Goal: Information Seeking & Learning: Check status

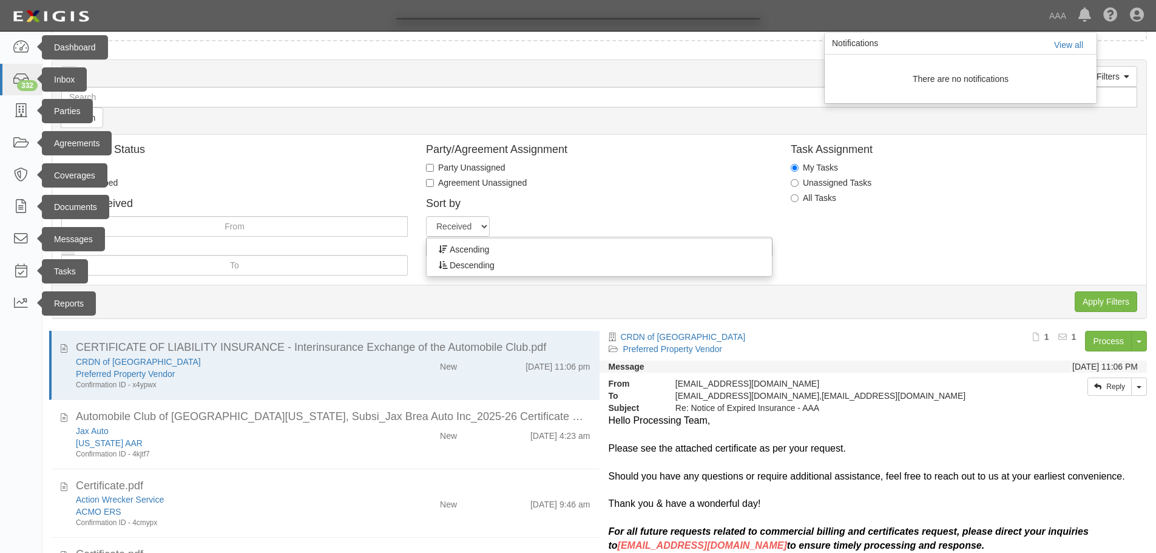
scroll to position [30, 0]
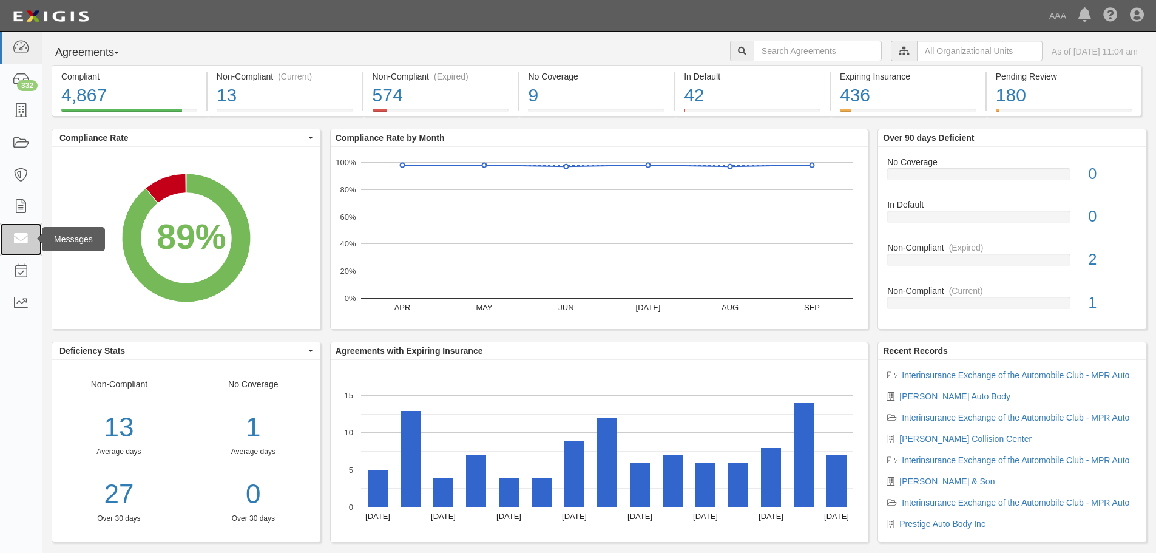
click at [21, 239] on icon at bounding box center [20, 239] width 17 height 14
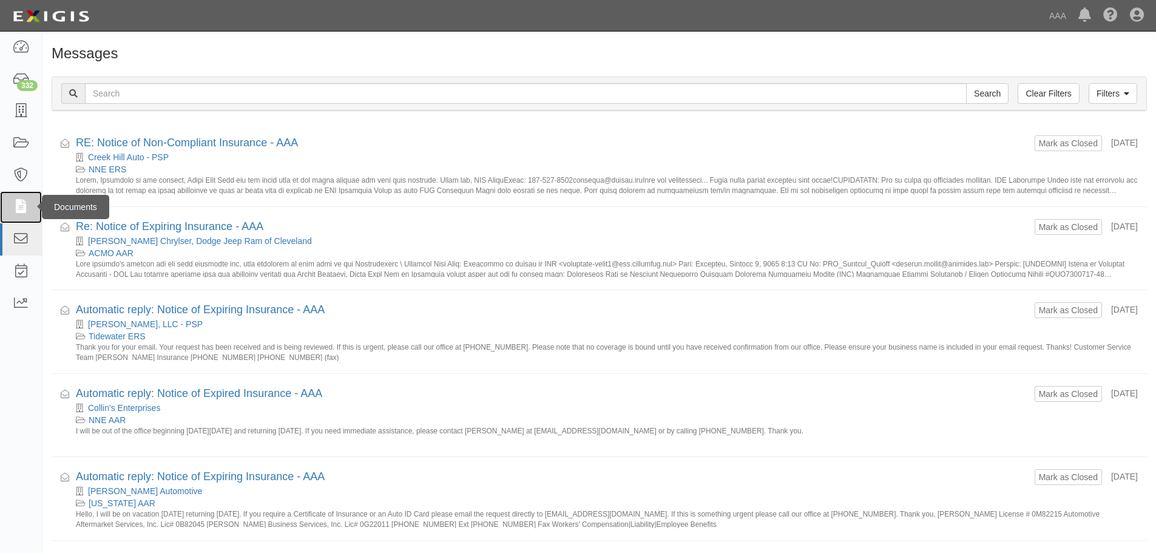
click at [19, 214] on icon at bounding box center [20, 207] width 17 height 14
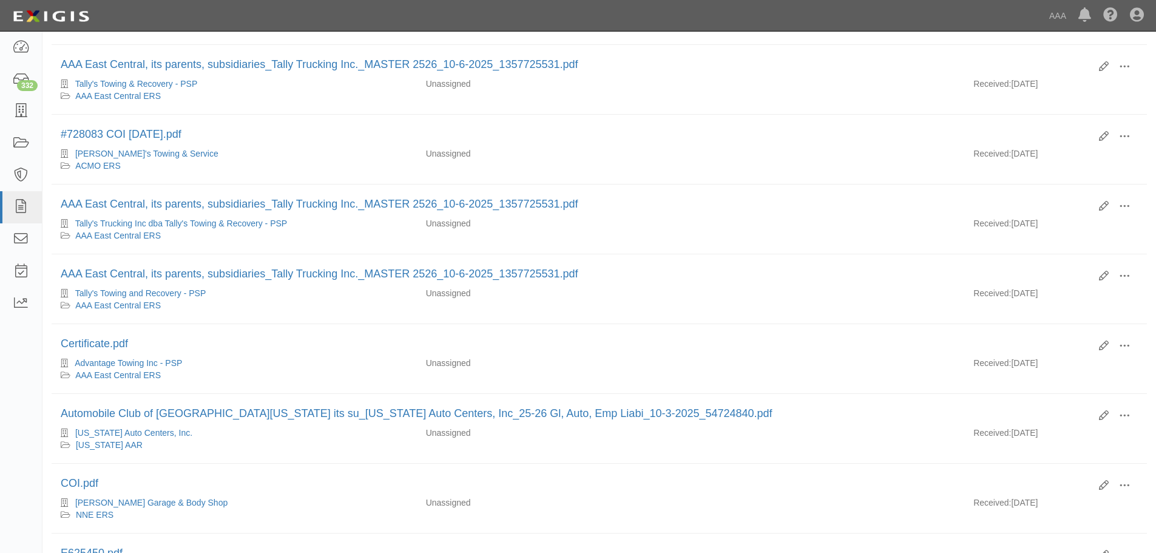
scroll to position [401, 0]
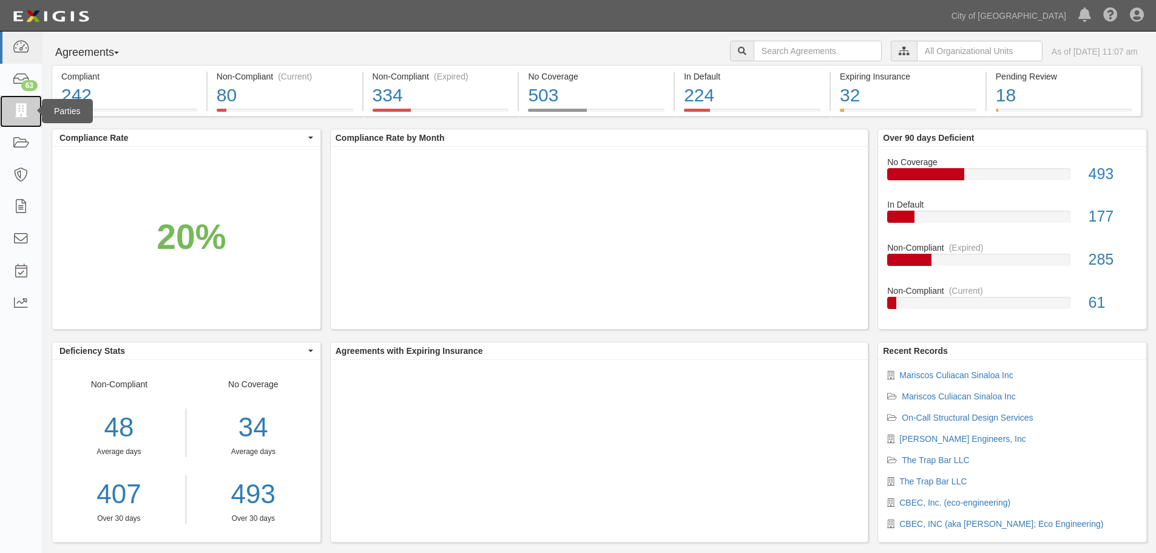
click at [27, 109] on icon at bounding box center [20, 111] width 17 height 14
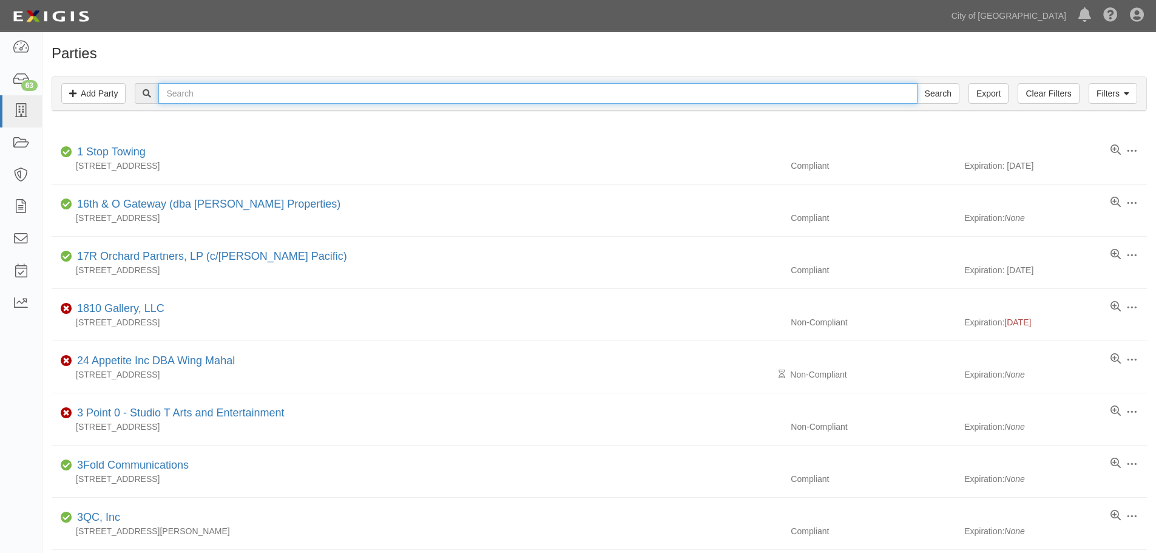
click at [268, 98] on input "text" at bounding box center [537, 93] width 759 height 21
type input "suntowing"
click at [917, 83] on input "Search" at bounding box center [938, 93] width 42 height 21
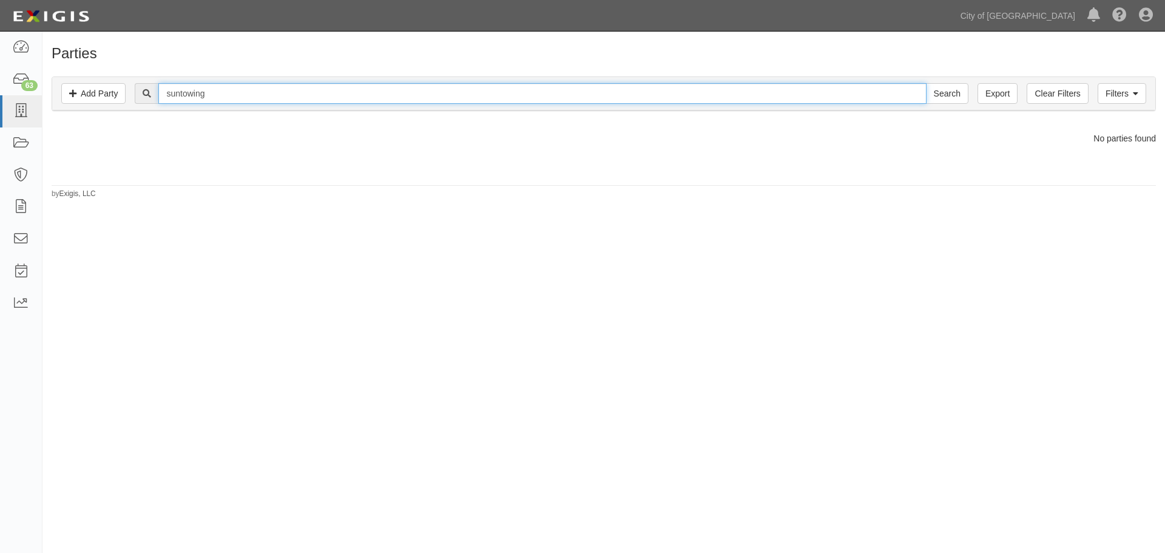
drag, startPoint x: 238, startPoint y: 95, endPoint x: 142, endPoint y: 133, distance: 103.2
click at [142, 132] on div "Parties Add Party Filters Add Party Clear Filters Export suntowing Search Filte…" at bounding box center [603, 123] width 1123 height 154
type input "[PERSON_NAME]"
click at [926, 83] on input "Search" at bounding box center [947, 93] width 42 height 21
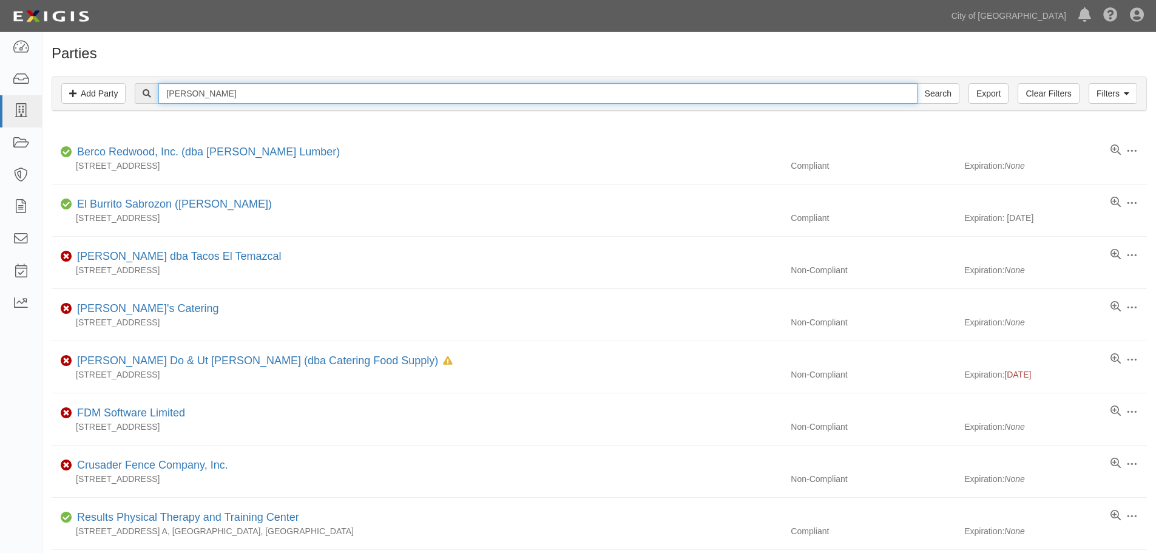
click at [246, 97] on input "Edward" at bounding box center [537, 93] width 759 height 21
type input "[PERSON_NAME]"
click at [917, 83] on input "Search" at bounding box center [938, 93] width 42 height 21
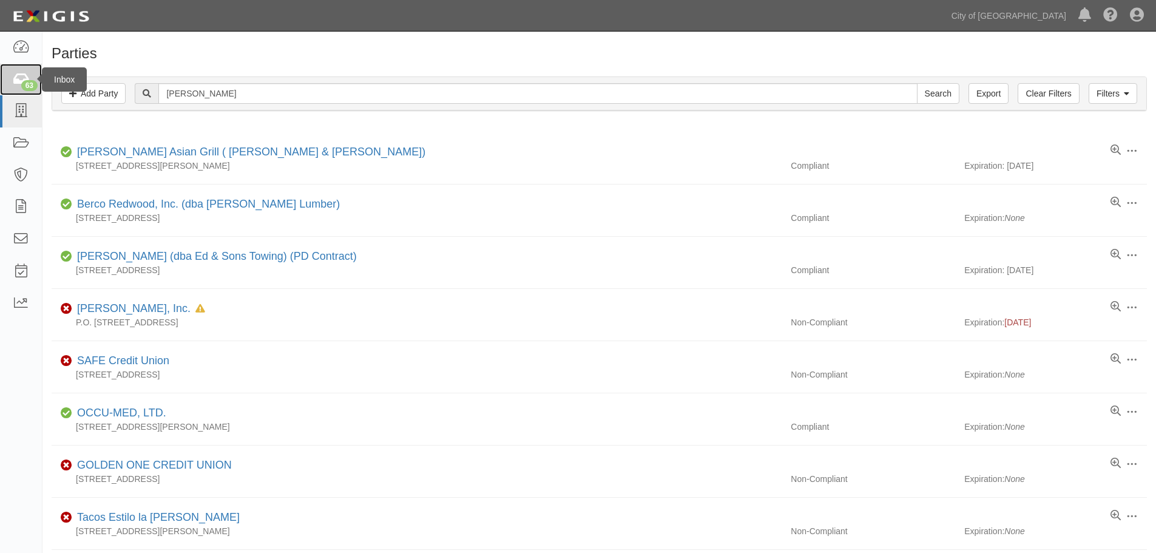
click at [25, 83] on div "63" at bounding box center [29, 85] width 16 height 11
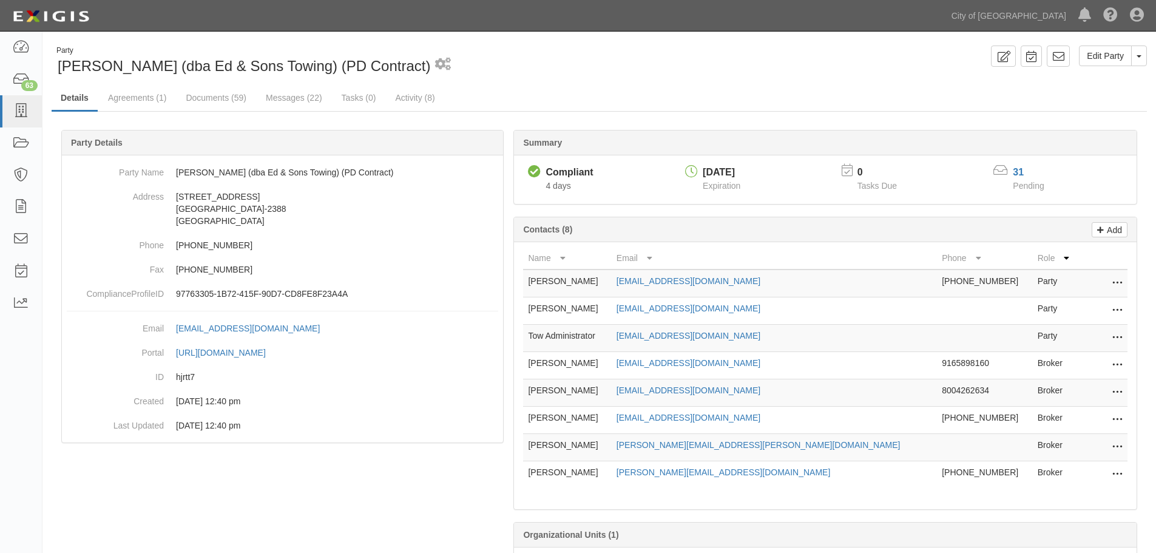
click at [145, 75] on div "Party Edwin Darwin Bryden (dba Ed & Sons Towing) (PD Contract)" at bounding box center [241, 61] width 379 height 31
click at [141, 101] on link "Agreements (1)" at bounding box center [137, 99] width 76 height 26
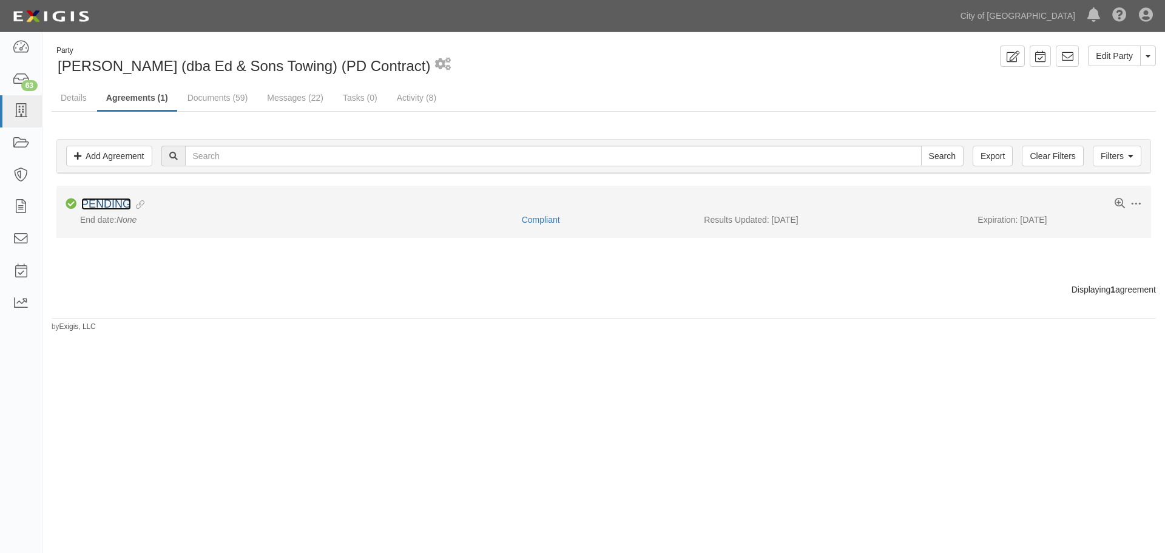
click at [123, 200] on link "PENDING" at bounding box center [106, 204] width 50 height 12
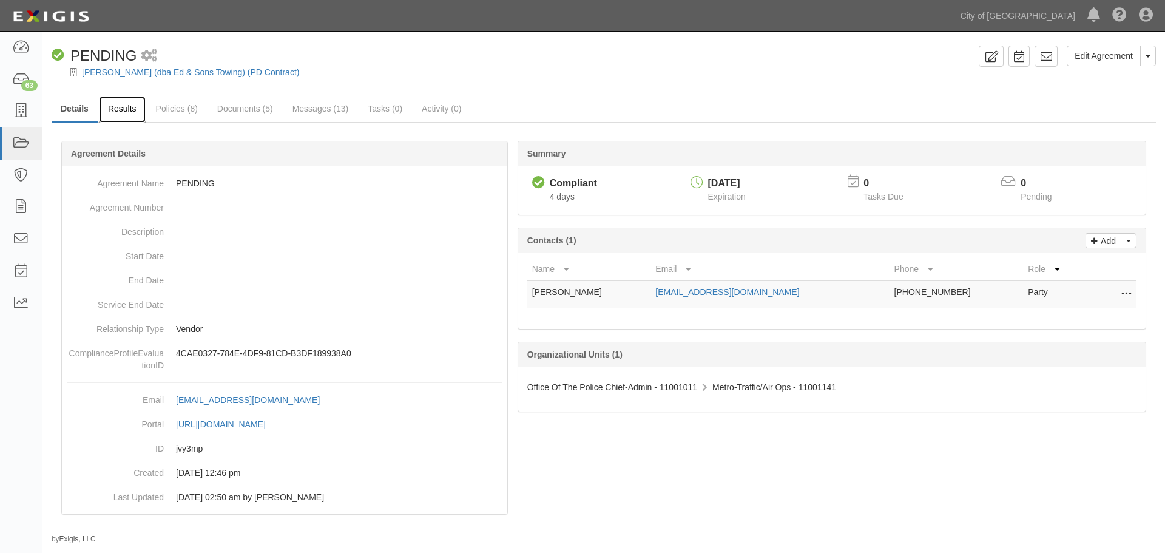
click at [130, 116] on link "Results" at bounding box center [122, 110] width 47 height 26
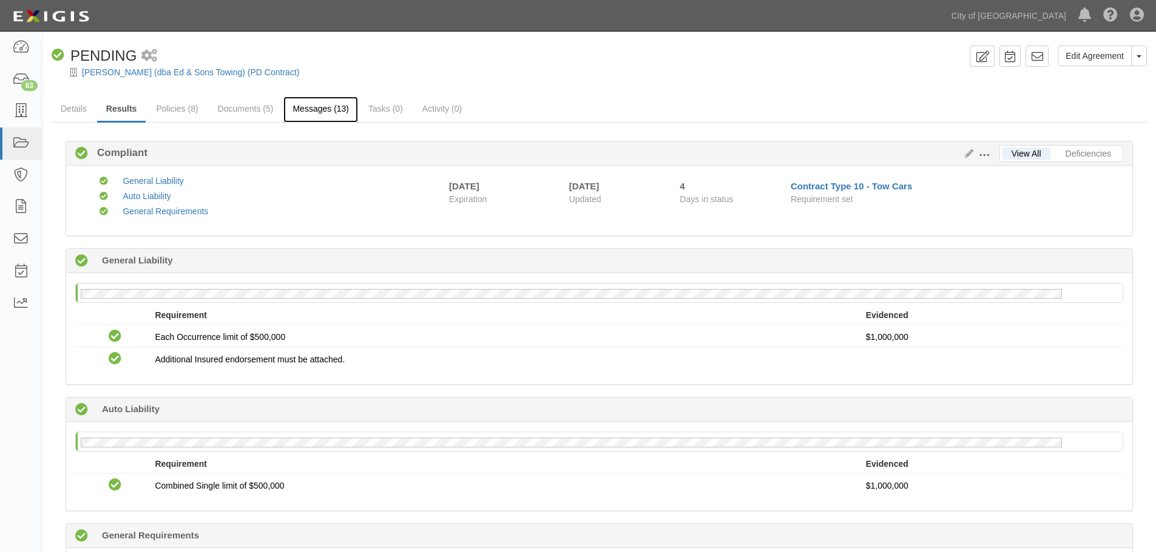
click at [302, 97] on link "Messages (13)" at bounding box center [320, 110] width 75 height 26
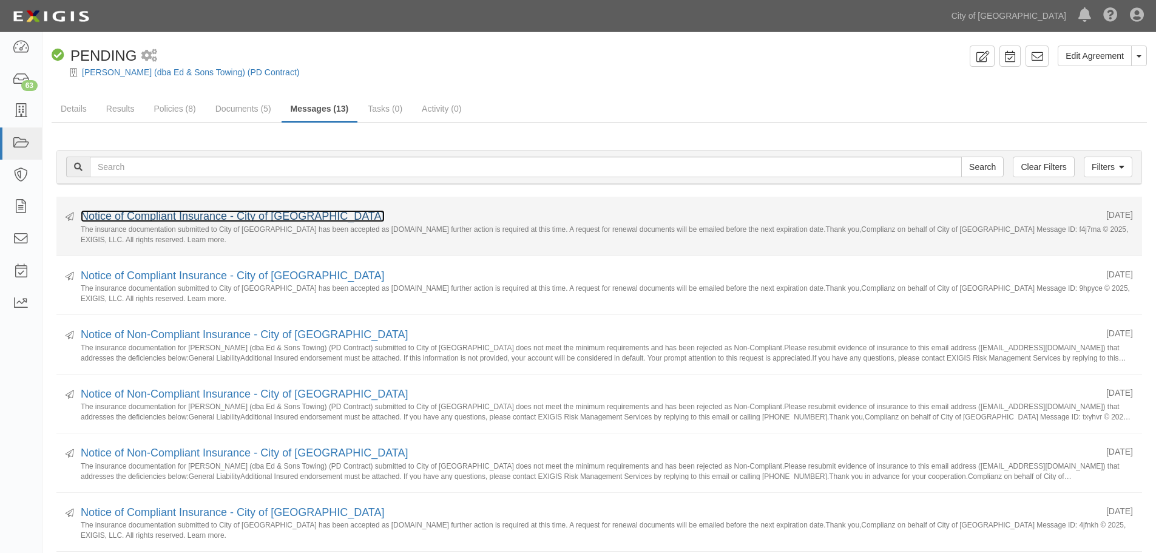
click at [231, 211] on link "Notice of Compliant Insurance - City of [GEOGRAPHIC_DATA]" at bounding box center [233, 216] width 304 height 12
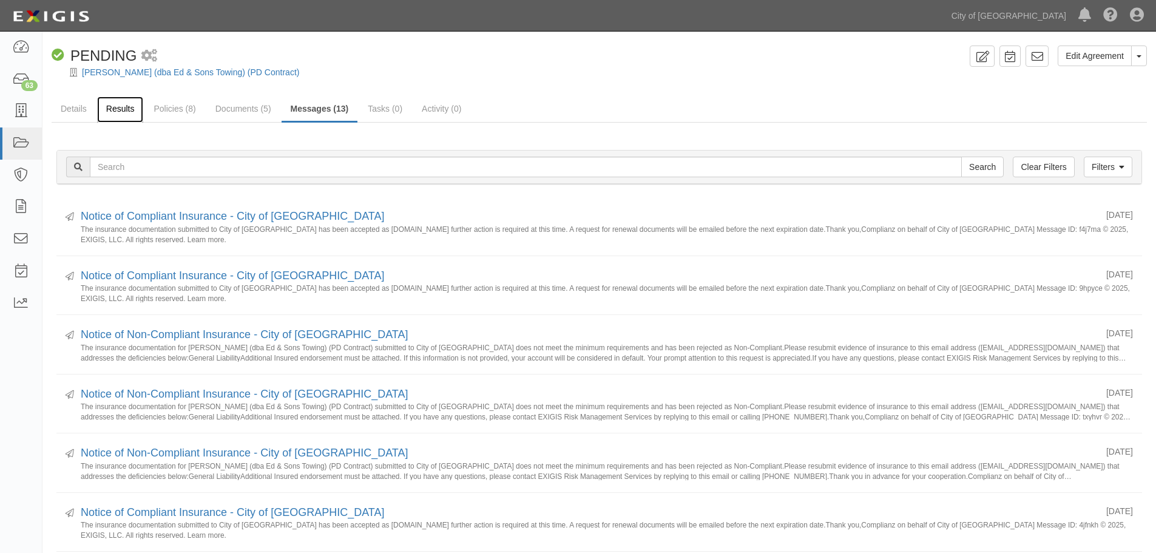
click at [119, 121] on link "Results" at bounding box center [120, 110] width 47 height 26
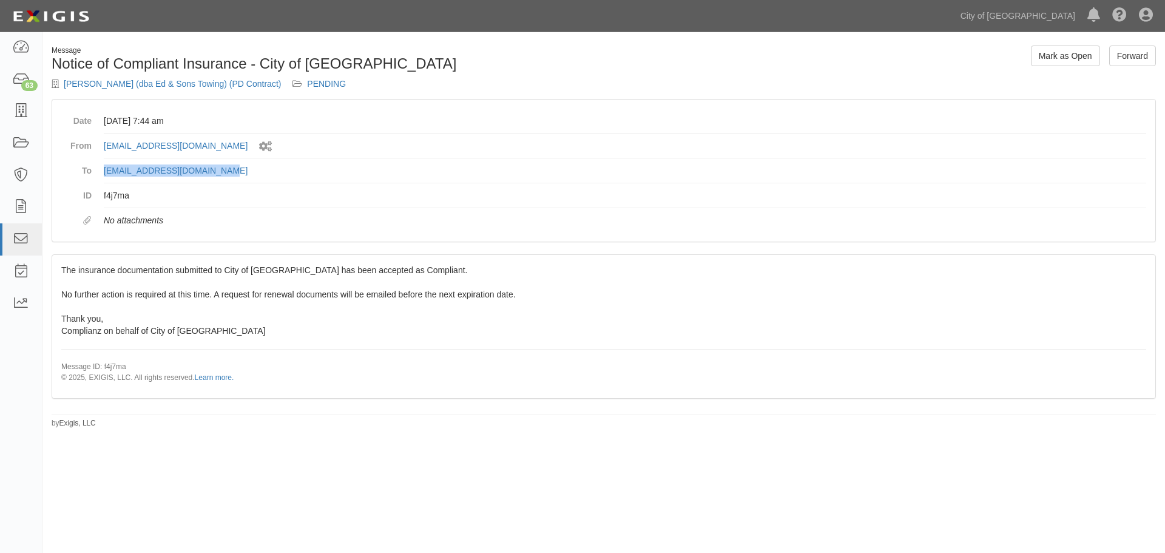
drag, startPoint x: 350, startPoint y: 174, endPoint x: 102, endPoint y: 177, distance: 247.6
click at [102, 177] on dl "Date [DATE] 7:44 am From [EMAIL_ADDRESS][DOMAIN_NAME] Sent by system workflow T…" at bounding box center [603, 171] width 1085 height 124
click at [400, 214] on dd "No attachments" at bounding box center [625, 220] width 1043 height 24
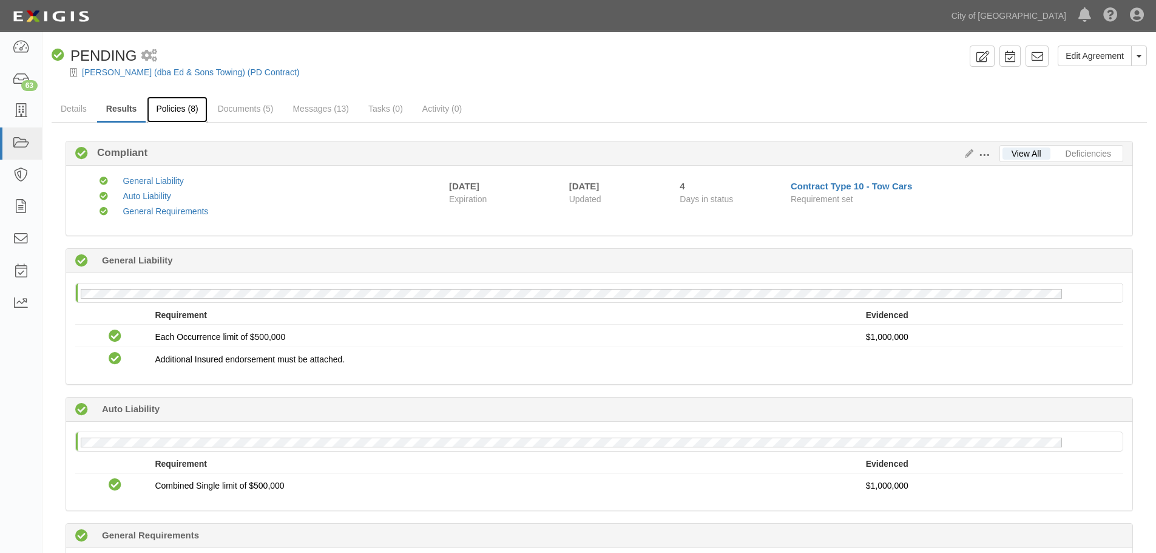
click at [161, 101] on link "Policies (8)" at bounding box center [177, 110] width 60 height 26
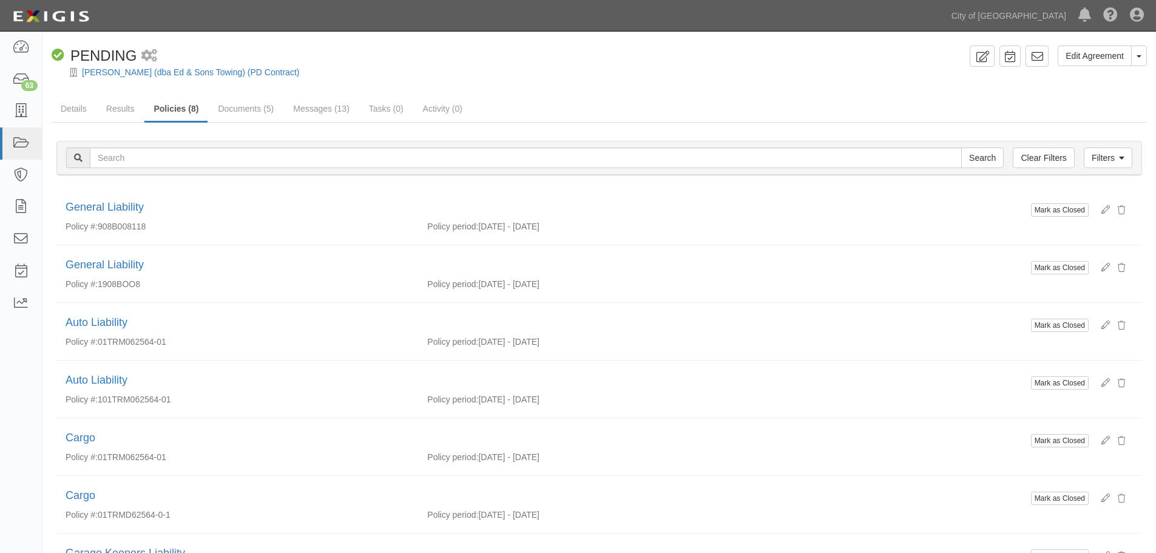
click at [1032, 91] on div "Edit Agreement Toggle Agreement Dropdown View Audit Trail Archive Agreement Del…" at bounding box center [599, 379] width 1114 height 666
click at [113, 111] on link "Results" at bounding box center [120, 110] width 47 height 26
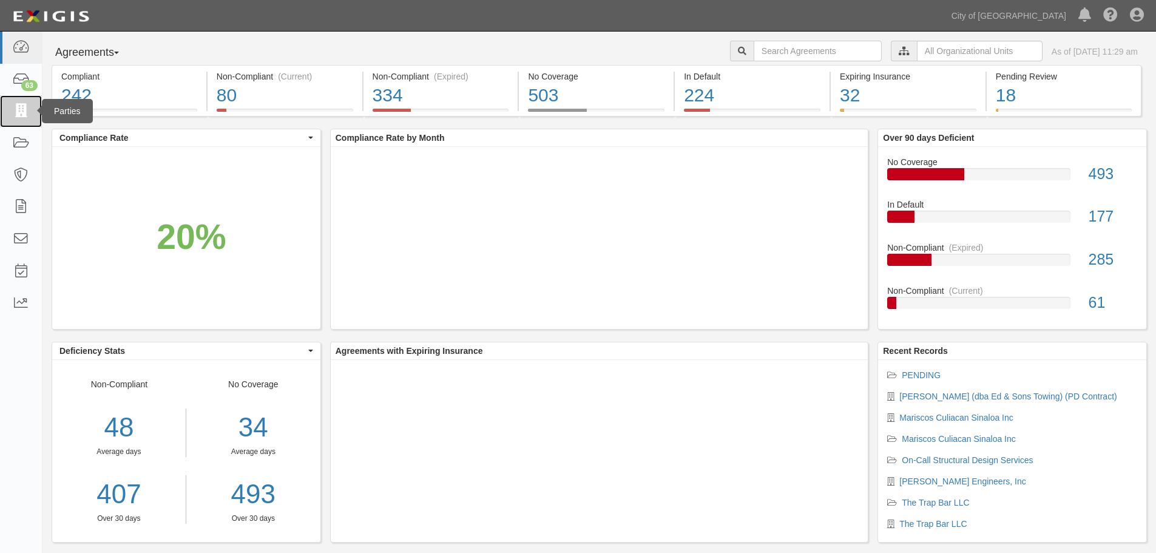
click at [15, 123] on link at bounding box center [21, 111] width 42 height 32
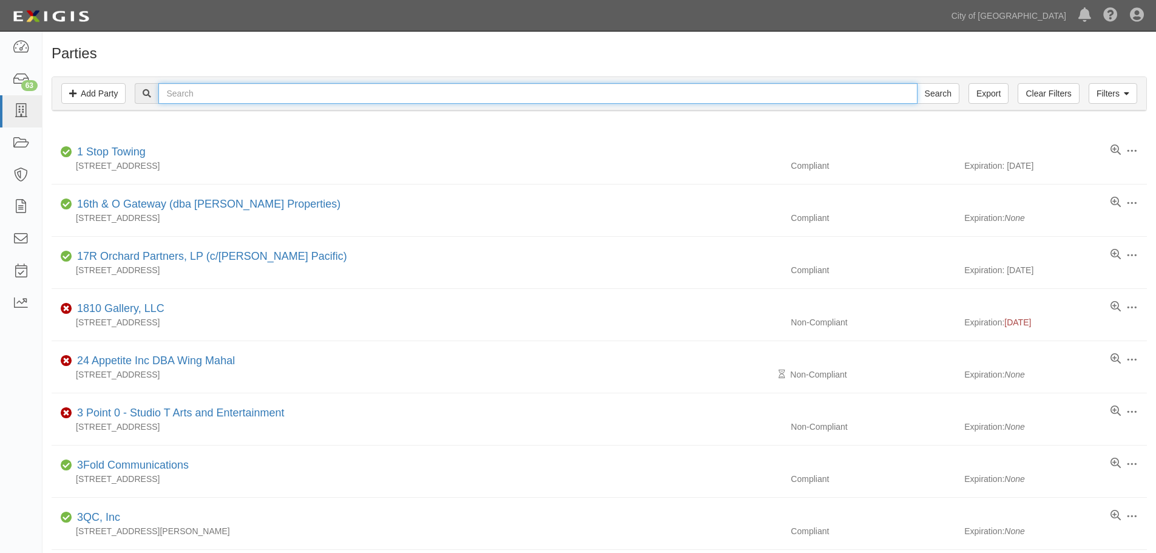
click at [231, 95] on input "text" at bounding box center [537, 93] width 759 height 21
type input "west"
click at [917, 83] on input "Search" at bounding box center [938, 93] width 42 height 21
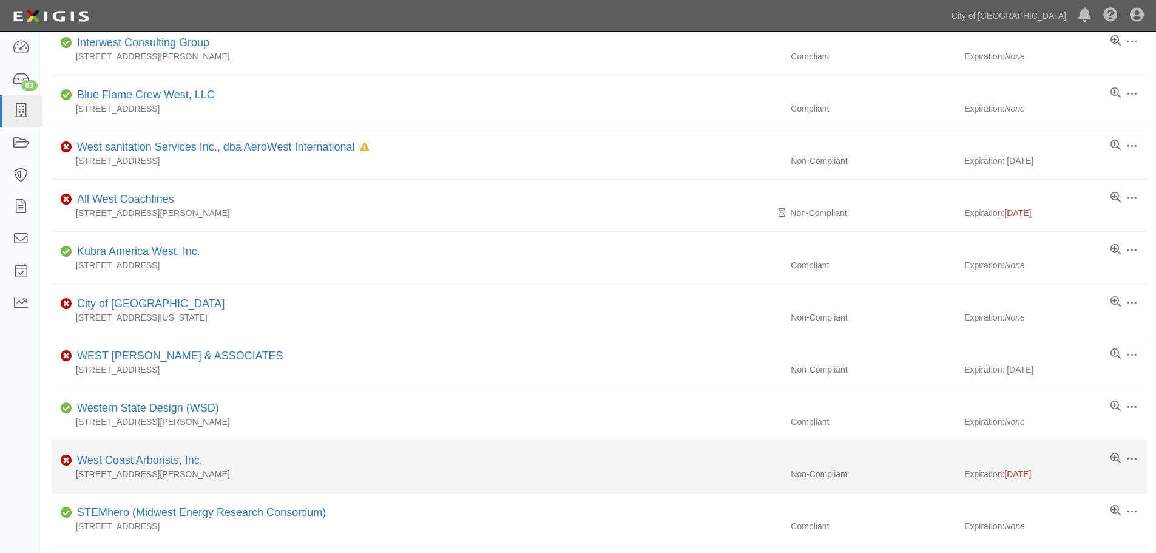
scroll to position [202, 0]
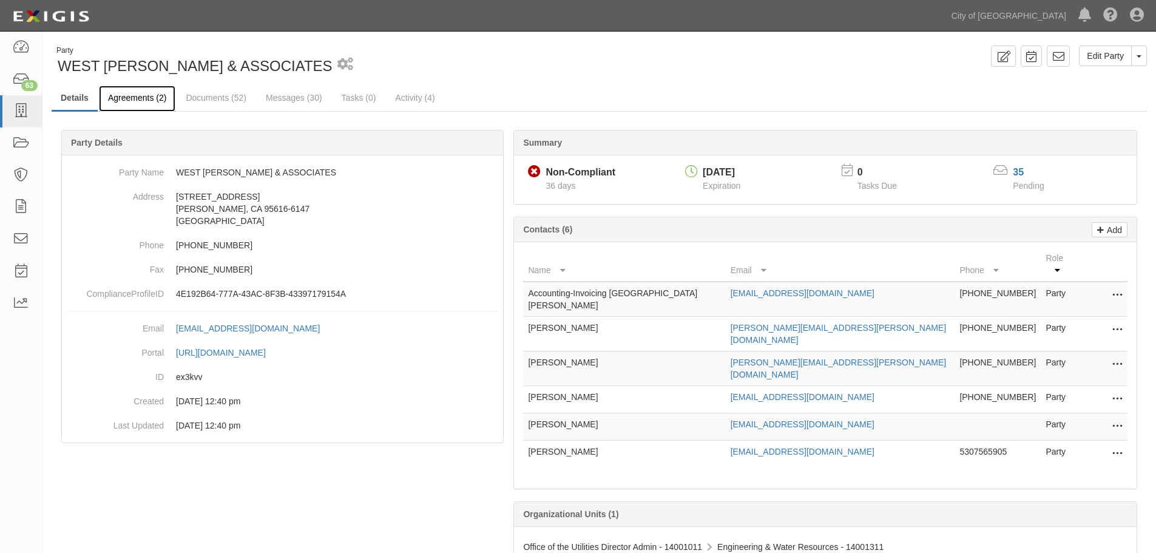
click at [140, 103] on link "Agreements (2)" at bounding box center [137, 99] width 76 height 26
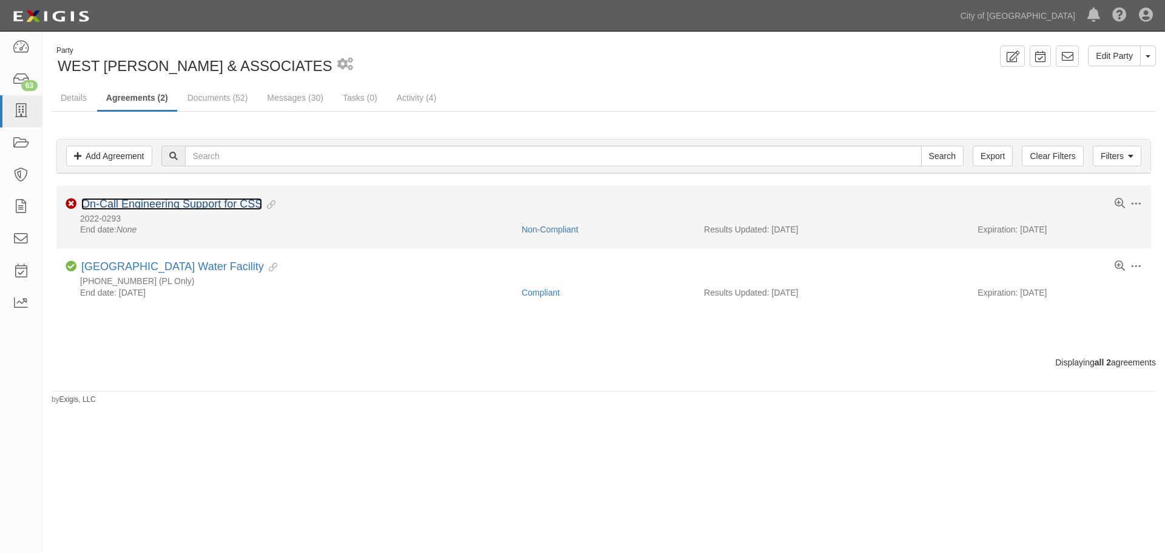
click at [171, 206] on link "On-Call Engineering Support for CSS" at bounding box center [171, 204] width 181 height 12
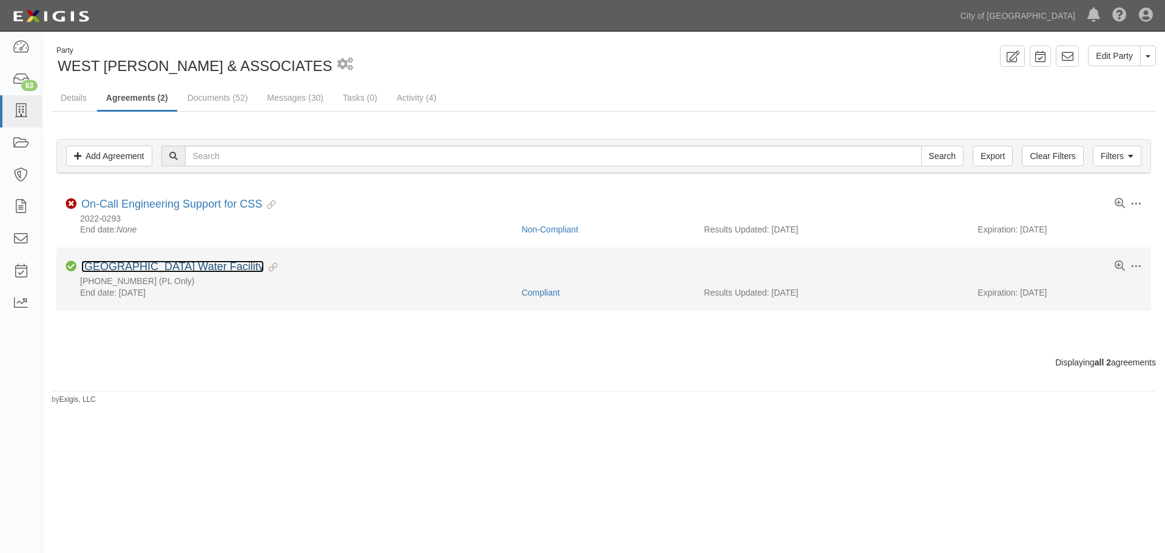
click at [164, 270] on link "Shasta Park Water Facility" at bounding box center [172, 266] width 183 height 12
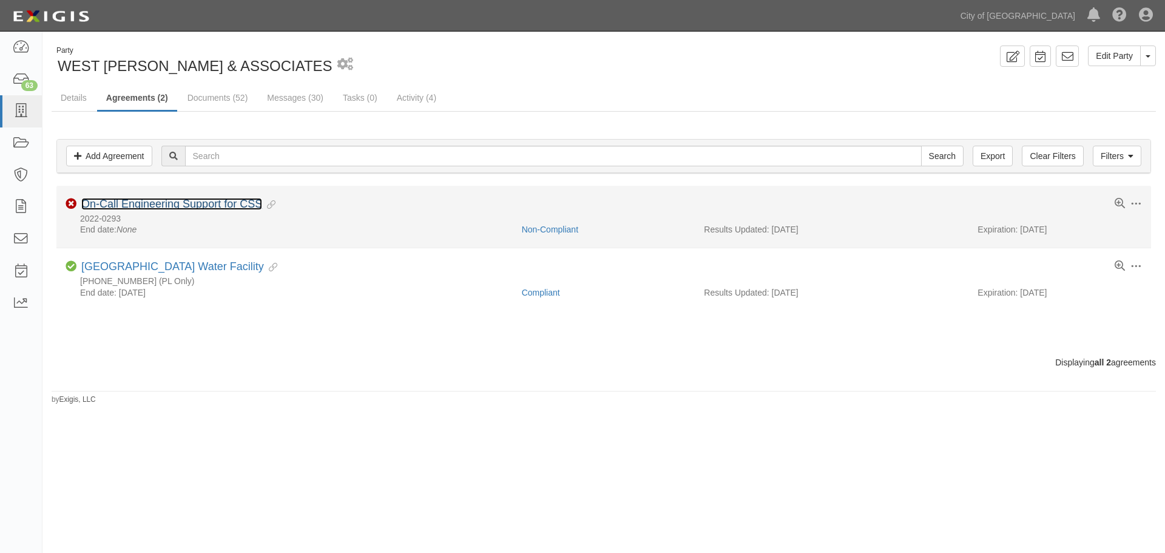
click at [180, 201] on link "On-Call Engineering Support for CSS" at bounding box center [171, 204] width 181 height 12
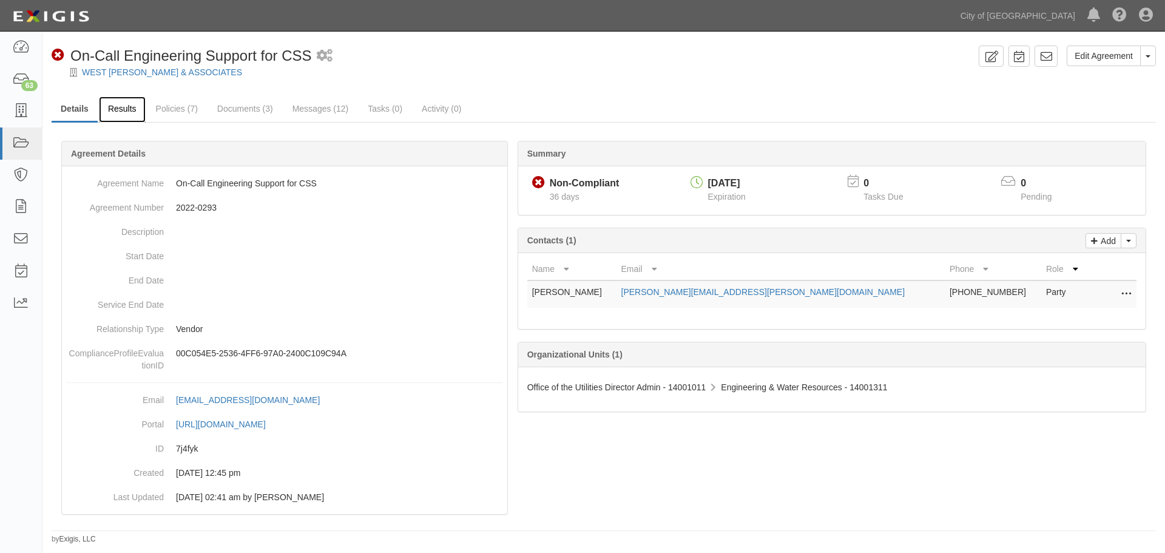
click at [123, 101] on link "Results" at bounding box center [122, 110] width 47 height 26
click at [121, 109] on link "Results" at bounding box center [122, 110] width 47 height 26
click at [114, 113] on link "Results" at bounding box center [122, 110] width 47 height 26
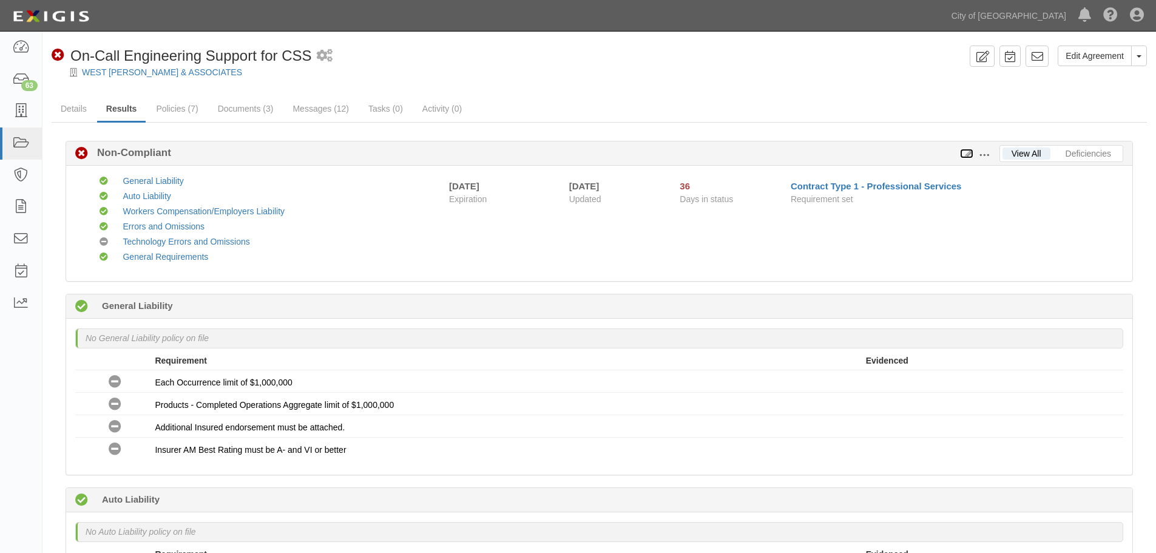
click at [967, 151] on icon at bounding box center [966, 154] width 13 height 8
click at [434, 112] on link "Activity (0)" at bounding box center [442, 110] width 58 height 26
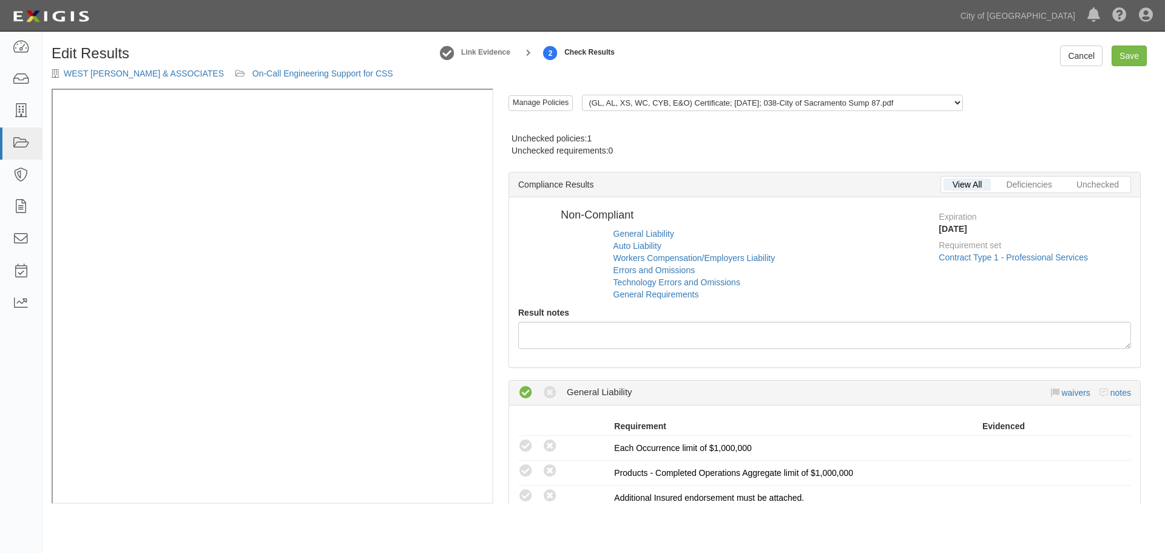
radio input "false"
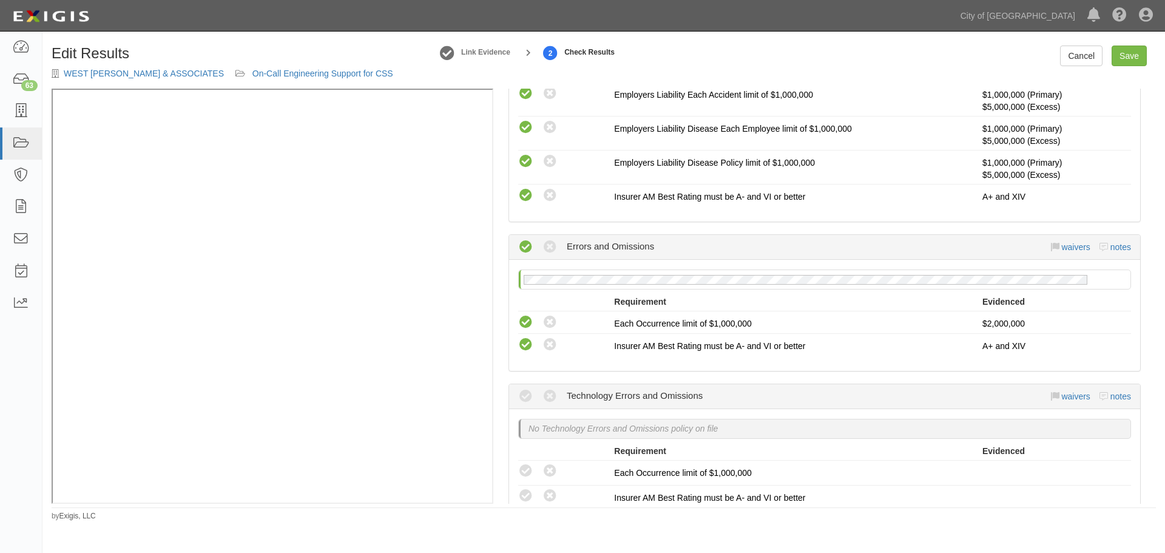
scroll to position [322, 0]
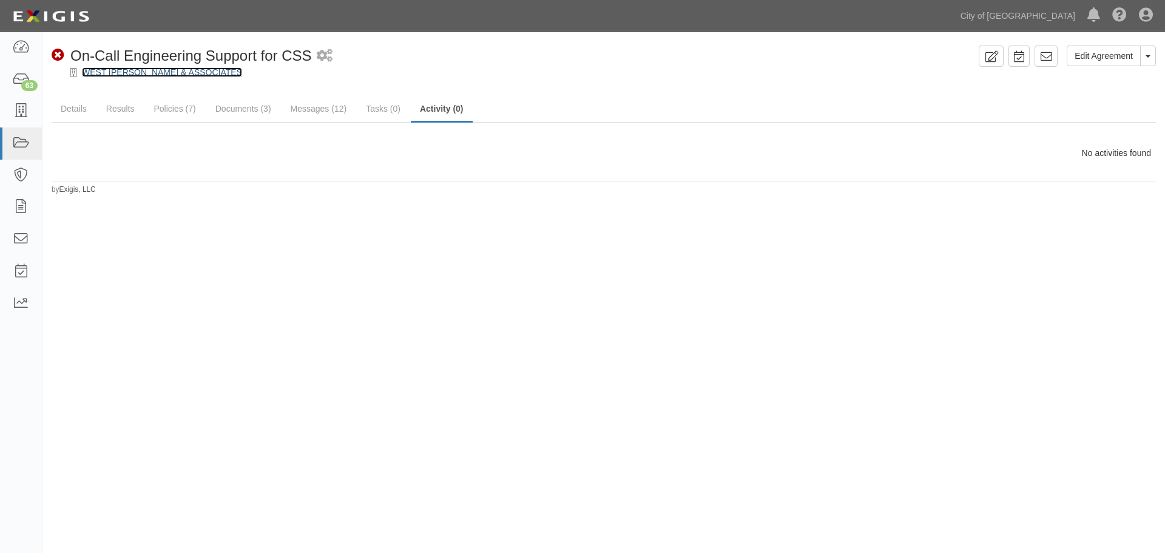
click at [183, 77] on link "WEST [PERSON_NAME] & ASSOCIATES" at bounding box center [162, 72] width 160 height 10
click at [273, 115] on link "Documents (3)" at bounding box center [243, 110] width 74 height 26
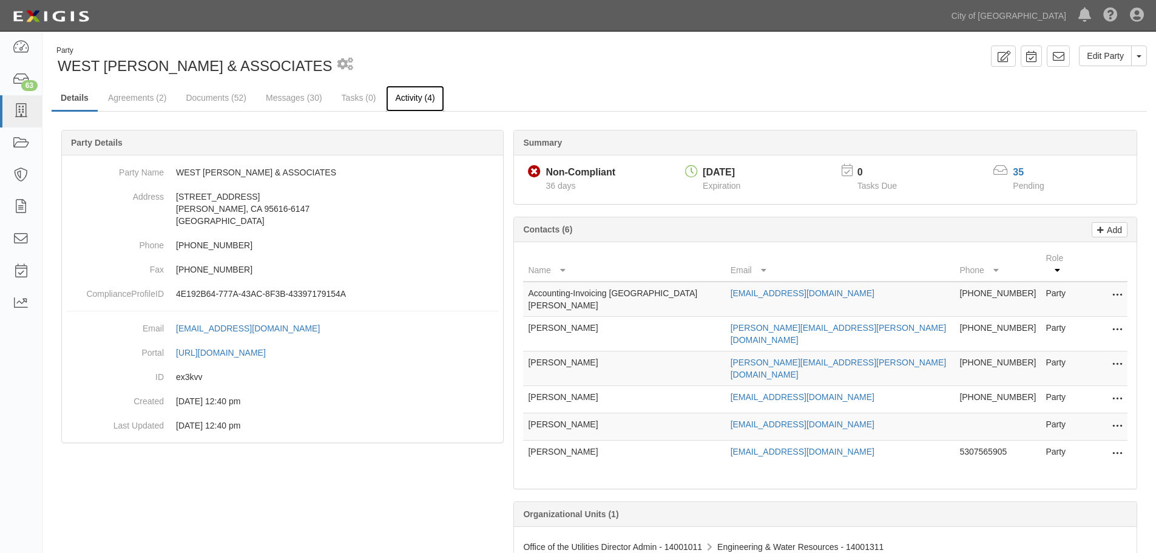
click at [426, 101] on link "Activity (4)" at bounding box center [415, 99] width 58 height 26
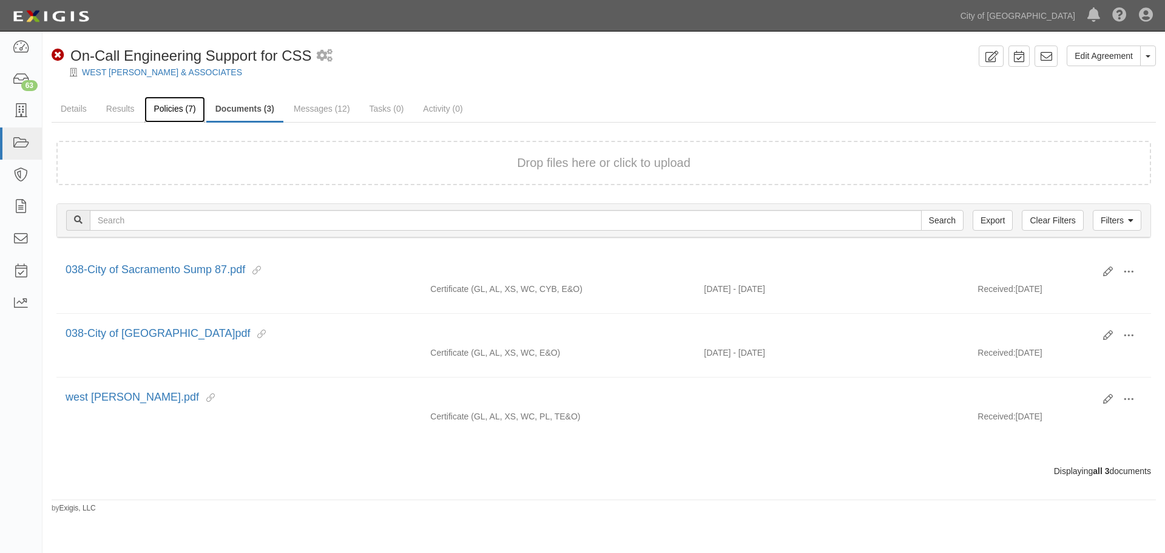
click at [160, 109] on link "Policies (7)" at bounding box center [174, 110] width 60 height 26
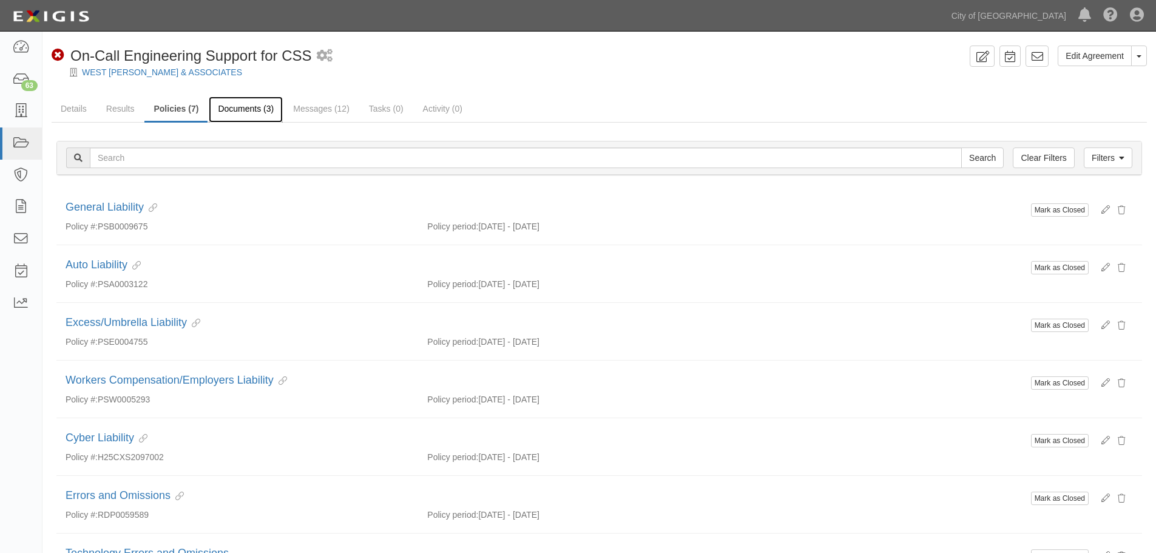
click at [243, 106] on link "Documents (3)" at bounding box center [246, 110] width 74 height 26
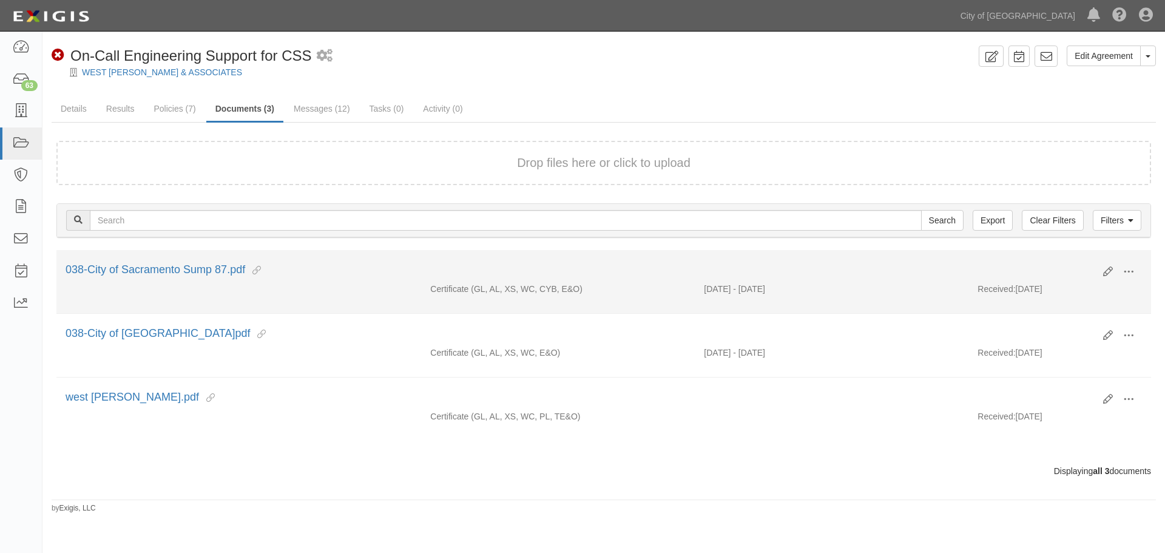
click at [1103, 264] on div "Edit View View details Archive [GEOGRAPHIC_DATA]" at bounding box center [1118, 272] width 48 height 21
click at [1113, 274] on div "Edit View View details Archive Delete" at bounding box center [1118, 272] width 48 height 21
click at [1110, 273] on icon at bounding box center [1108, 272] width 10 height 10
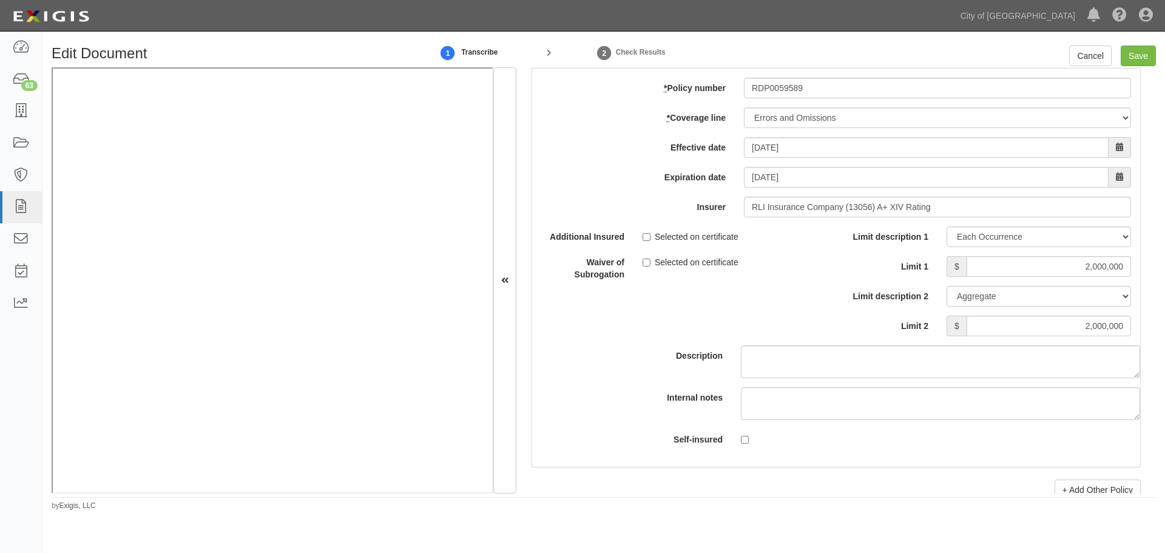
scroll to position [4046, 0]
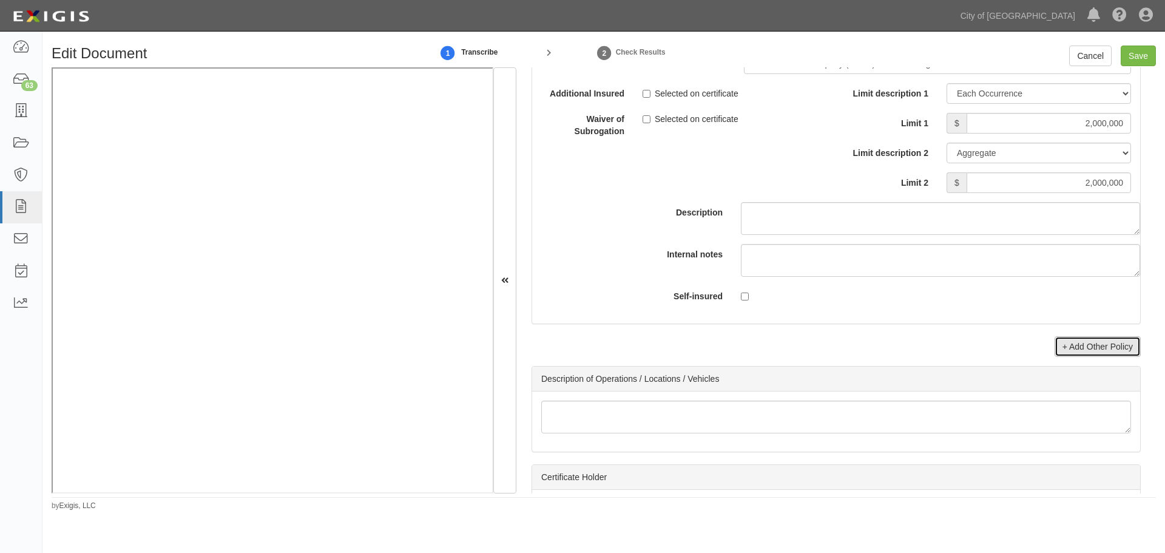
click at [1092, 349] on link "+ Add Other Policy" at bounding box center [1098, 346] width 86 height 21
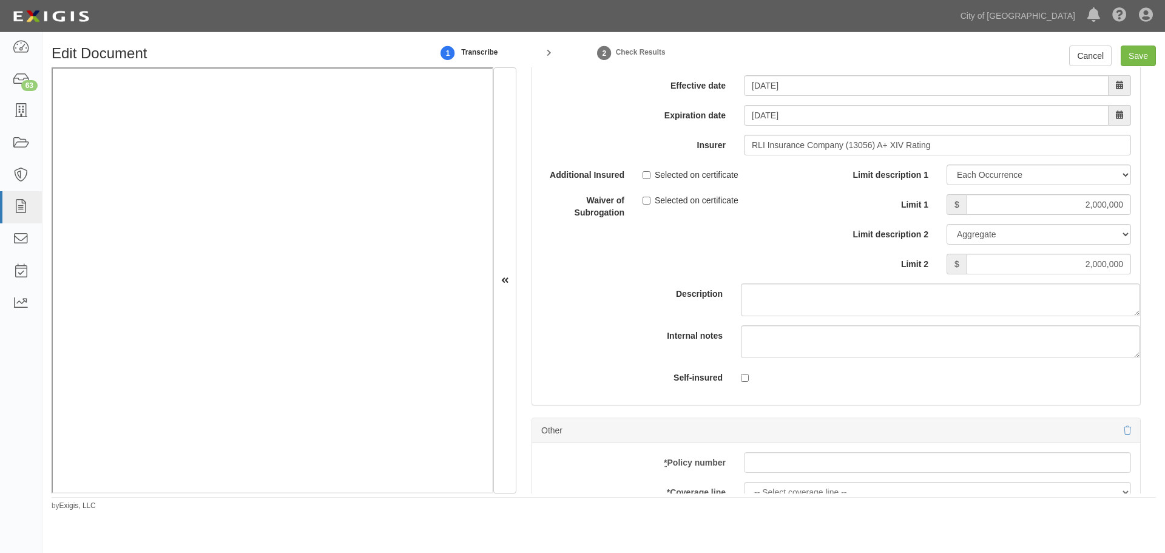
scroll to position [3844, 0]
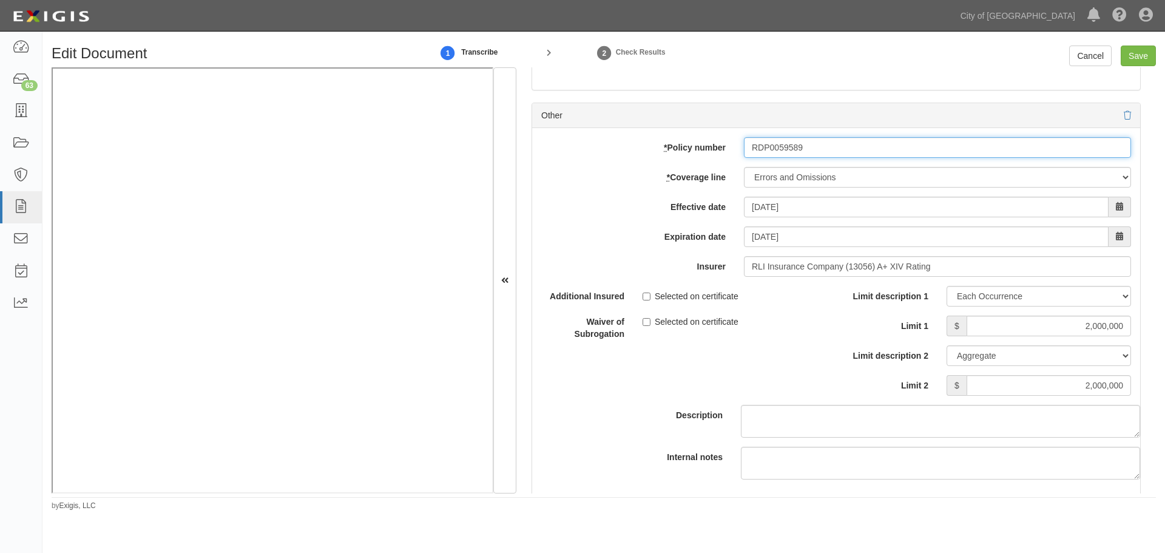
drag, startPoint x: 828, startPoint y: 137, endPoint x: 727, endPoint y: 141, distance: 100.8
click at [730, 139] on div "* Policy number RDP0059589" at bounding box center [836, 147] width 608 height 21
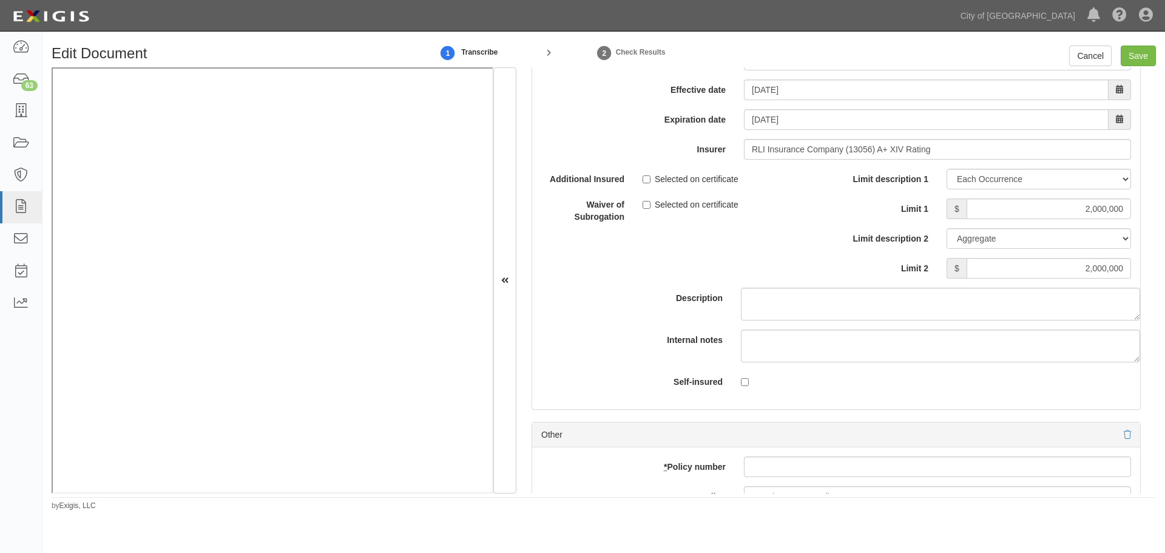
scroll to position [4248, 0]
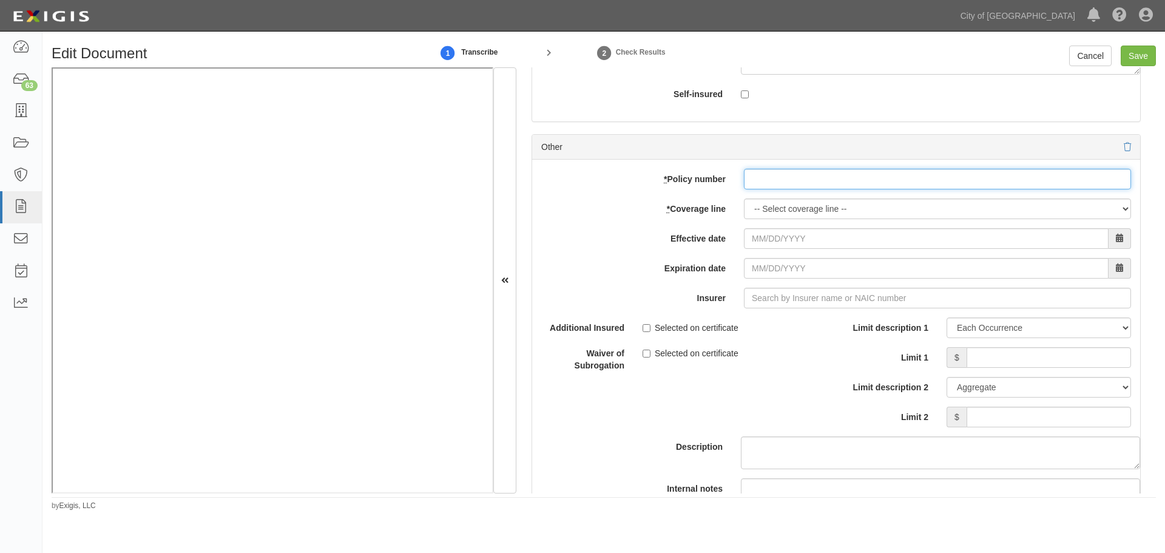
click at [782, 177] on input "* Policy number" at bounding box center [937, 179] width 387 height 21
paste input "RDP0059589"
type input "RDP0059589"
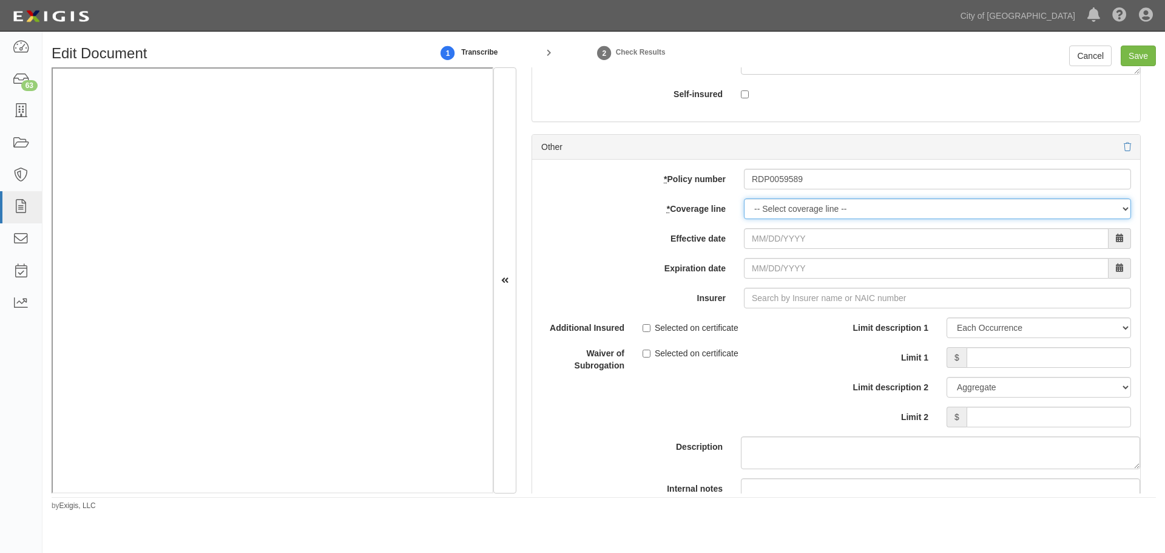
click at [762, 212] on select "-- Select coverage line -- Asbestos Abatement Auto Physical Damage Boiler & Mac…" at bounding box center [937, 208] width 387 height 21
click at [744, 198] on select "-- Select coverage line -- Asbestos Abatement Auto Physical Damage Boiler & Mac…" at bounding box center [937, 208] width 387 height 21
select select "91"
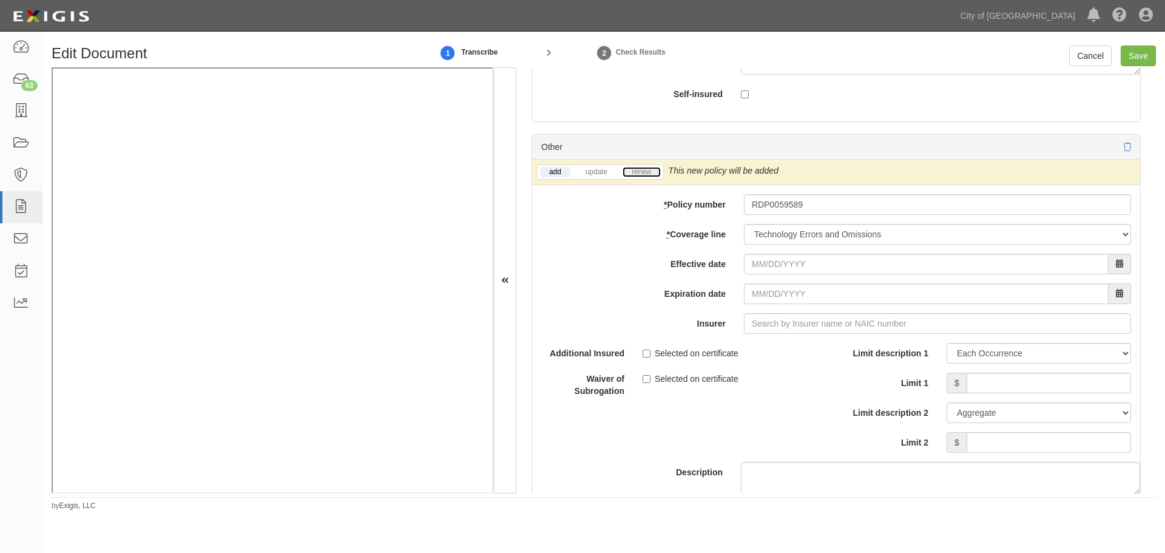
click at [649, 175] on link "renew" at bounding box center [642, 172] width 38 height 10
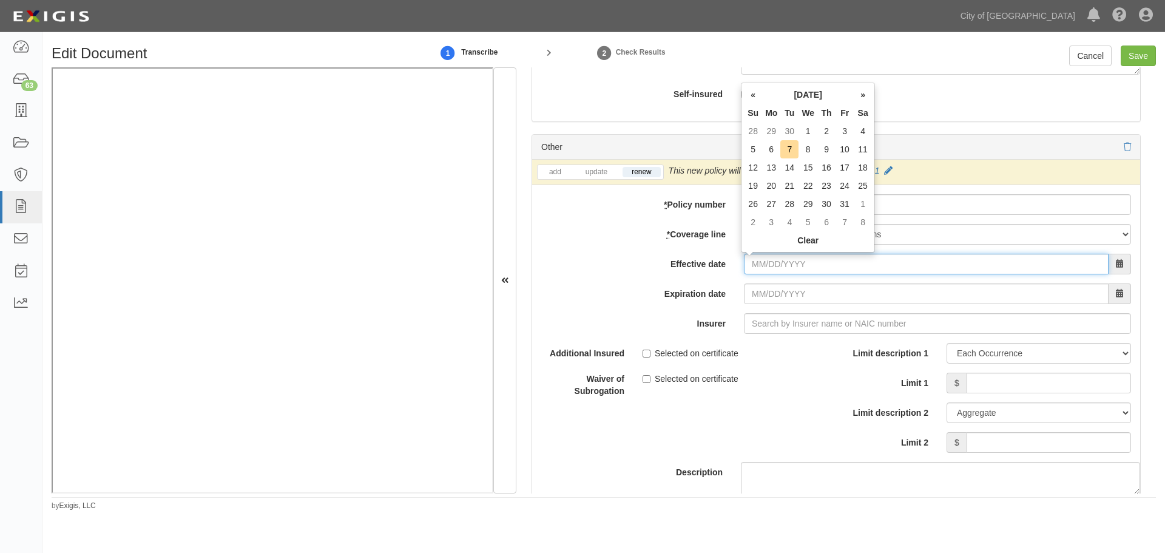
click at [768, 262] on input "Effective date" at bounding box center [926, 264] width 365 height 21
type input "09/01/2025"
type input "[DATE]"
click at [783, 350] on div "Selected on certificate" at bounding box center [735, 351] width 185 height 16
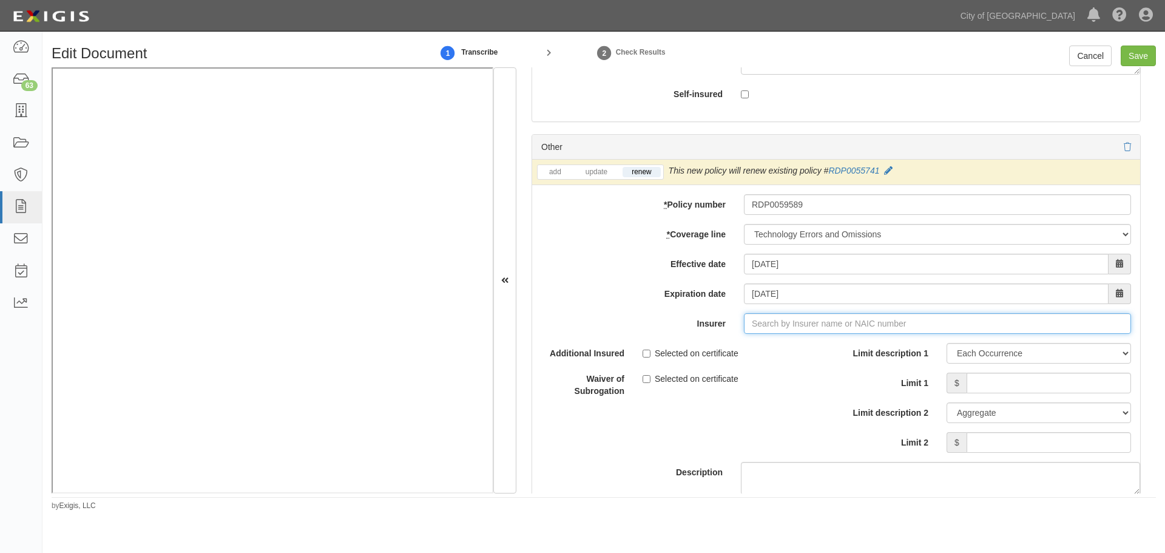
click at [775, 321] on input "Insurer" at bounding box center [937, 323] width 387 height 21
type input "180 Seguros S.A. (0) NR Rating"
type input "1"
click at [775, 344] on strong "13056" at bounding box center [787, 347] width 24 height 10
type input "RLI Insurance Company (13056) A+ XIV Rating"
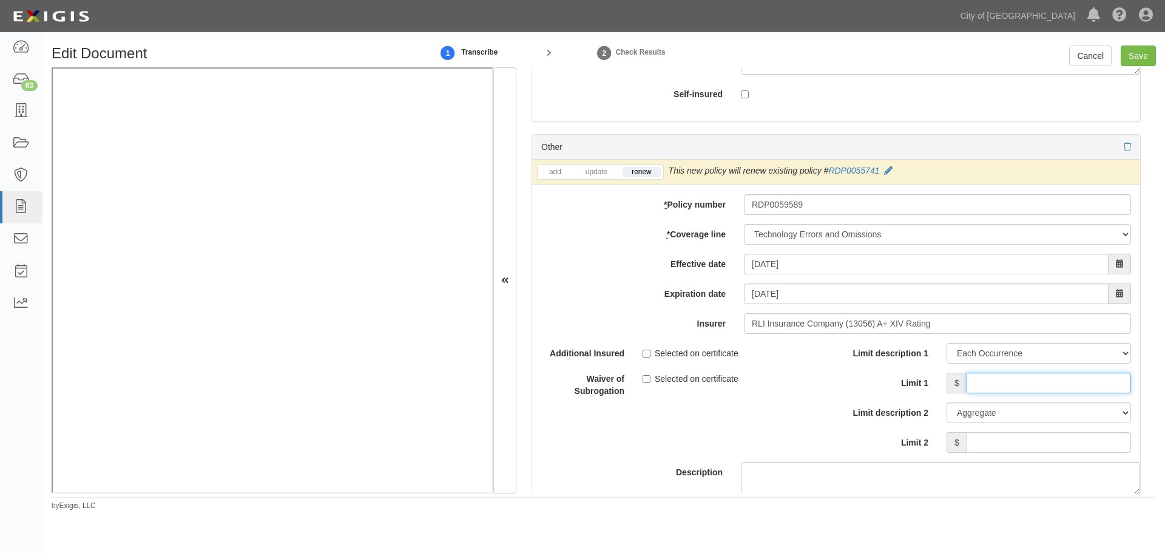
click at [1001, 384] on input "Limit 1" at bounding box center [1049, 383] width 164 height 21
type input "2,000,000"
click at [1002, 458] on div "Limit description 1 Limit Each Occurrence Each Claim Aggregate Deductible Self-…" at bounding box center [988, 402] width 304 height 119
click at [1007, 447] on input "Limit 2" at bounding box center [1049, 442] width 164 height 21
type input "2,000,000"
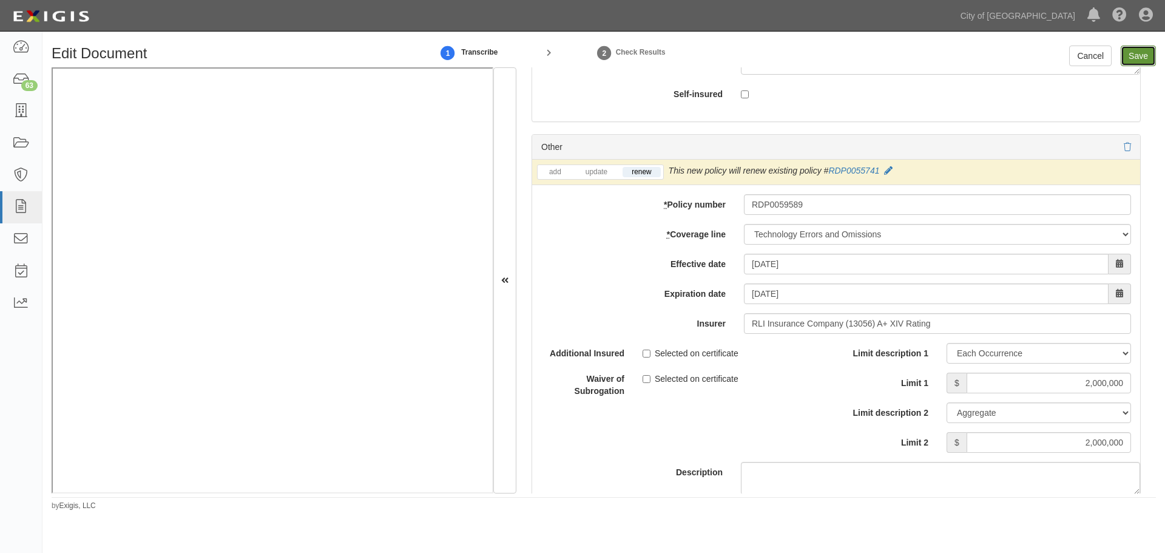
click at [1142, 55] on input "Save" at bounding box center [1138, 56] width 35 height 21
type input "1000000"
type input "2000000"
type input "1000000"
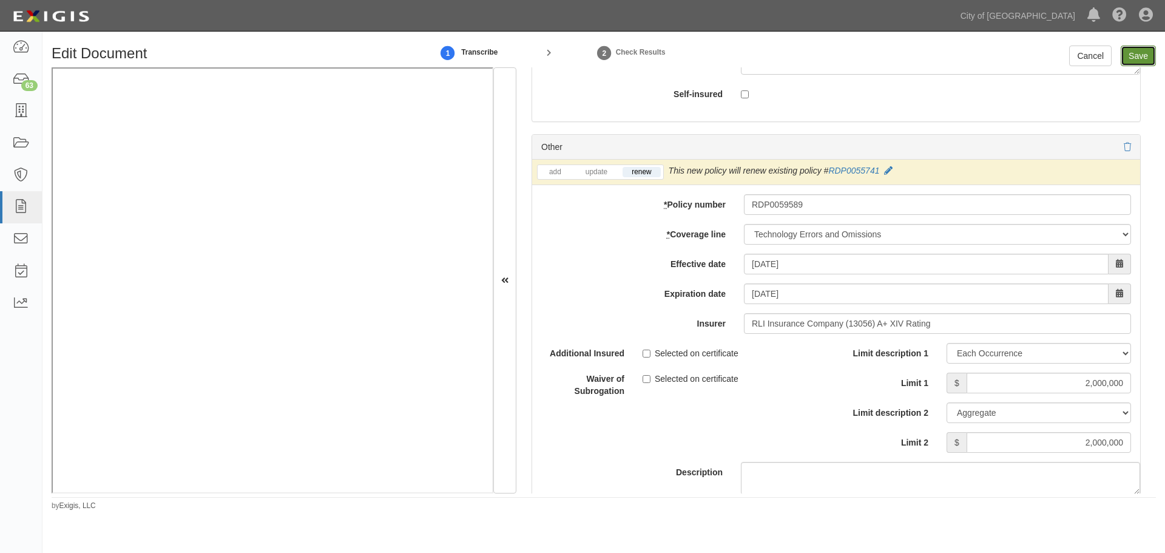
type input "5000000"
type input "1000000"
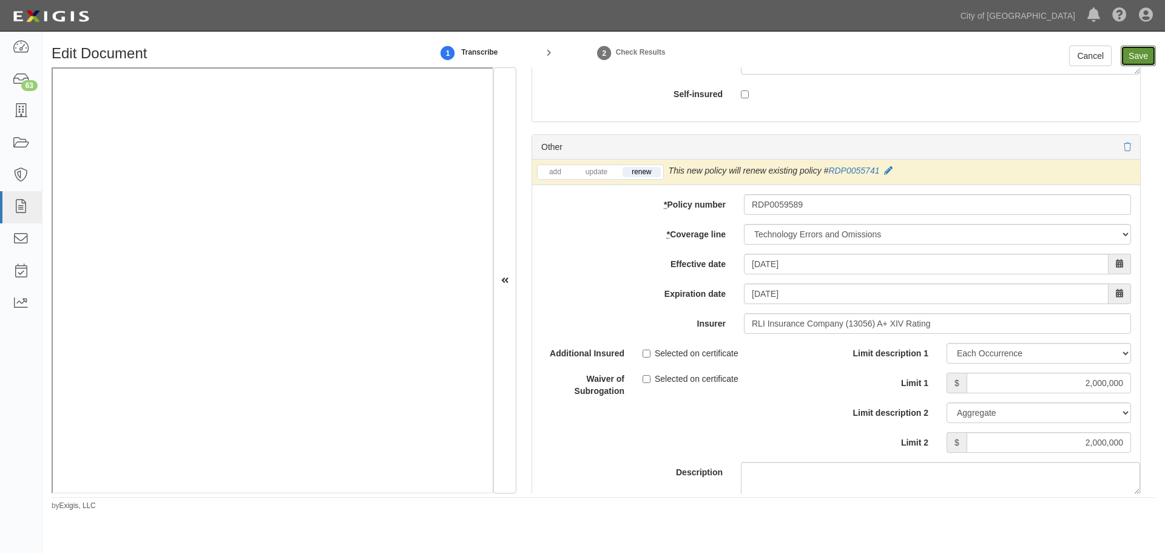
type input "5000000"
type input "2000000"
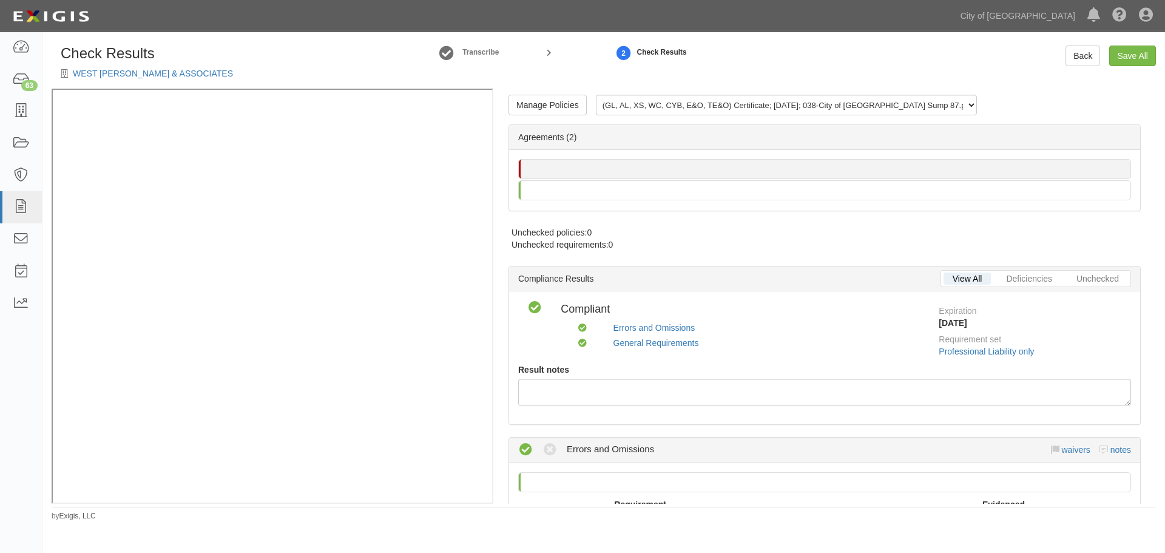
radio input "false"
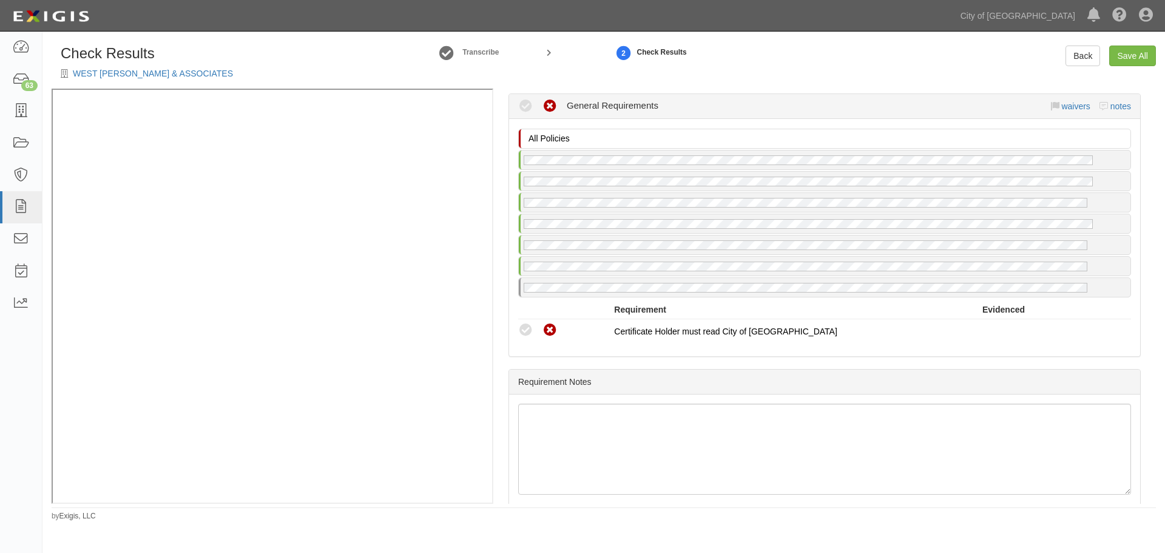
scroll to position [1315, 0]
click at [526, 324] on icon at bounding box center [525, 329] width 15 height 15
radio input "true"
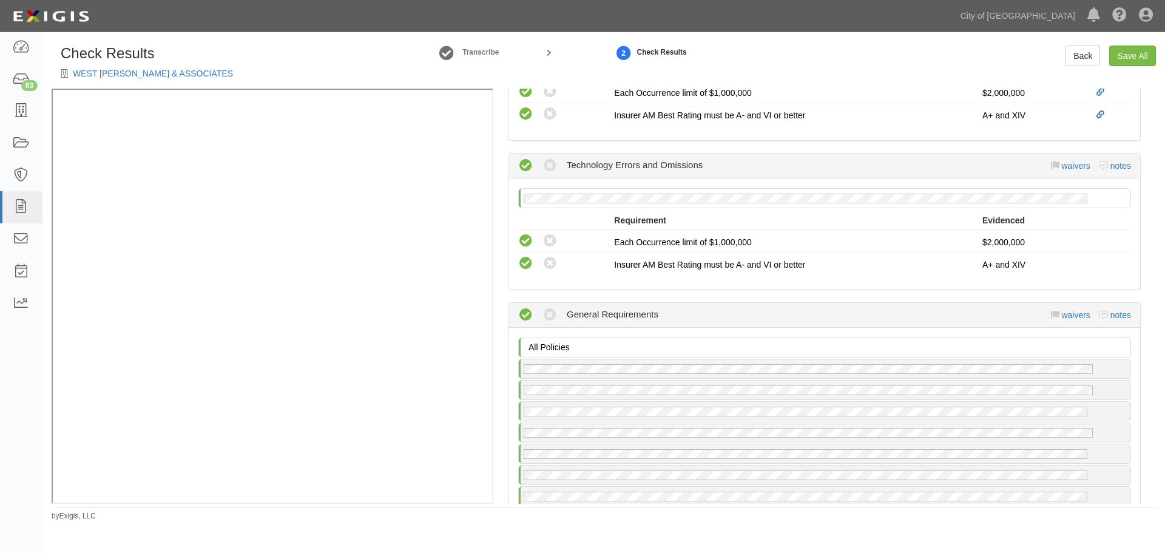
scroll to position [1312, 0]
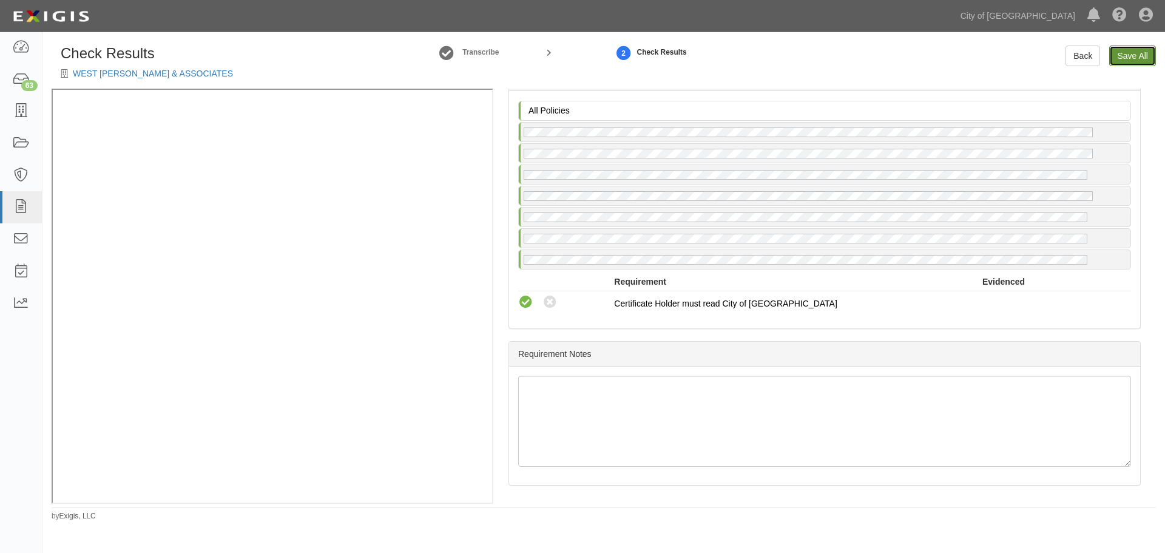
click at [1124, 48] on link "Save All" at bounding box center [1132, 56] width 47 height 21
radio input "false"
radio input "true"
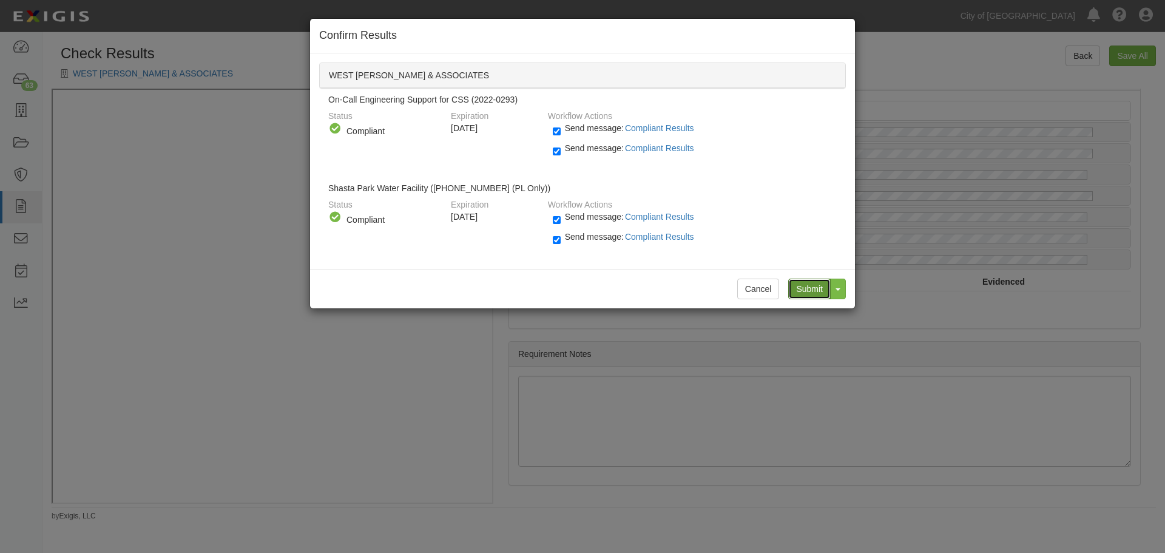
click at [805, 285] on input "Submit" at bounding box center [809, 289] width 42 height 21
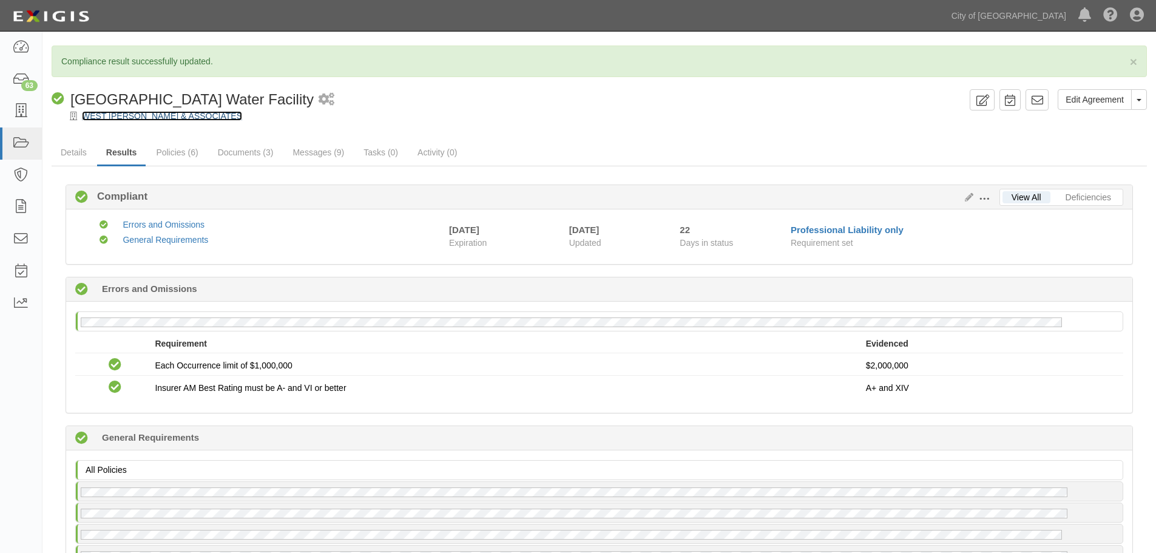
click at [191, 113] on link "WEST [PERSON_NAME] & ASSOCIATES" at bounding box center [162, 116] width 160 height 10
click at [162, 119] on link "WEST [PERSON_NAME] & ASSOCIATES" at bounding box center [162, 116] width 160 height 10
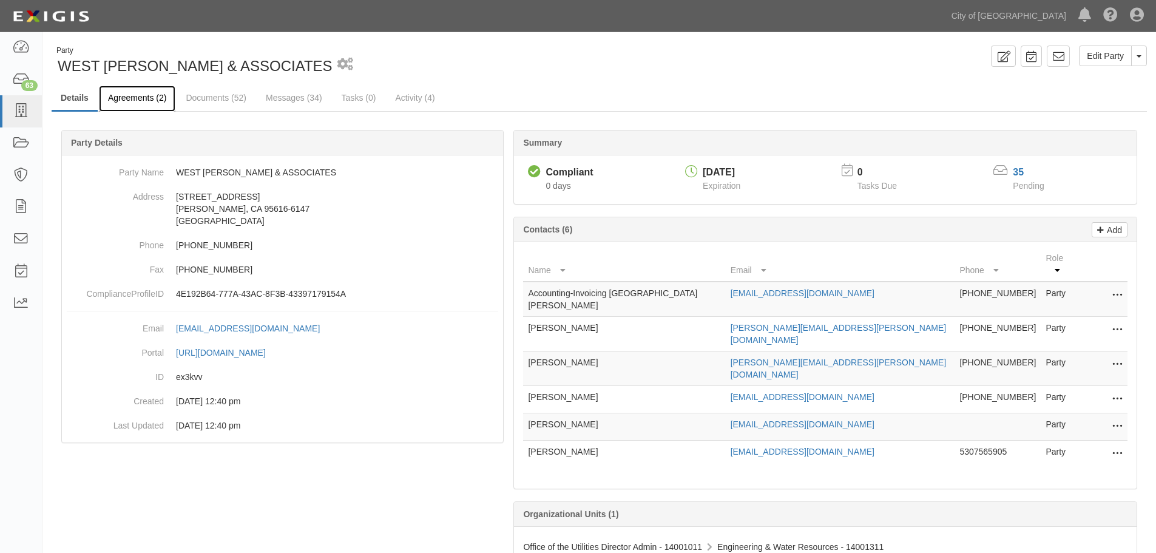
click at [150, 94] on link "Agreements (2)" at bounding box center [137, 99] width 76 height 26
click at [314, 100] on link "Messages (34)" at bounding box center [294, 99] width 75 height 26
click at [220, 94] on link "Documents (52)" at bounding box center [216, 99] width 79 height 26
click at [286, 98] on link "Messages (34)" at bounding box center [294, 99] width 75 height 26
drag, startPoint x: 827, startPoint y: 390, endPoint x: 711, endPoint y: 391, distance: 115.3
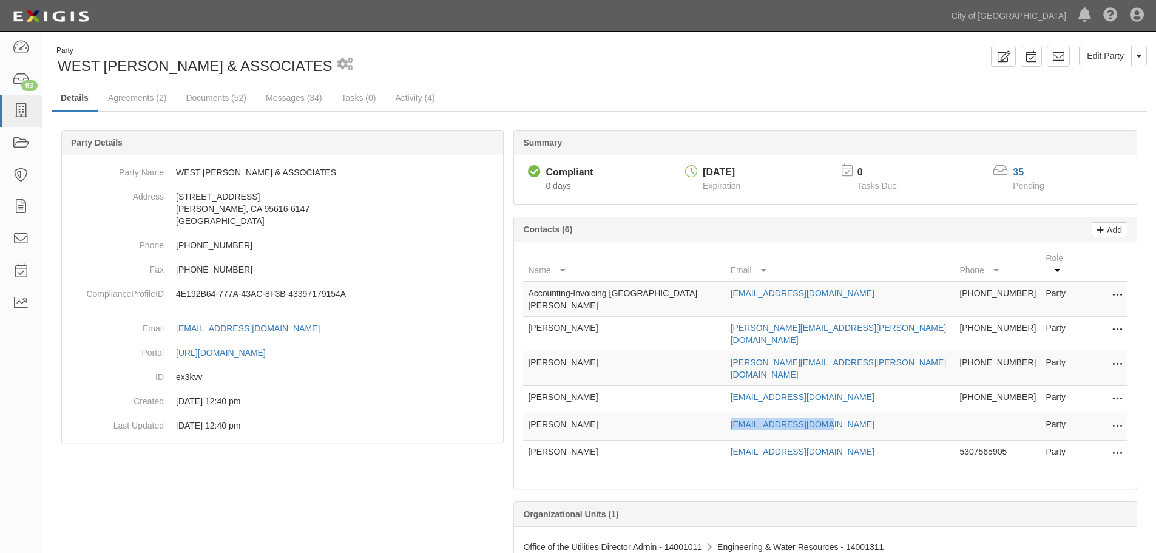
click at [726, 413] on td "dwagner@westyost.com" at bounding box center [840, 426] width 229 height 27
copy link "dwagner@westyost.com"
click at [300, 98] on link "Messages (34)" at bounding box center [294, 99] width 75 height 26
click at [1064, 58] on icon at bounding box center [1058, 56] width 12 height 12
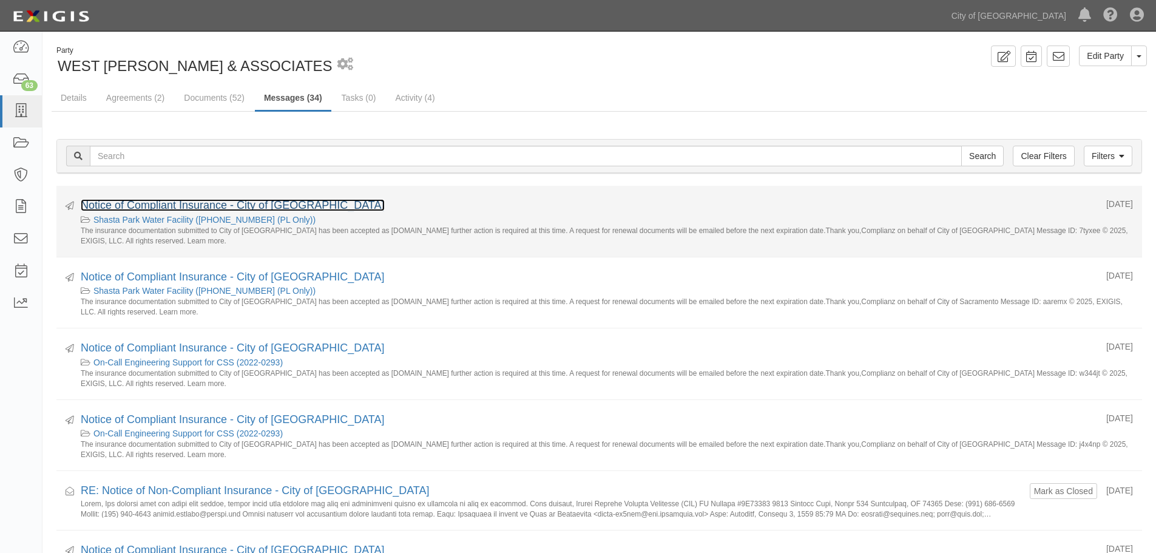
click at [208, 210] on link "Notice of Compliant Insurance - City of [GEOGRAPHIC_DATA]" at bounding box center [233, 205] width 304 height 12
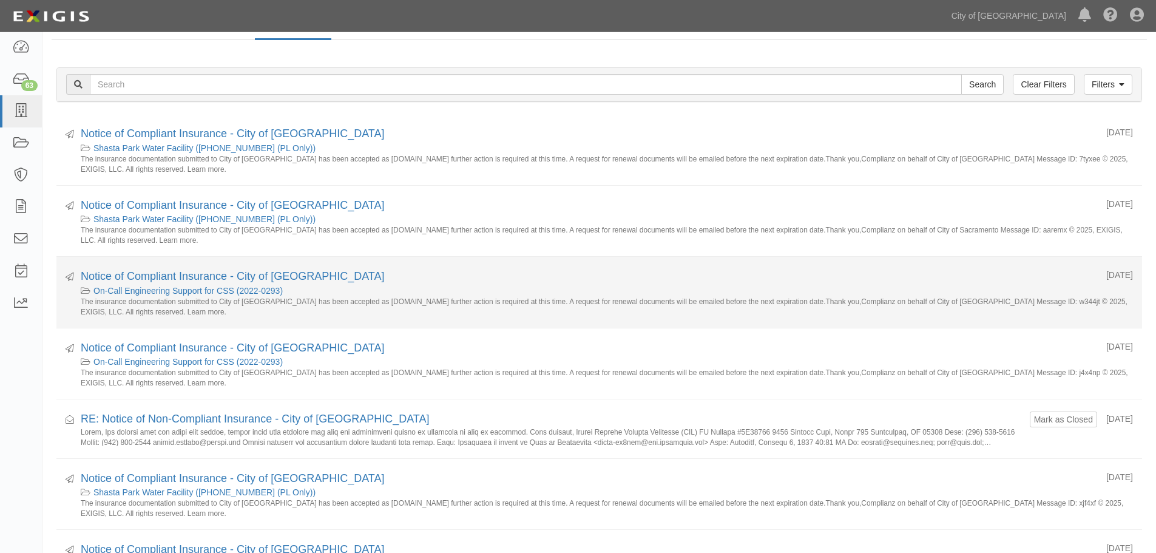
scroll to position [101, 0]
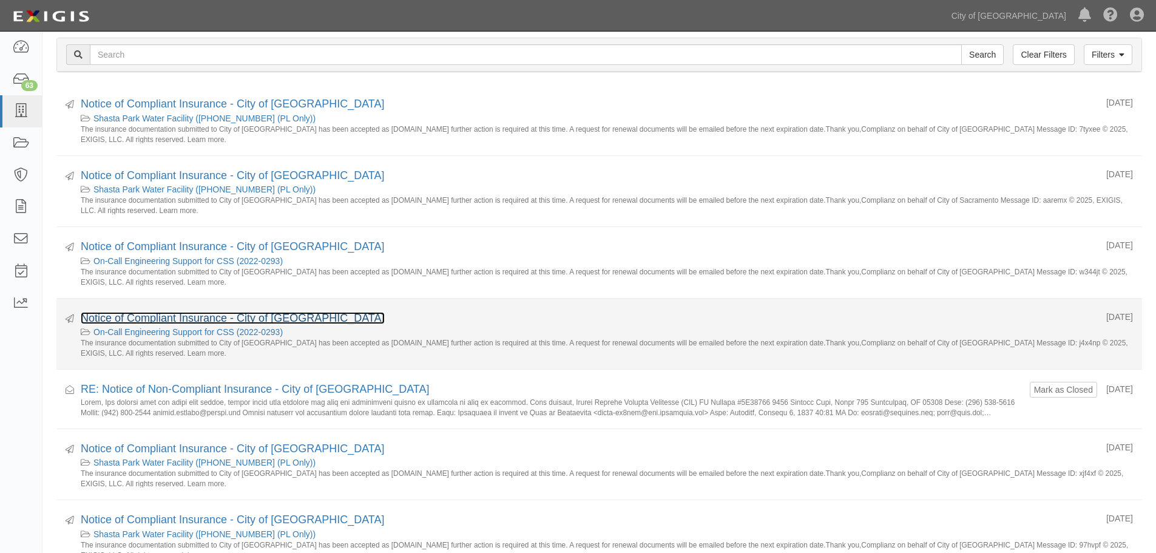
click at [181, 314] on link "Notice of Compliant Insurance - City of [GEOGRAPHIC_DATA]" at bounding box center [233, 318] width 304 height 12
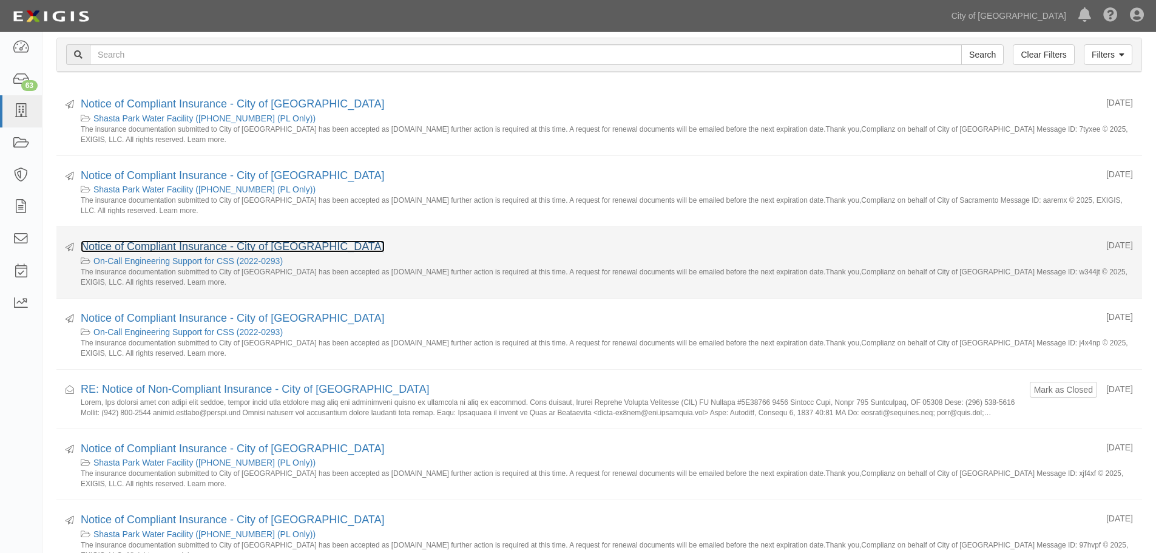
click at [167, 244] on link "Notice of Compliant Insurance - City of [GEOGRAPHIC_DATA]" at bounding box center [233, 246] width 304 height 12
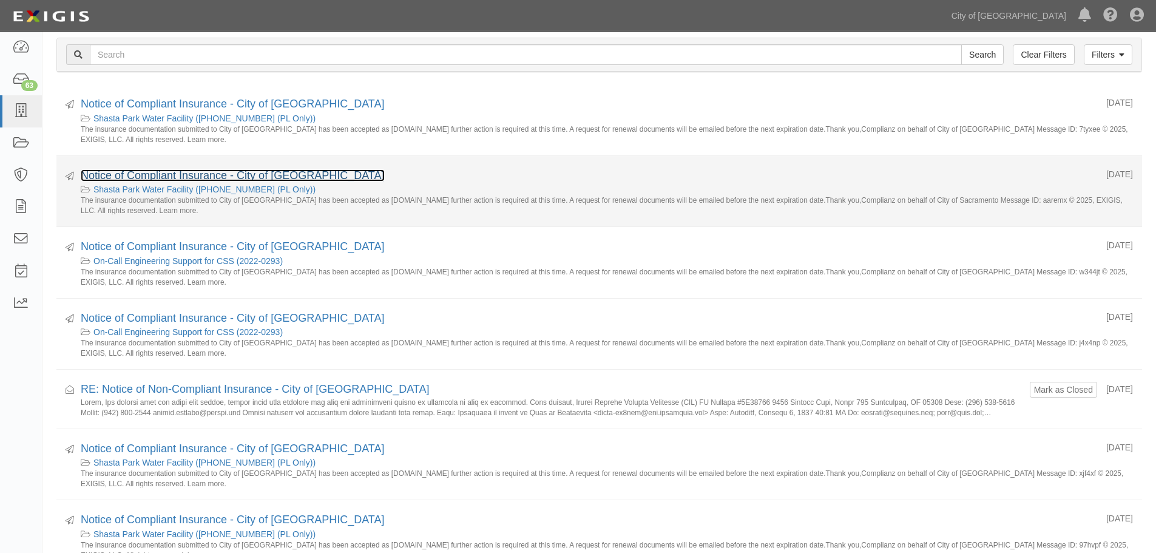
click at [187, 175] on link "Notice of Compliant Insurance - City of [GEOGRAPHIC_DATA]" at bounding box center [233, 175] width 304 height 12
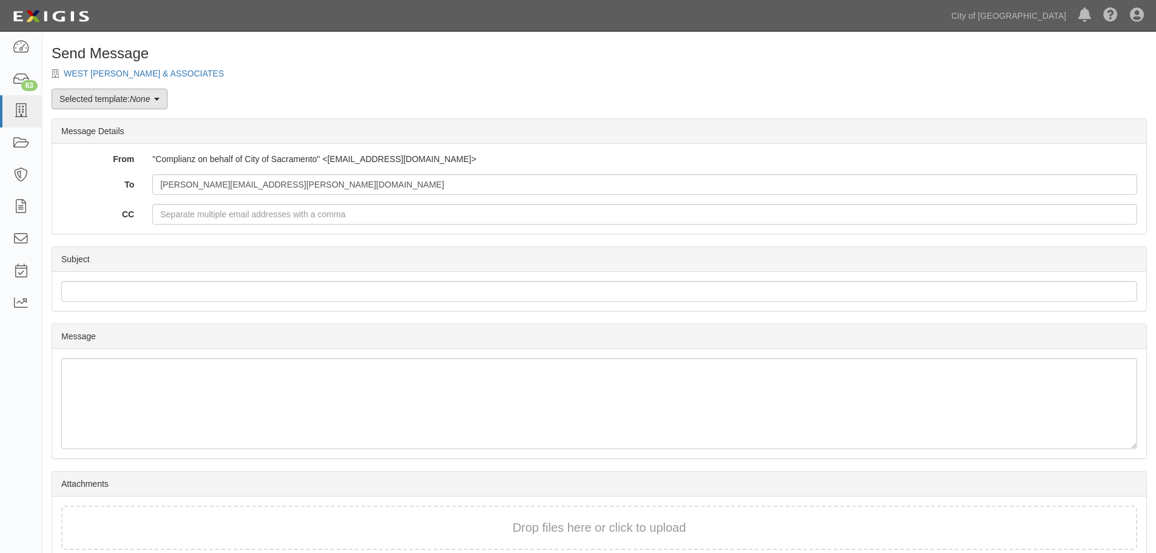
click at [127, 95] on link "Selected template: None" at bounding box center [110, 99] width 116 height 21
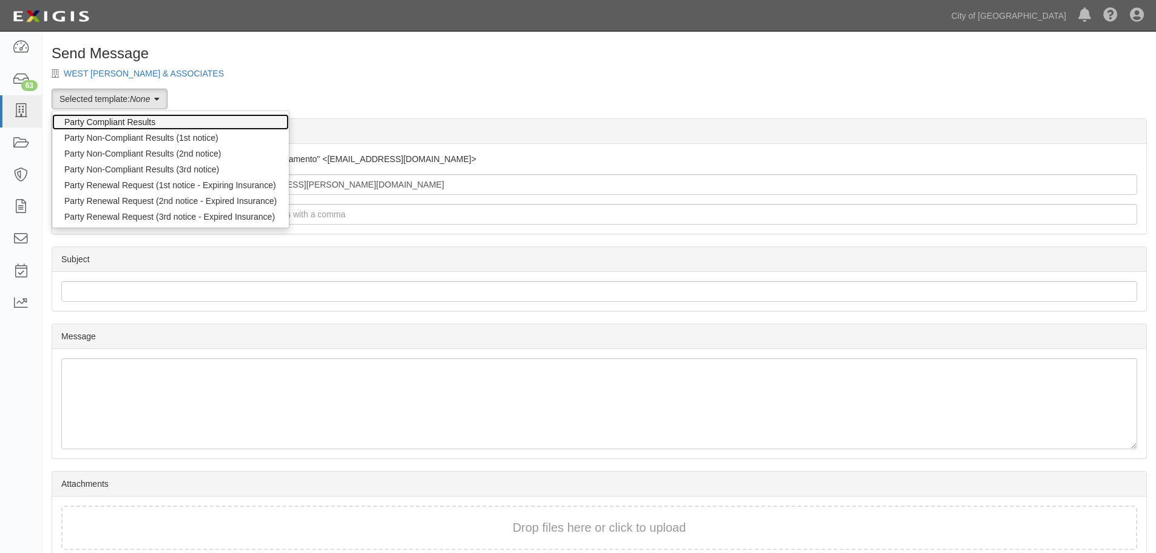
click at [134, 124] on link "Party Compliant Results" at bounding box center [170, 122] width 237 height 16
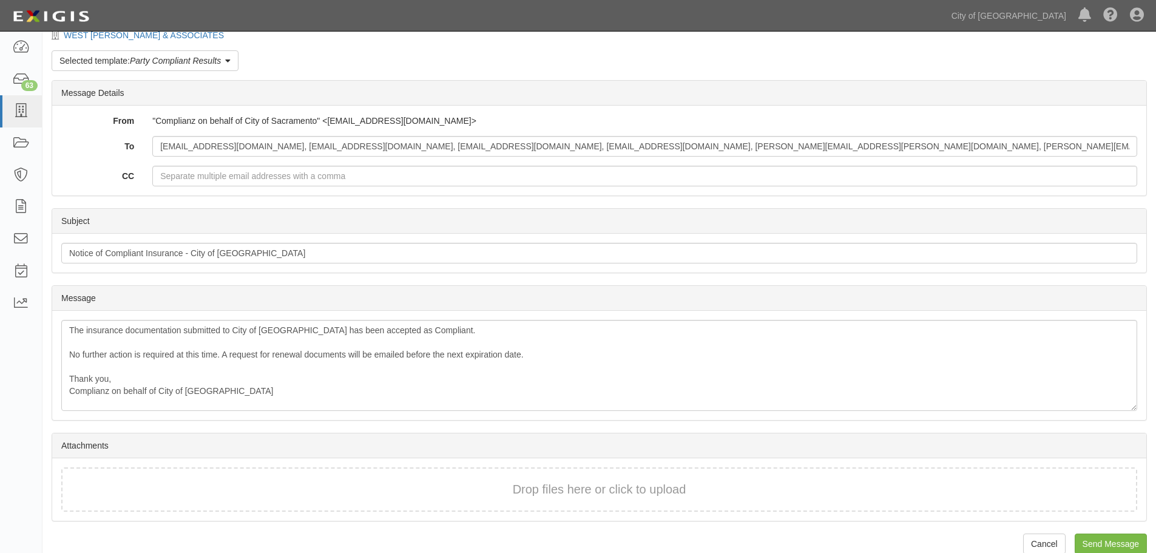
scroll to position [57, 0]
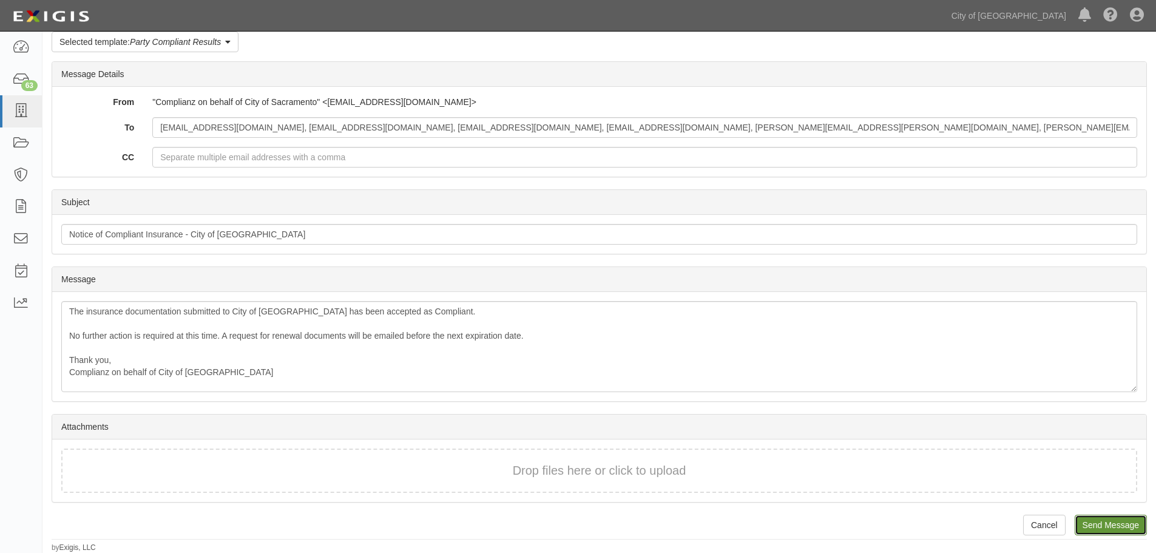
click at [1097, 528] on input "Send Message" at bounding box center [1111, 525] width 72 height 21
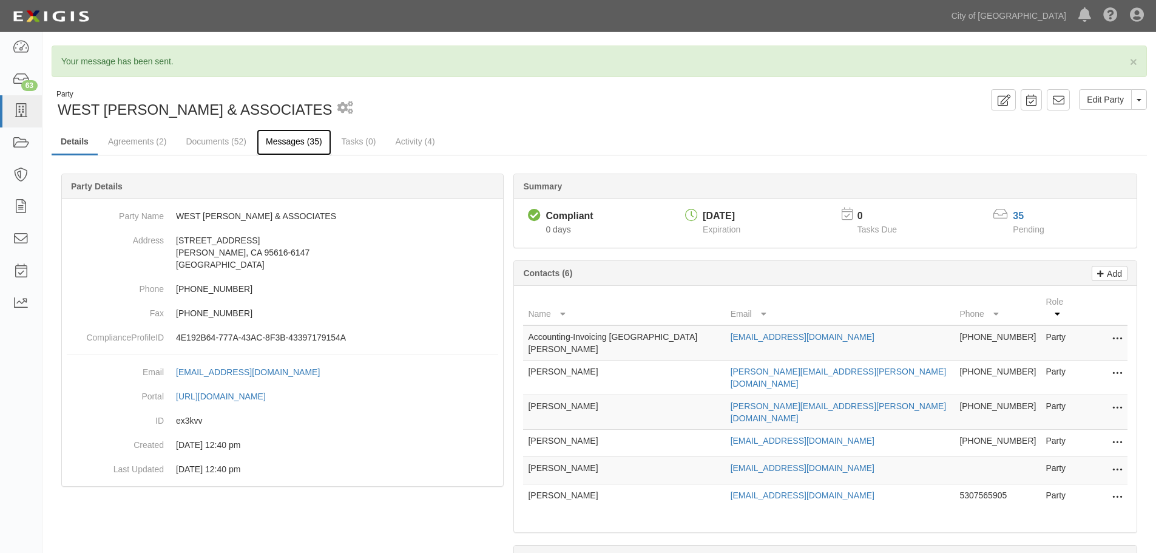
click at [296, 137] on link "Messages (35)" at bounding box center [294, 142] width 75 height 26
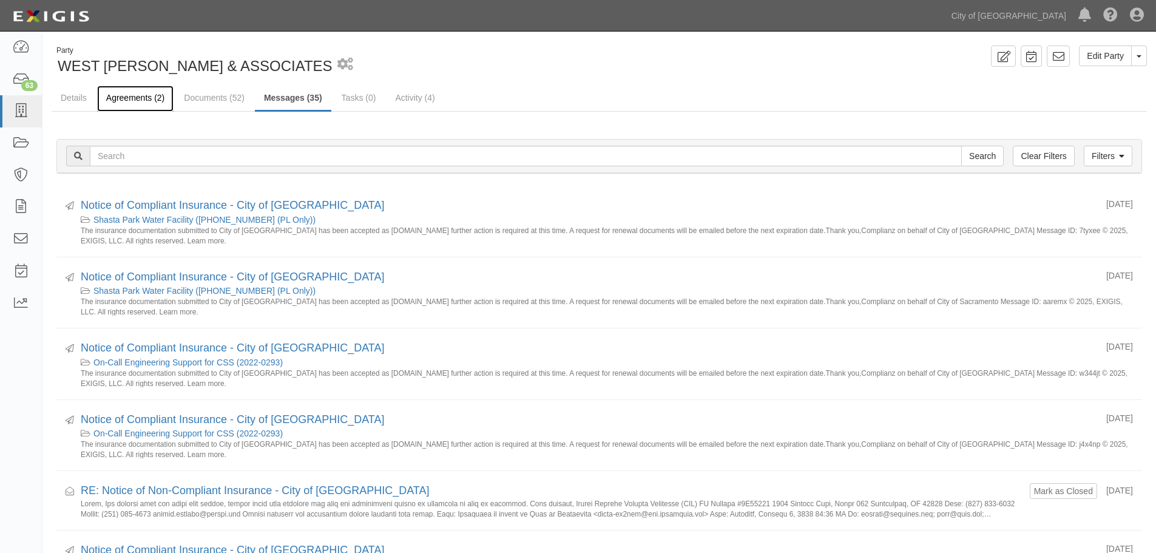
click at [135, 101] on link "Agreements (2)" at bounding box center [135, 99] width 76 height 26
click at [134, 101] on link "Agreements (2)" at bounding box center [135, 99] width 76 height 26
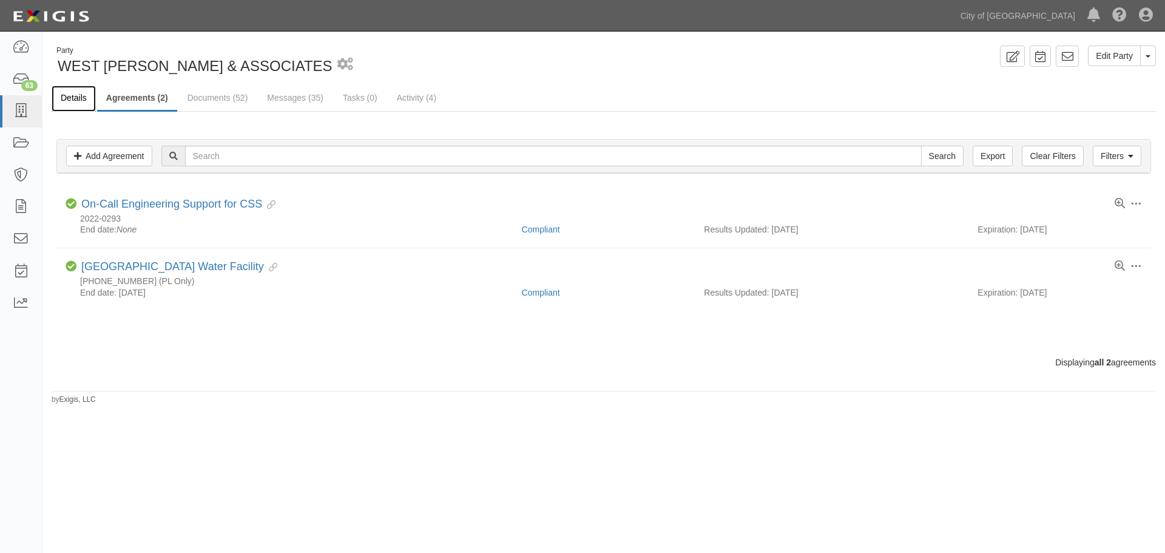
click at [76, 104] on link "Details" at bounding box center [74, 99] width 44 height 26
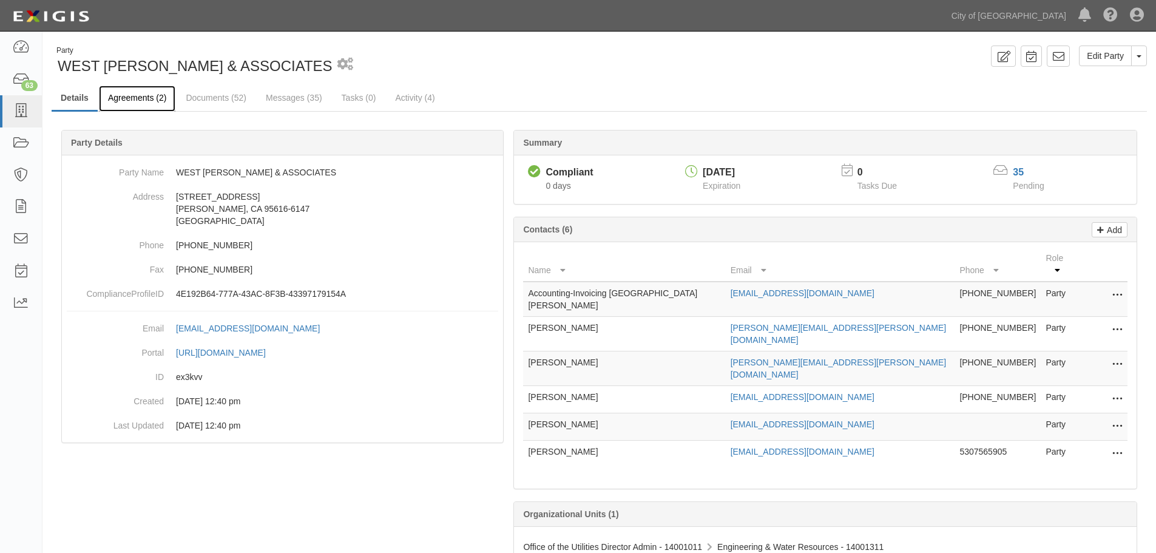
click at [141, 101] on link "Agreements (2)" at bounding box center [137, 99] width 76 height 26
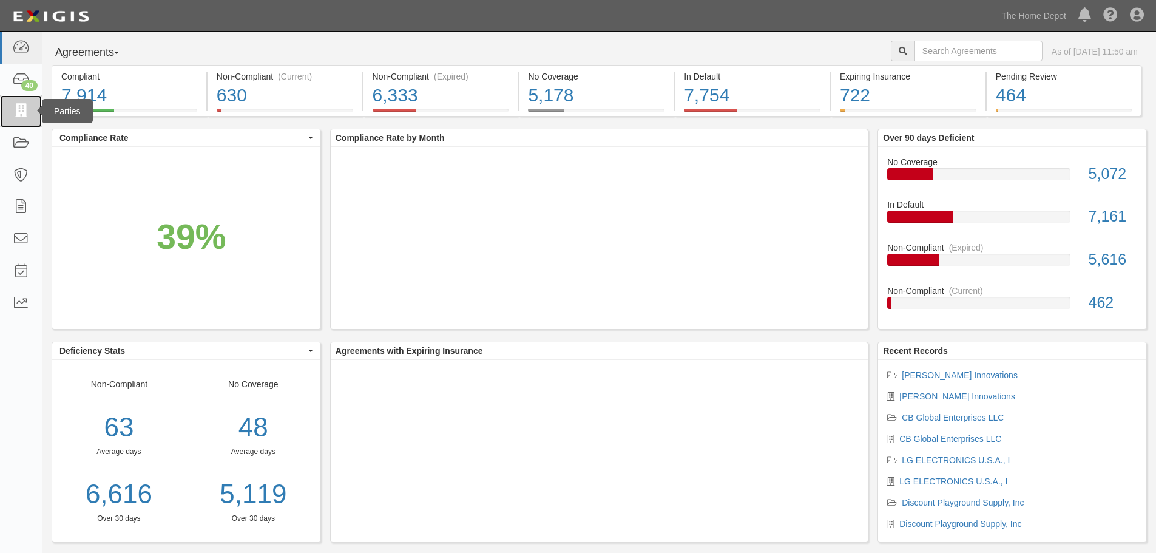
click at [19, 114] on icon at bounding box center [20, 111] width 17 height 14
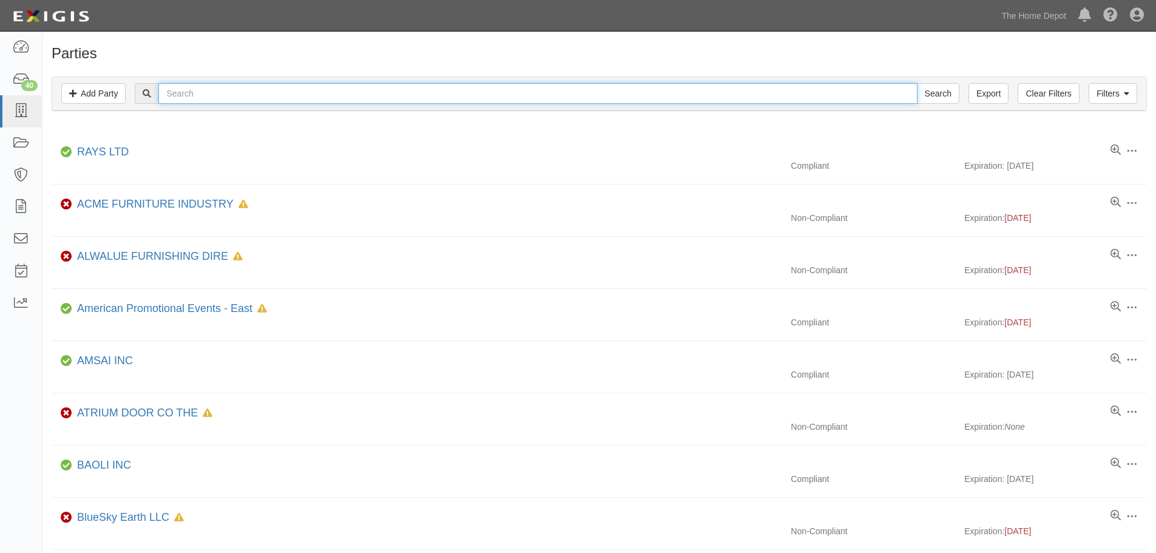
click at [194, 97] on input "text" at bounding box center [537, 93] width 759 height 21
type input "home care"
click at [917, 83] on input "Search" at bounding box center [938, 93] width 42 height 21
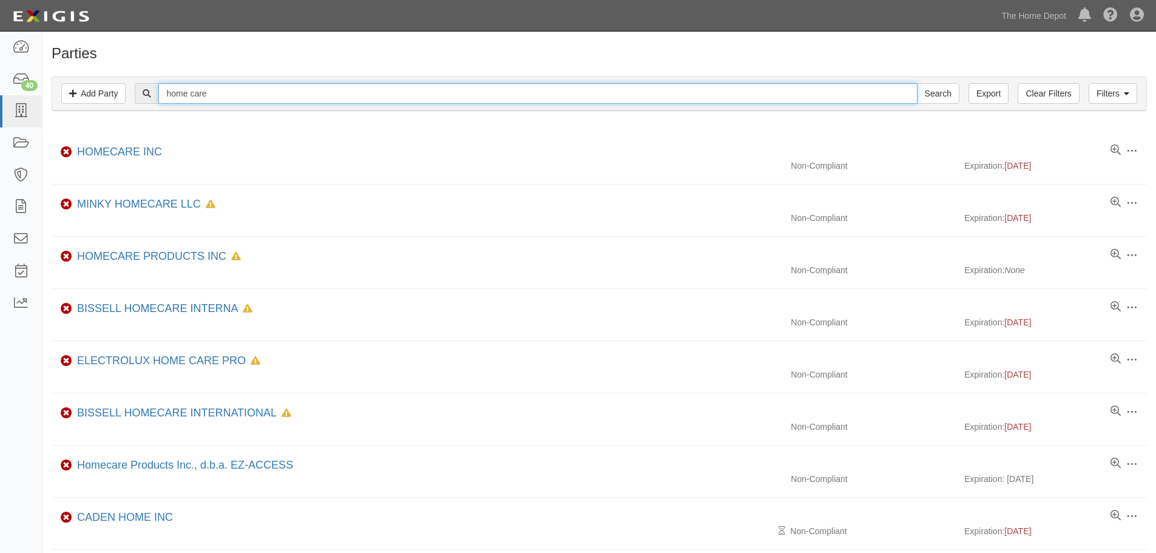
click at [229, 98] on input "home care" at bounding box center [537, 93] width 759 height 21
type input "home care easy"
click at [917, 83] on input "Search" at bounding box center [938, 93] width 42 height 21
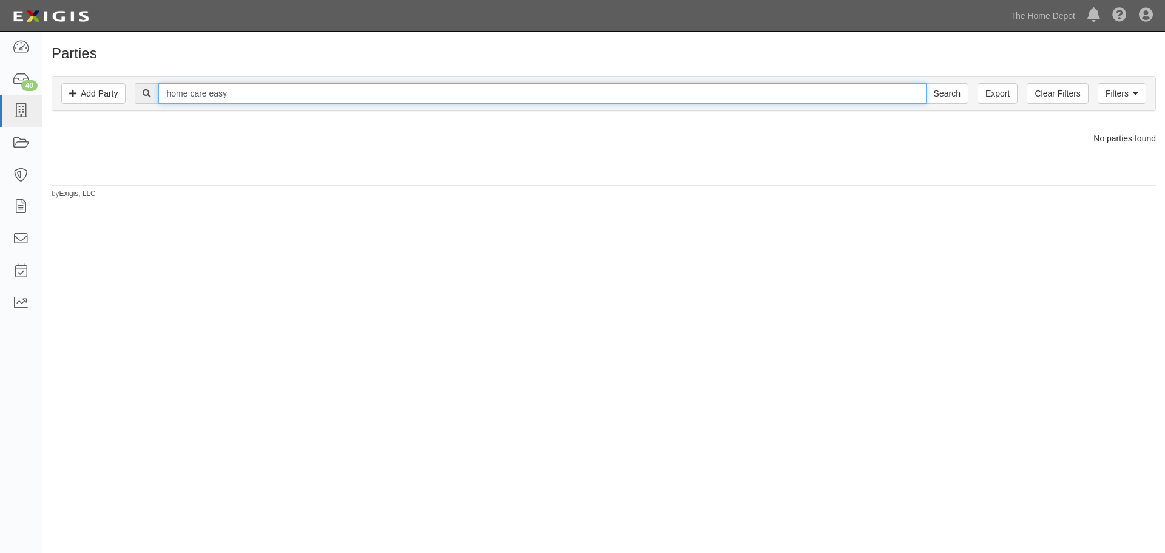
click at [258, 95] on input "home care easy" at bounding box center [542, 93] width 768 height 21
type input "home care"
click at [926, 83] on input "Search" at bounding box center [947, 93] width 42 height 21
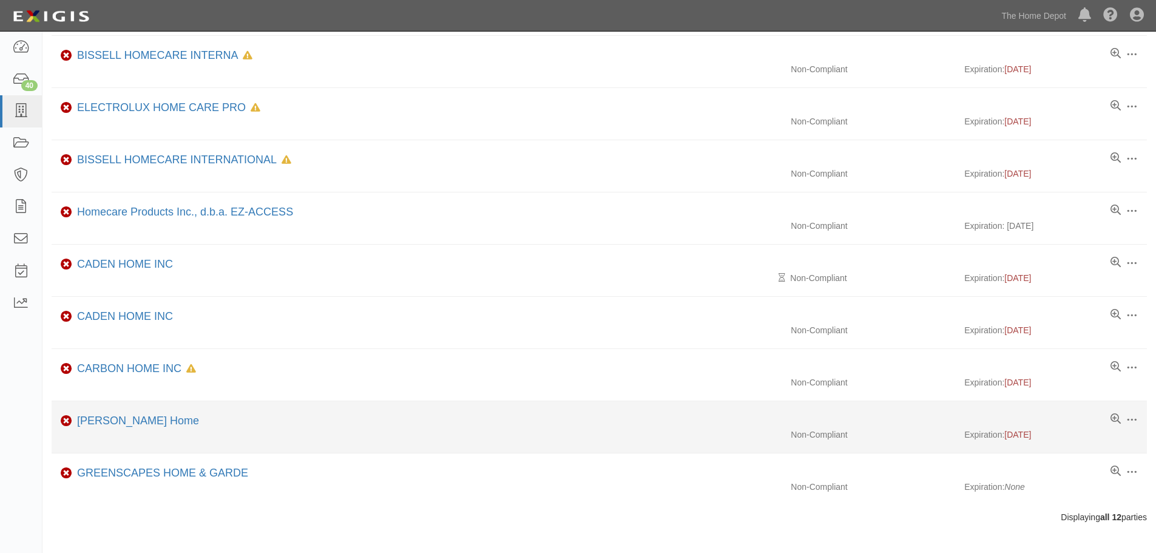
scroll to position [278, 0]
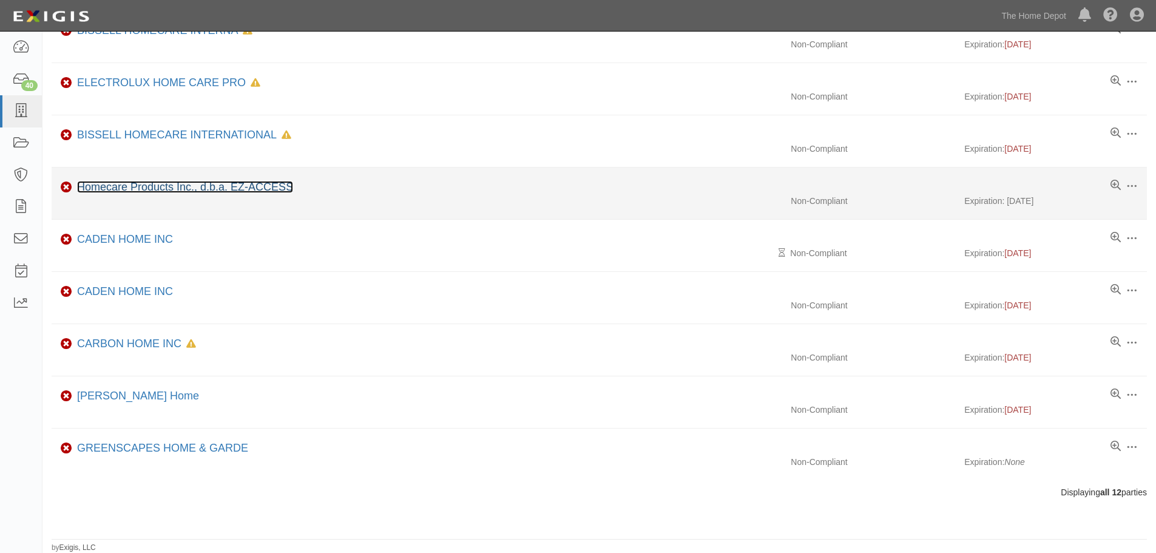
drag, startPoint x: 259, startPoint y: 189, endPoint x: 252, endPoint y: 195, distance: 9.4
drag, startPoint x: 252, startPoint y: 195, endPoint x: 235, endPoint y: 183, distance: 21.2
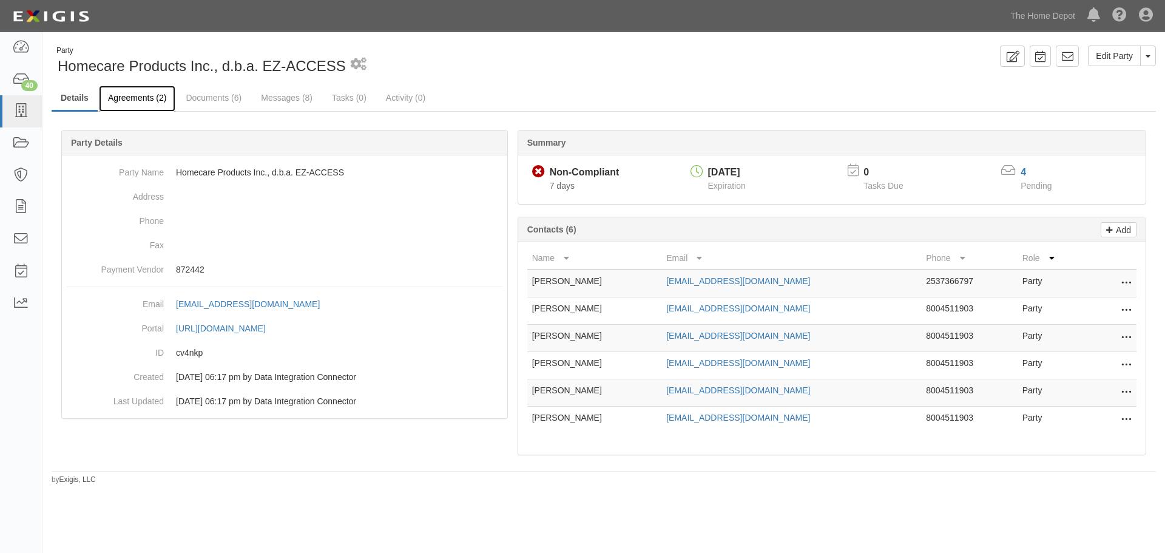
click at [157, 91] on link "Agreements (2)" at bounding box center [137, 99] width 76 height 26
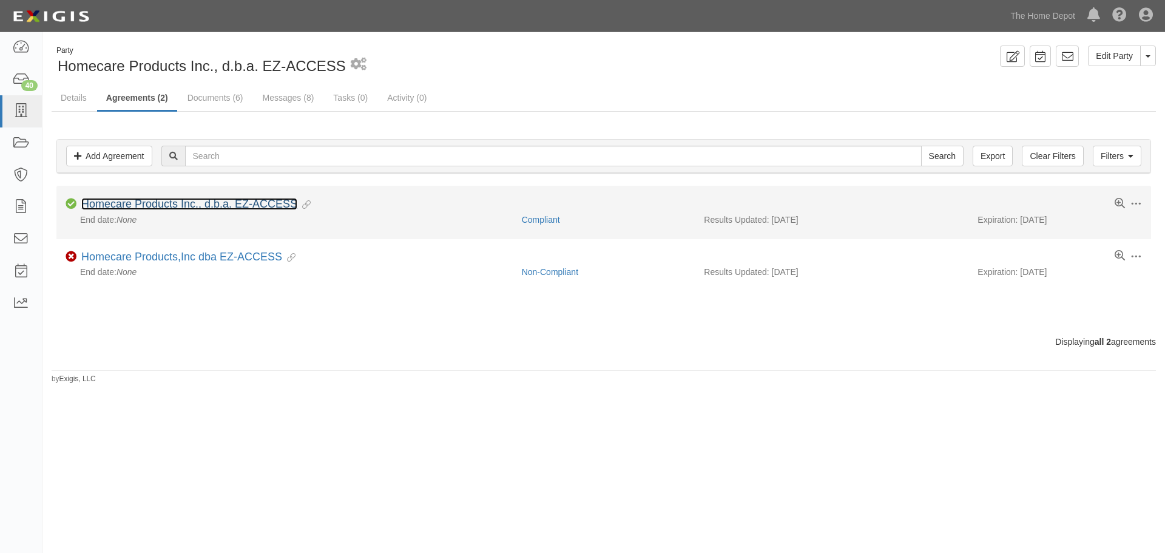
click at [211, 198] on link "Homecare Products Inc., d.b.a. EZ-ACCESS" at bounding box center [189, 204] width 216 height 12
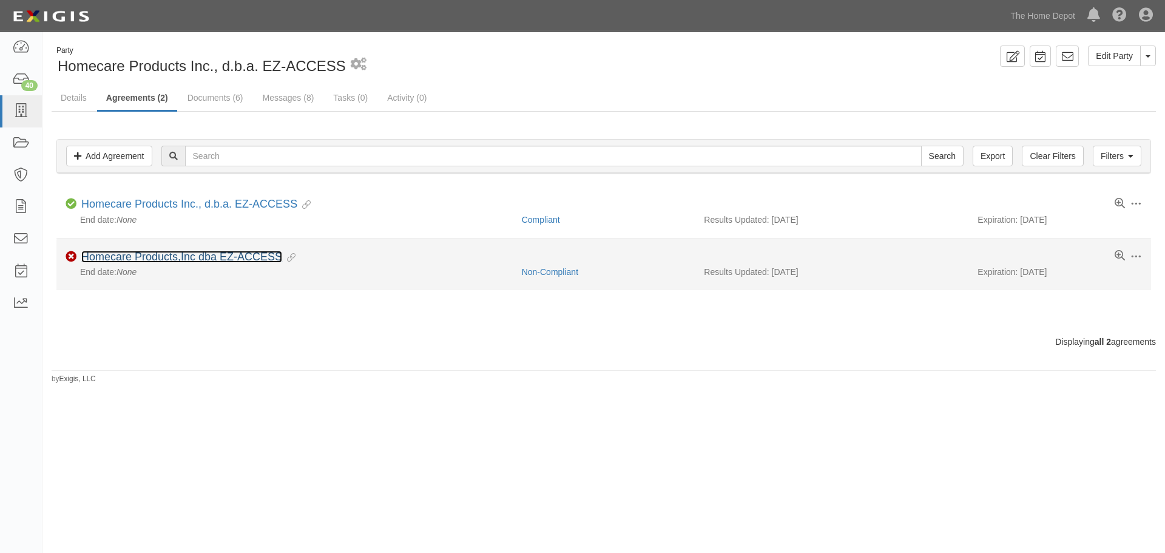
click at [151, 259] on link "Homecare Products,Inc dba EZ-ACCESS" at bounding box center [181, 257] width 201 height 12
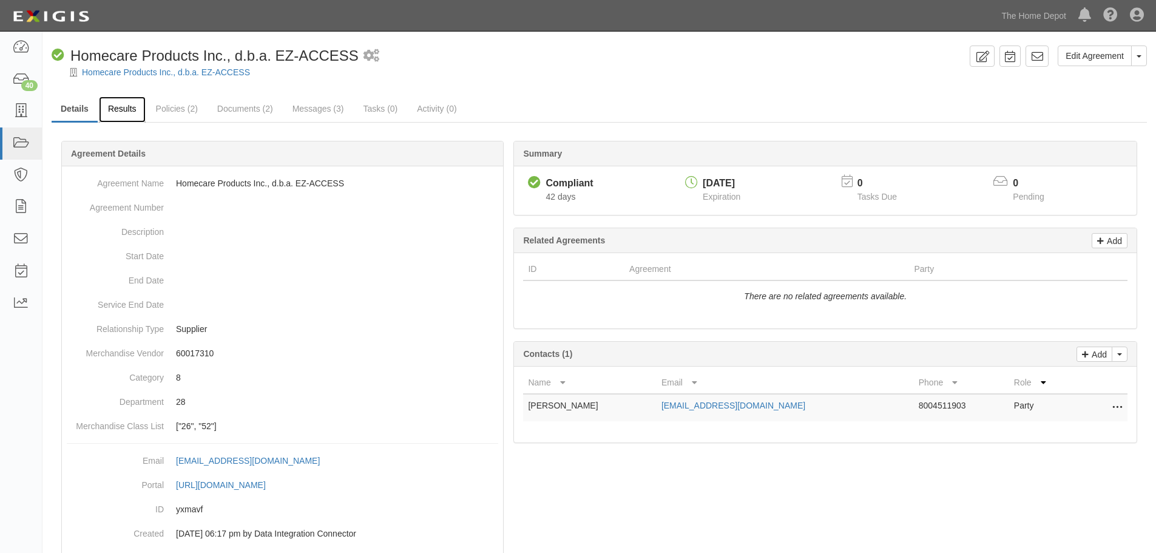
click at [121, 115] on link "Results" at bounding box center [122, 110] width 47 height 26
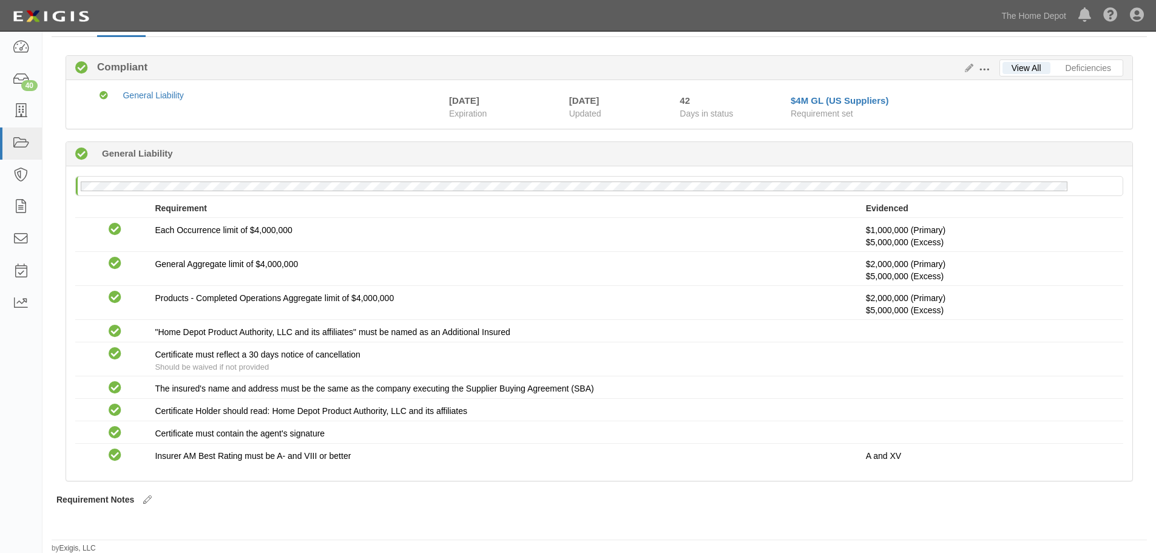
scroll to position [86, 0]
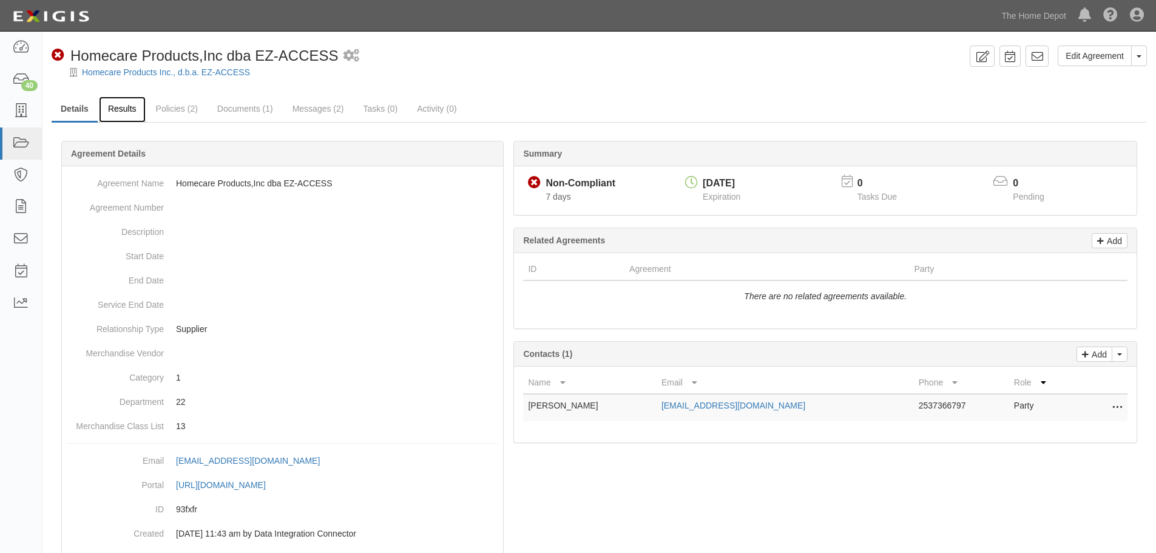
click at [123, 104] on link "Results" at bounding box center [122, 110] width 47 height 26
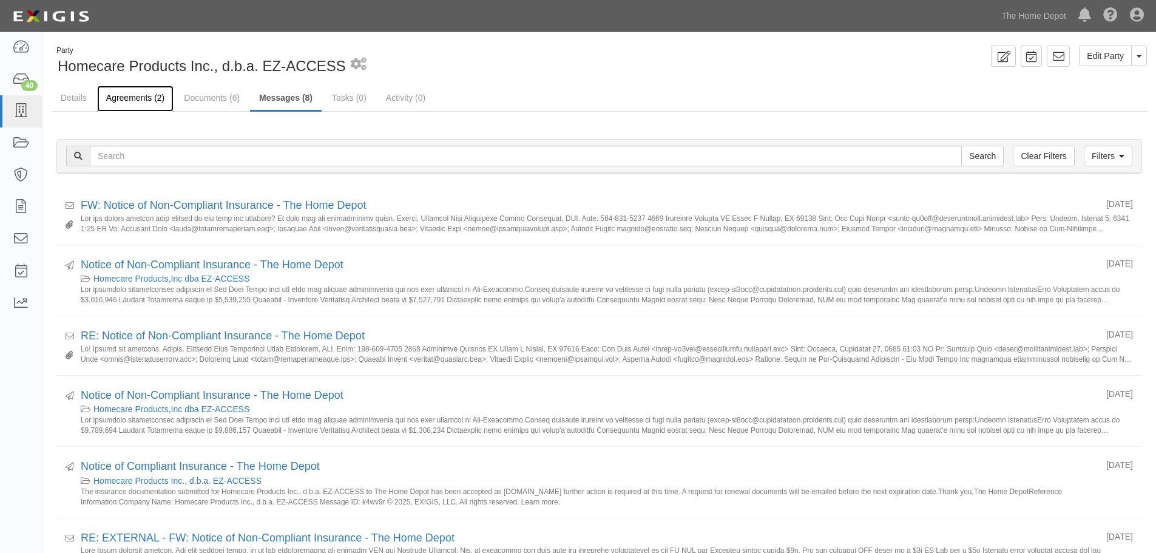
click at [130, 93] on link "Agreements (2)" at bounding box center [135, 99] width 76 height 26
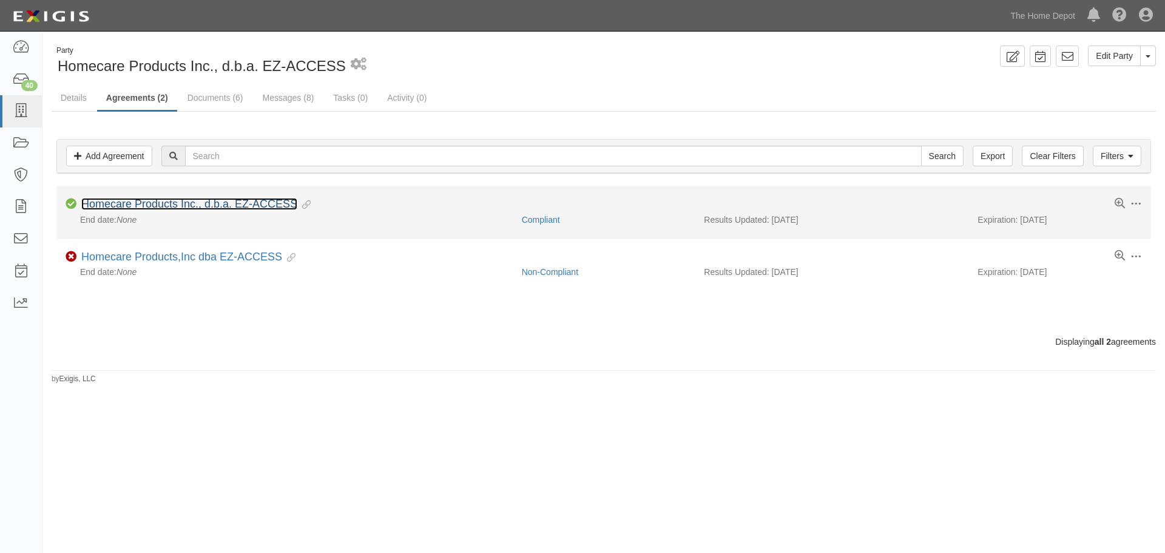
click at [158, 199] on link "Homecare Products Inc., d.b.a. EZ-ACCESS" at bounding box center [189, 204] width 216 height 12
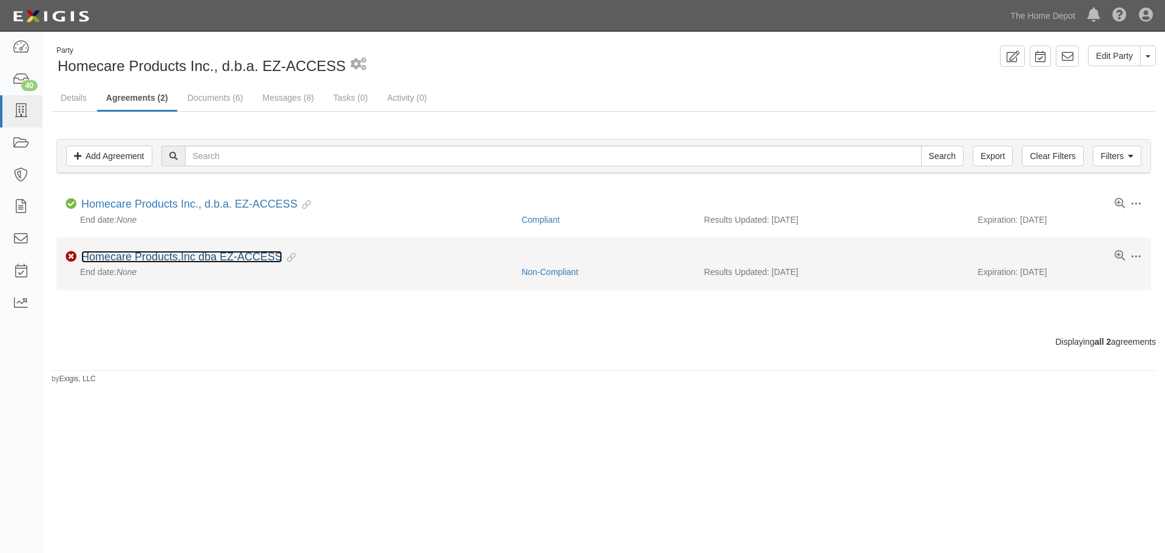
click at [238, 259] on link "Homecare Products,Inc dba EZ-ACCESS" at bounding box center [181, 257] width 201 height 12
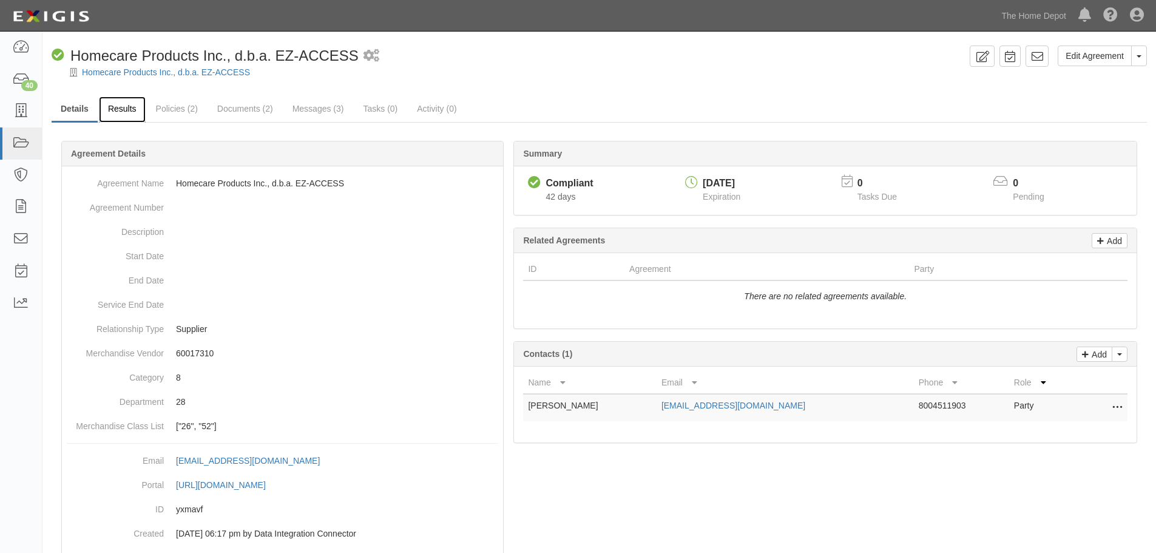
click at [105, 109] on link "Results" at bounding box center [122, 110] width 47 height 26
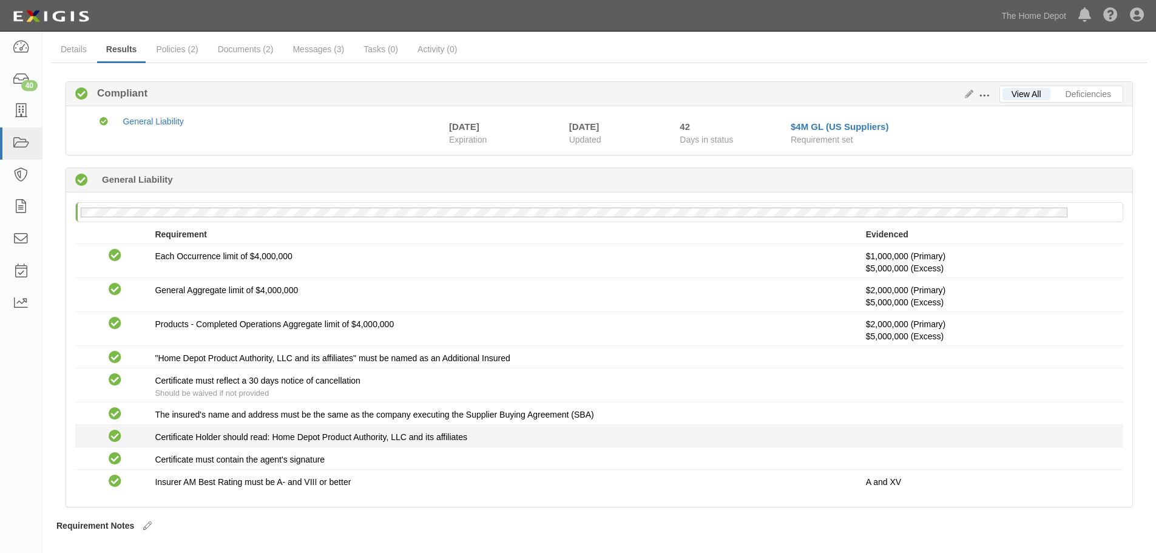
scroll to position [86, 0]
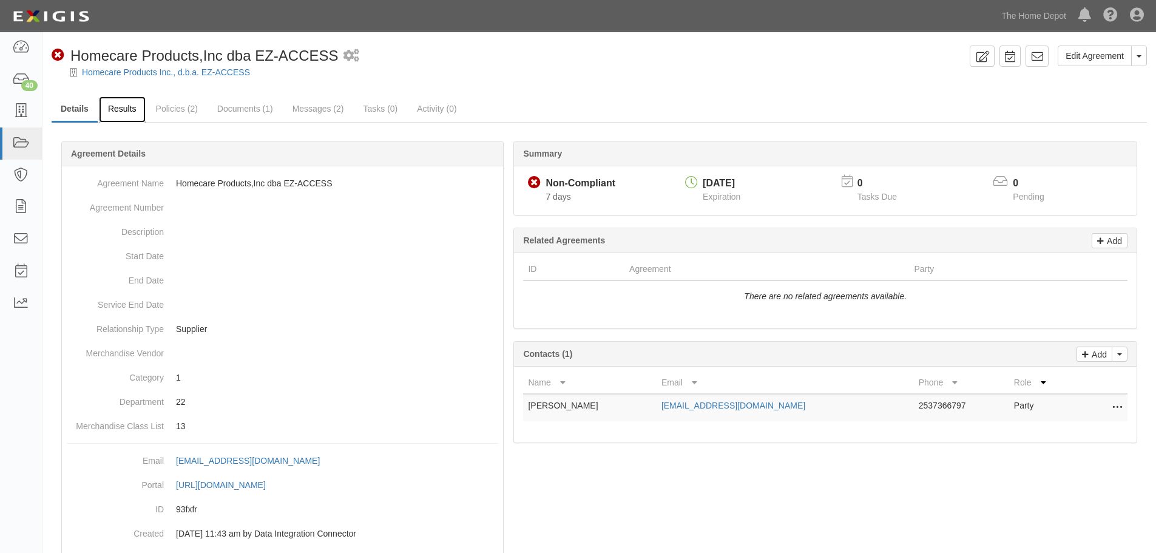
click at [132, 113] on link "Results" at bounding box center [122, 110] width 47 height 26
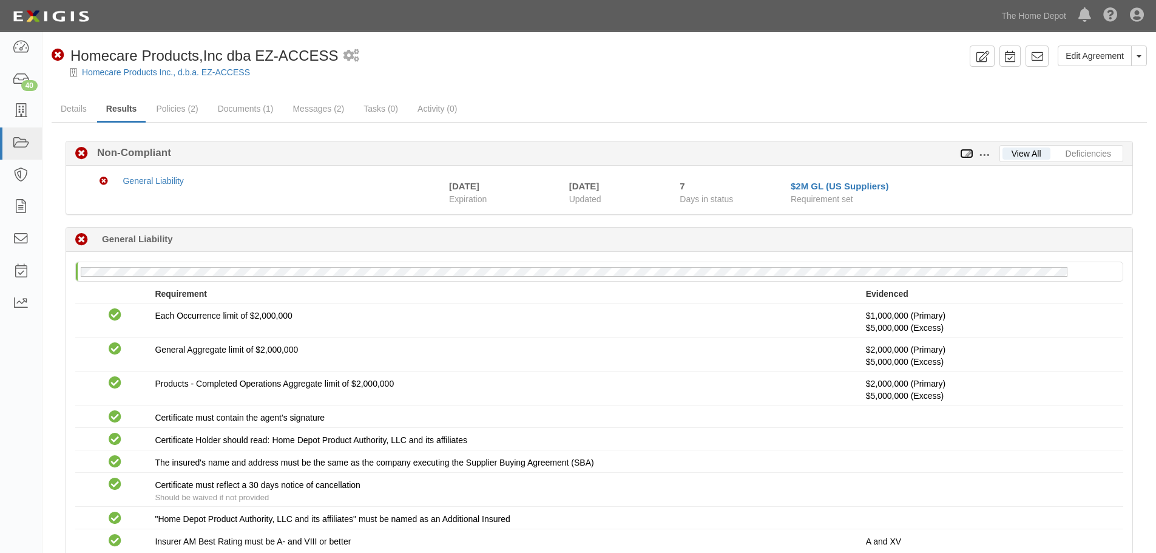
click at [970, 151] on icon at bounding box center [966, 154] width 13 height 8
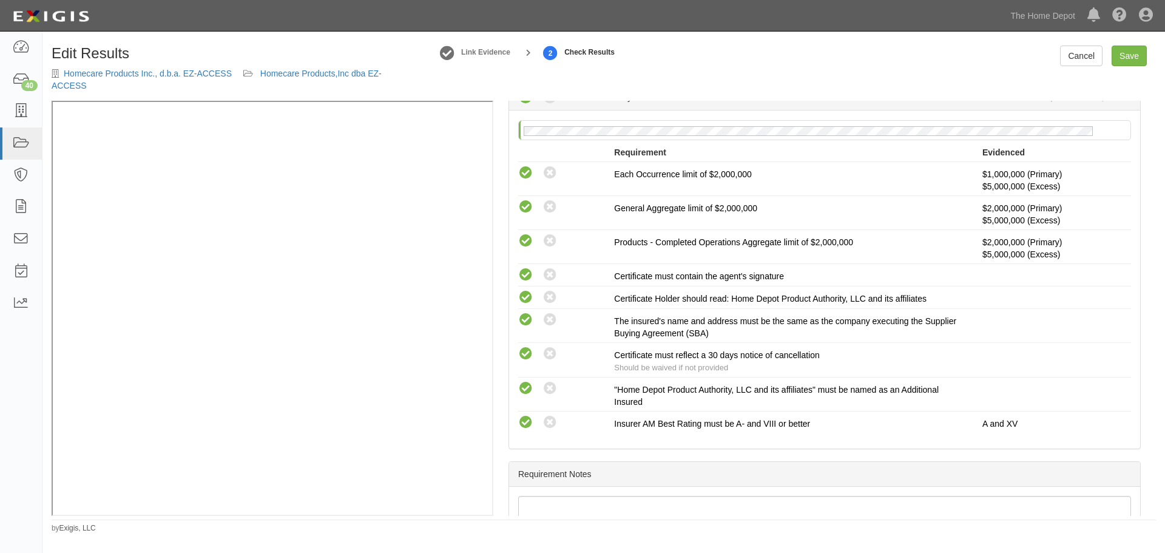
scroll to position [327, 0]
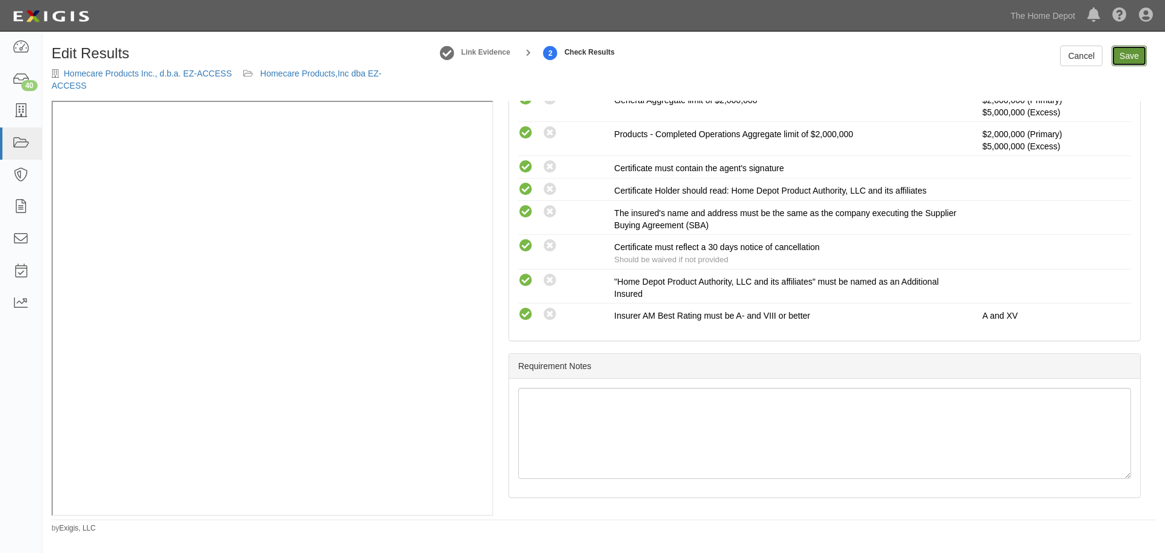
click at [1125, 51] on link "Save" at bounding box center [1129, 56] width 35 height 21
radio input "true"
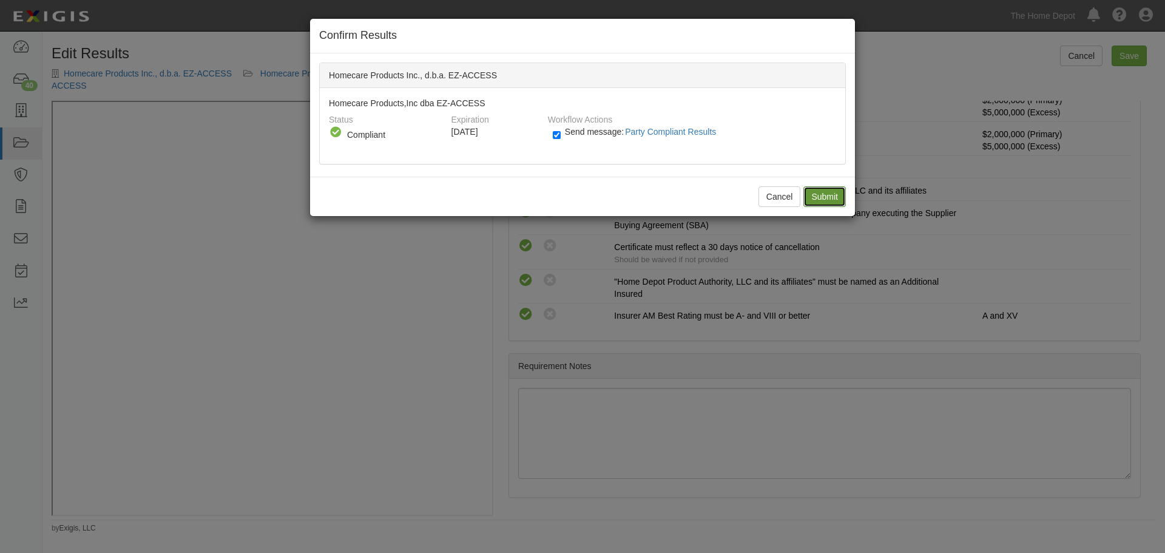
click at [811, 195] on input "Submit" at bounding box center [825, 196] width 42 height 21
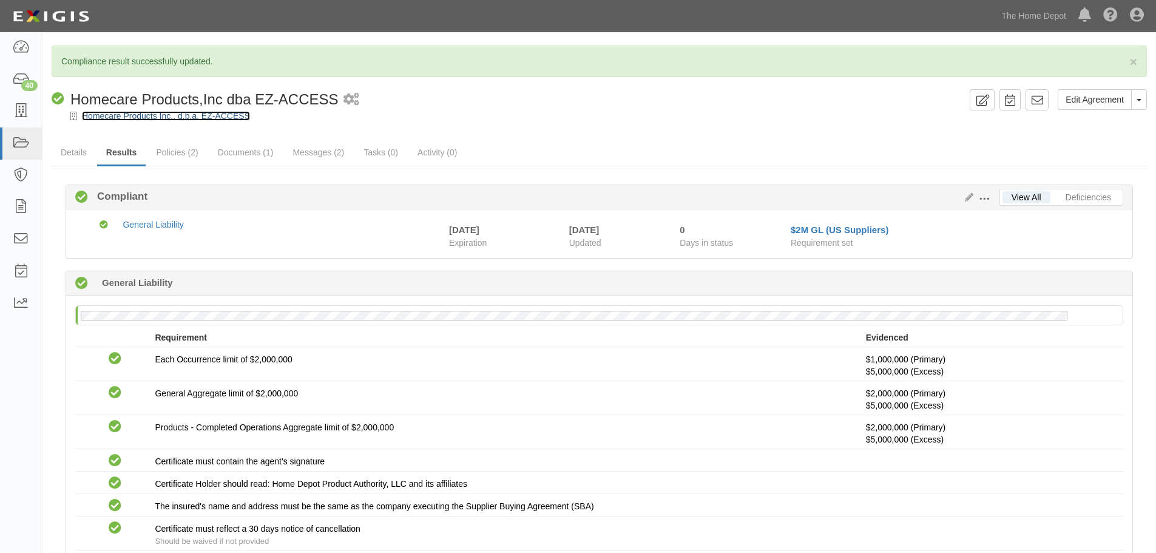
click at [127, 115] on link "Homecare Products Inc., d.b.a. EZ-ACCESS" at bounding box center [166, 116] width 168 height 10
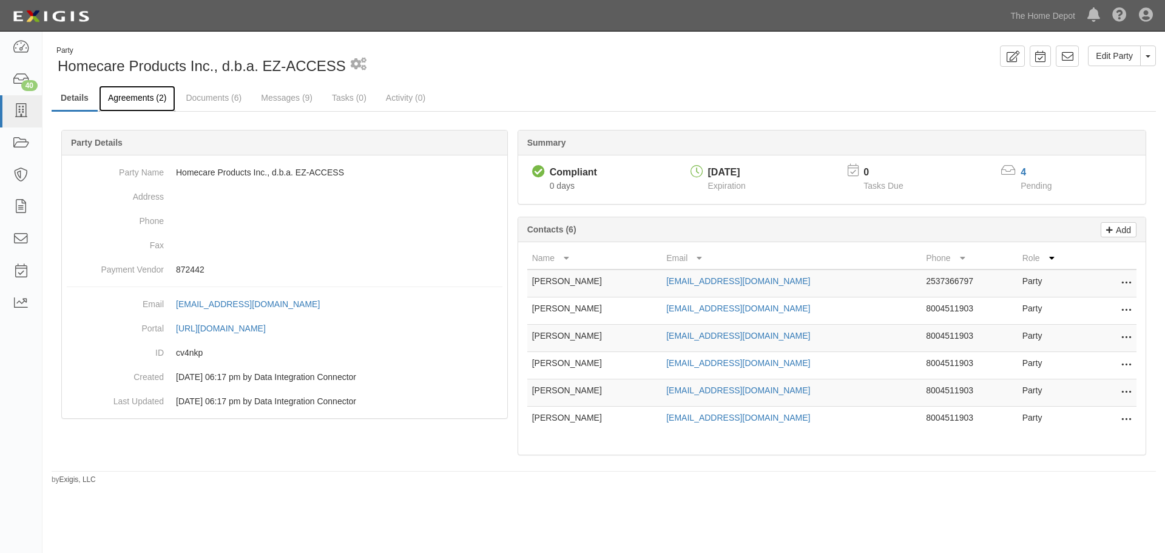
click at [146, 94] on link "Agreements (2)" at bounding box center [137, 99] width 76 height 26
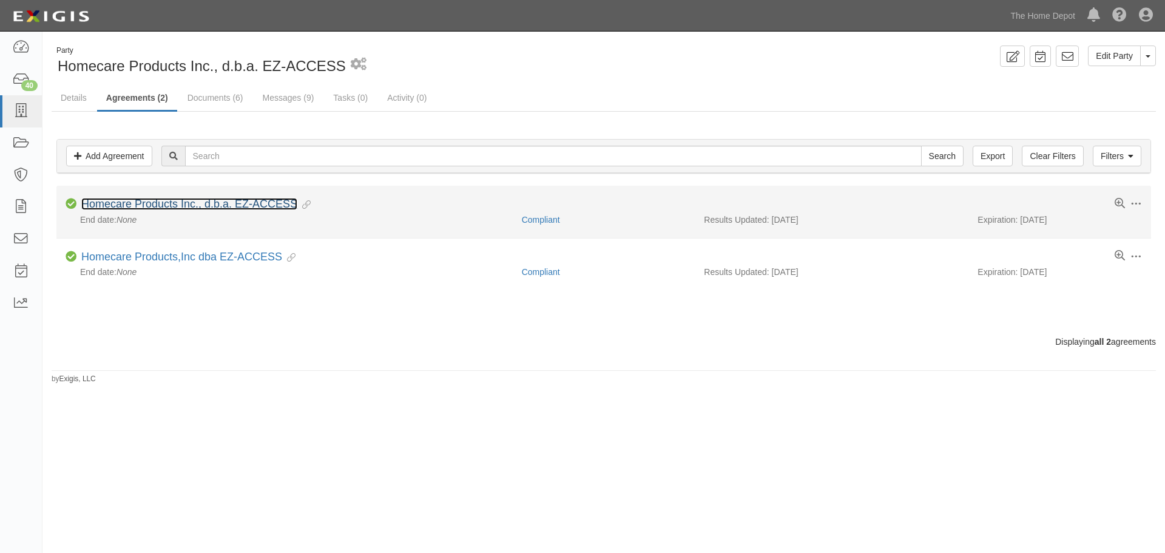
click at [203, 203] on link "Homecare Products Inc., d.b.a. EZ-ACCESS" at bounding box center [189, 204] width 216 height 12
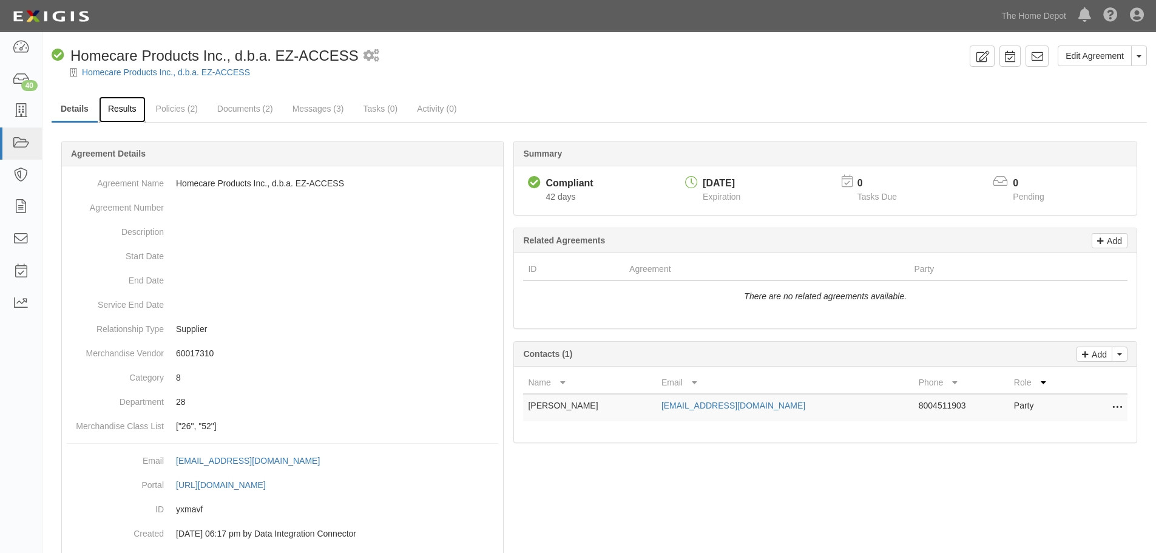
click at [142, 109] on link "Results" at bounding box center [122, 110] width 47 height 26
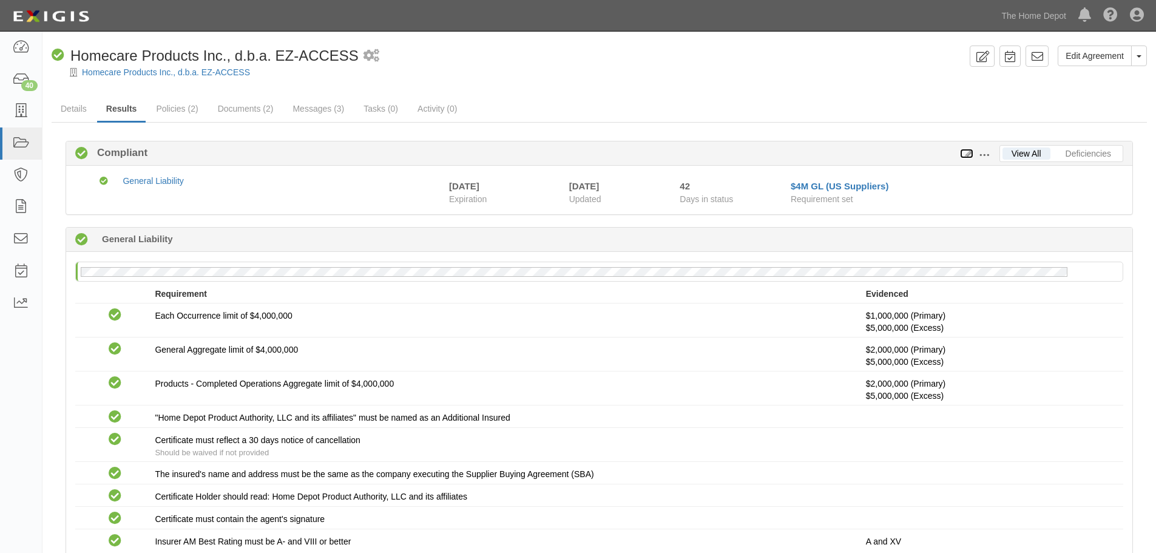
click at [966, 151] on icon at bounding box center [966, 154] width 13 height 8
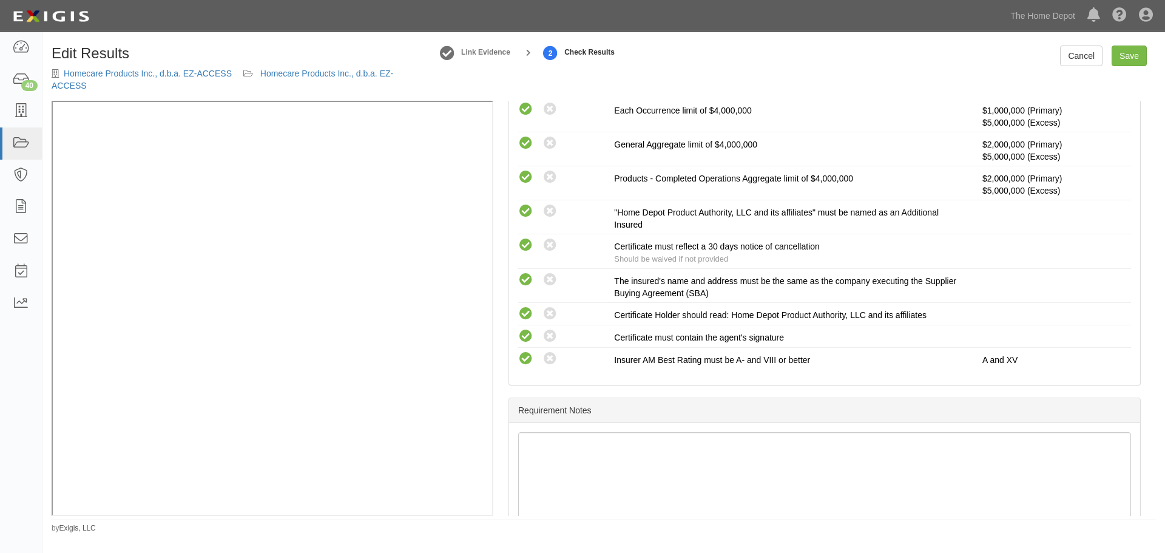
scroll to position [327, 0]
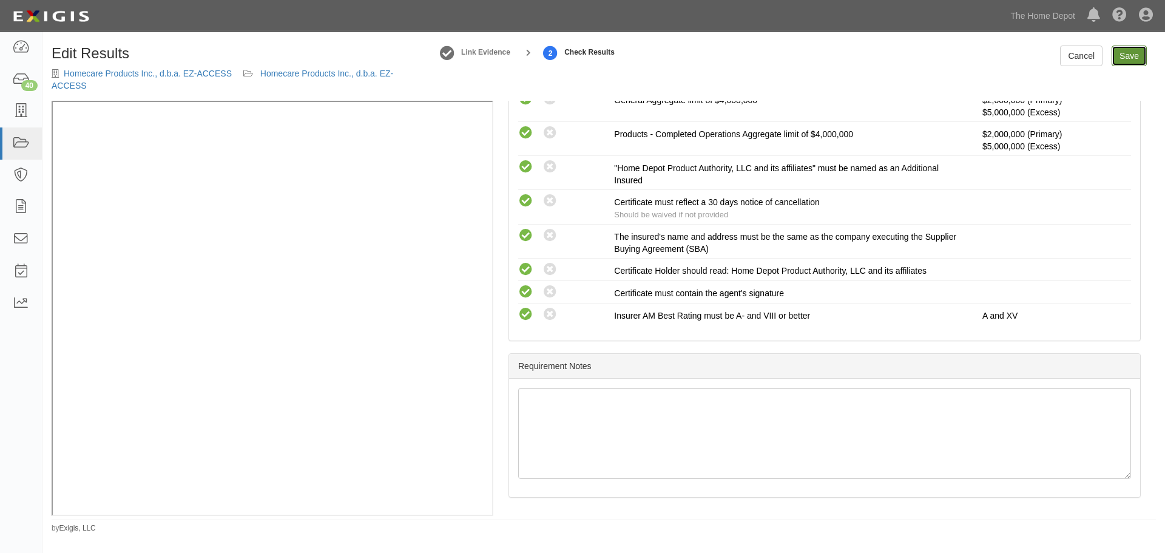
click at [1124, 61] on link "Save" at bounding box center [1129, 56] width 35 height 21
radio input "true"
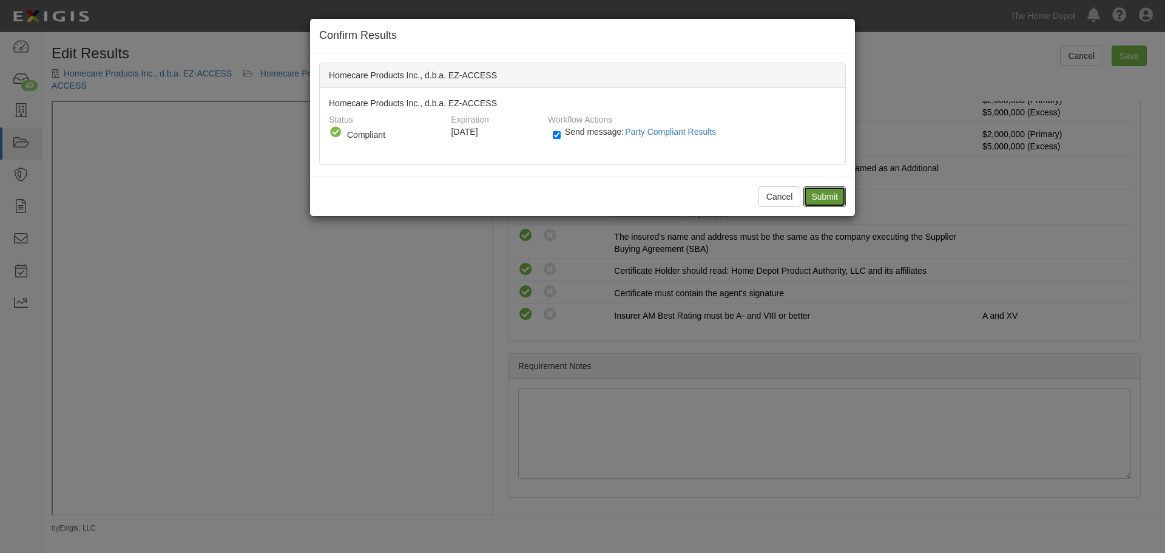
click at [823, 199] on input "Submit" at bounding box center [825, 196] width 42 height 21
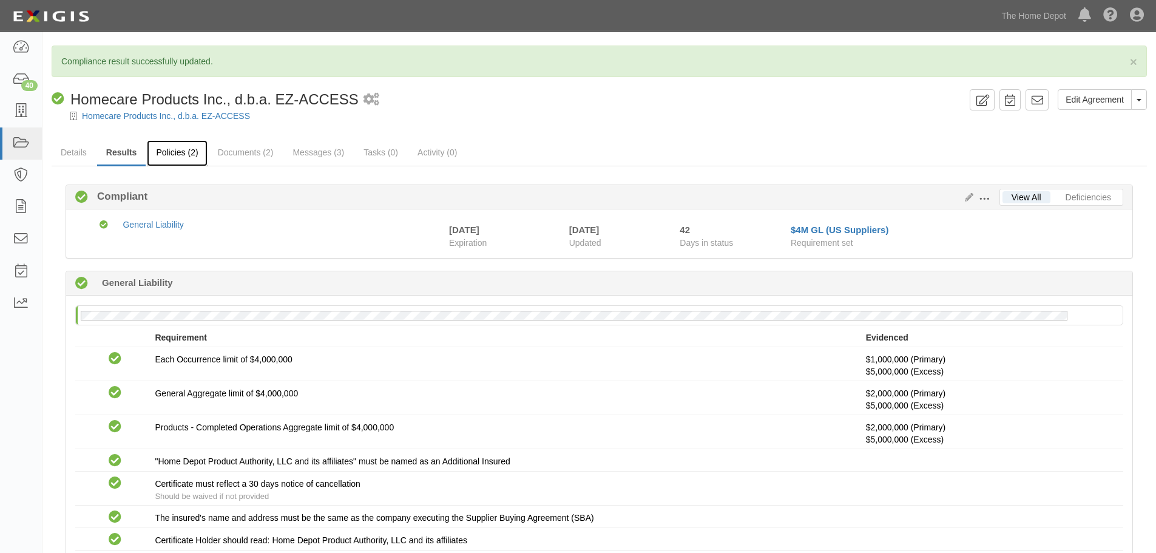
click at [165, 151] on link "Policies (2)" at bounding box center [177, 153] width 60 height 26
click at [336, 148] on link "Messages (3)" at bounding box center [318, 153] width 70 height 26
click at [158, 161] on link "Policies (2)" at bounding box center [177, 153] width 60 height 26
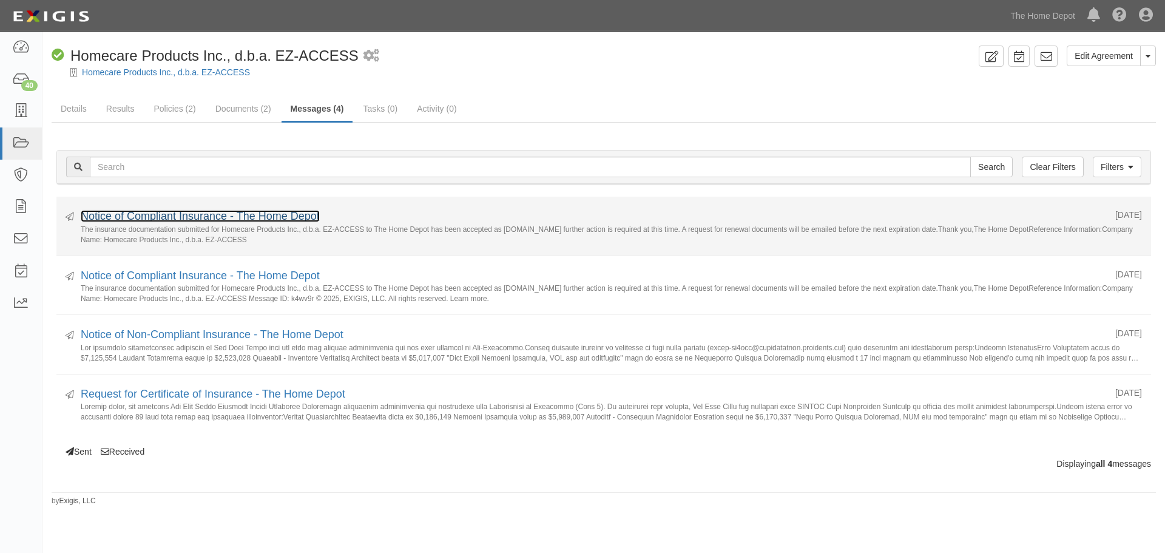
click at [283, 210] on link "Notice of Compliant Insurance - The Home Depot" at bounding box center [200, 216] width 239 height 12
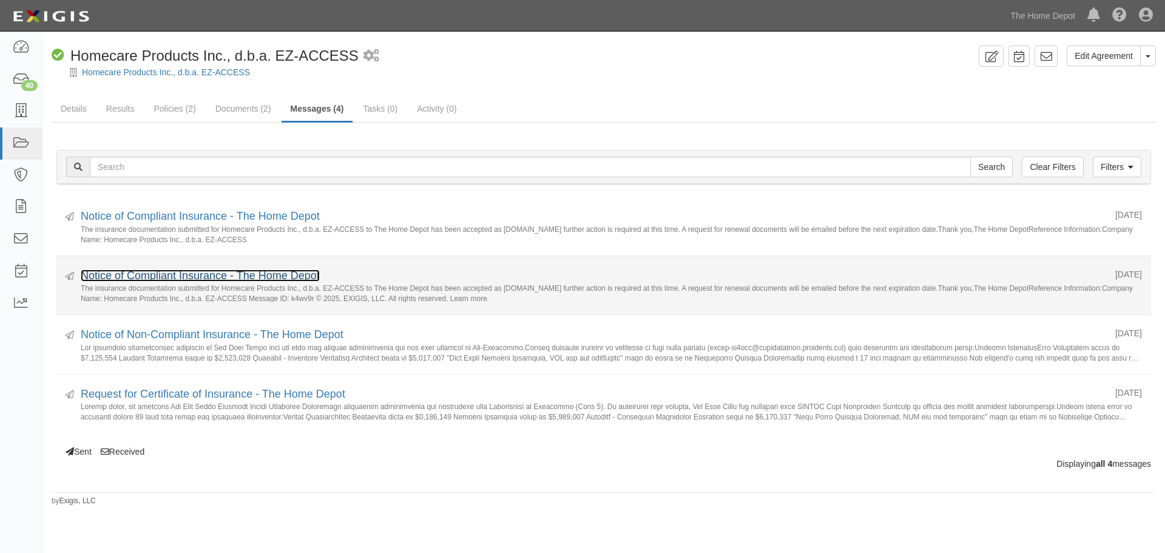
click at [257, 271] on link "Notice of Compliant Insurance - The Home Depot" at bounding box center [200, 275] width 239 height 12
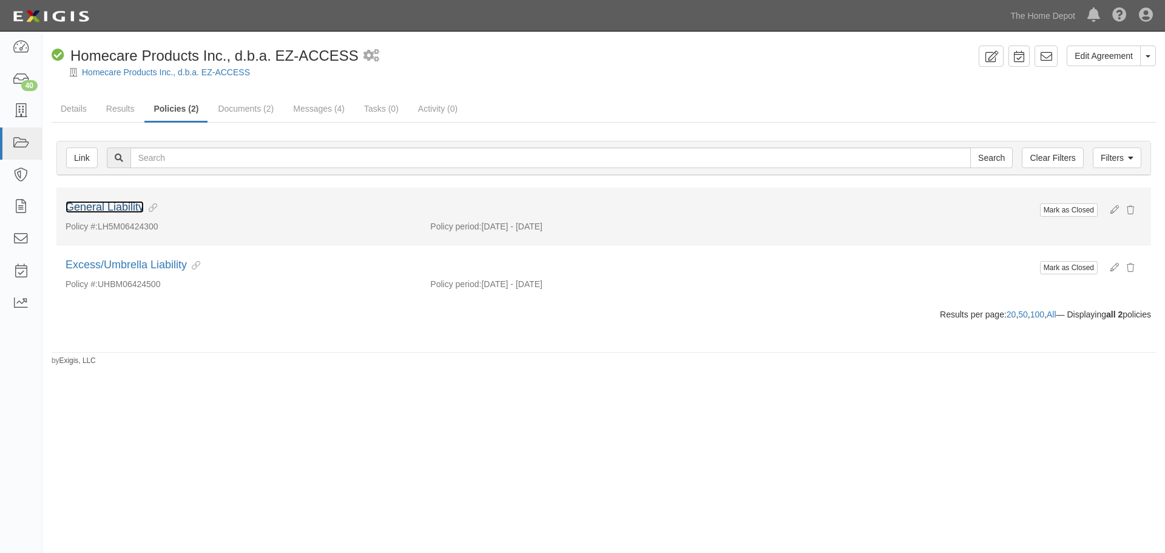
click at [137, 206] on link "General Liability" at bounding box center [105, 207] width 78 height 12
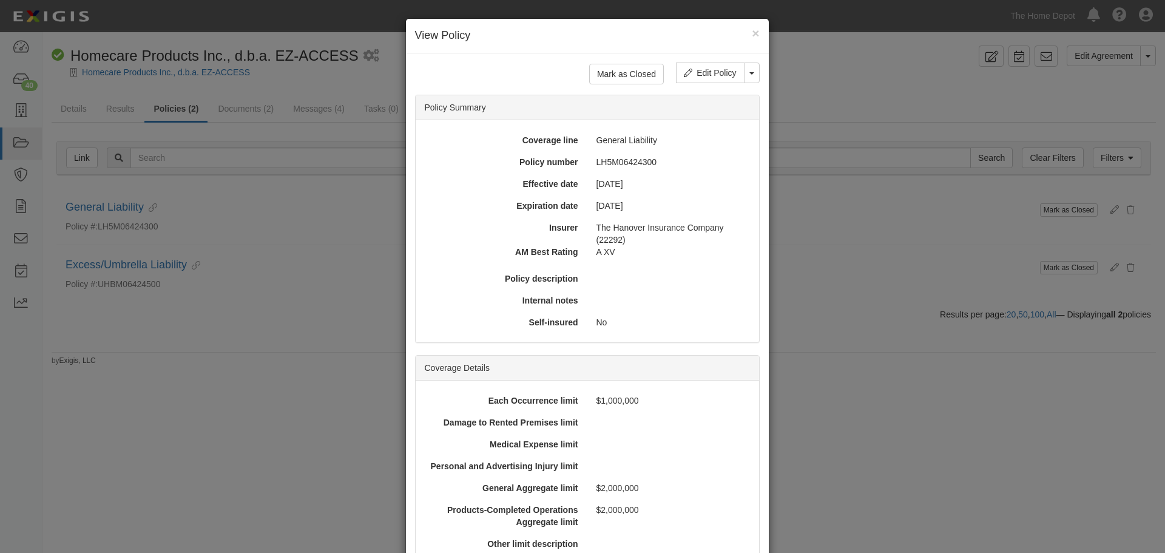
click at [106, 85] on div "× View Policy Mark as Closed Edit Policy Toggle Dropdown Delete Policy Policy S…" at bounding box center [582, 276] width 1165 height 553
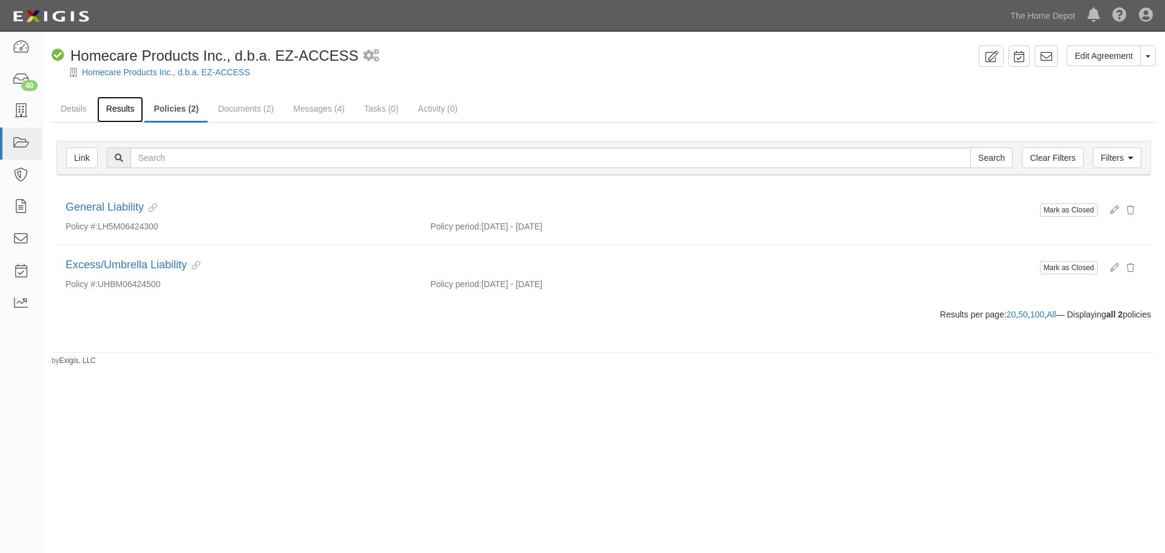
click at [110, 119] on link "Results" at bounding box center [120, 110] width 47 height 26
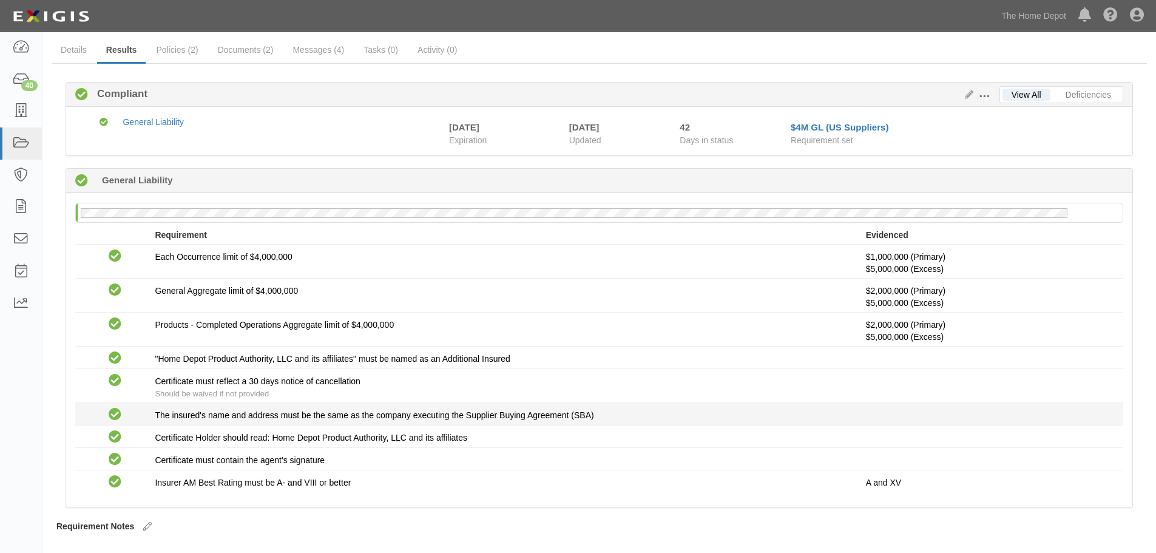
scroll to position [86, 0]
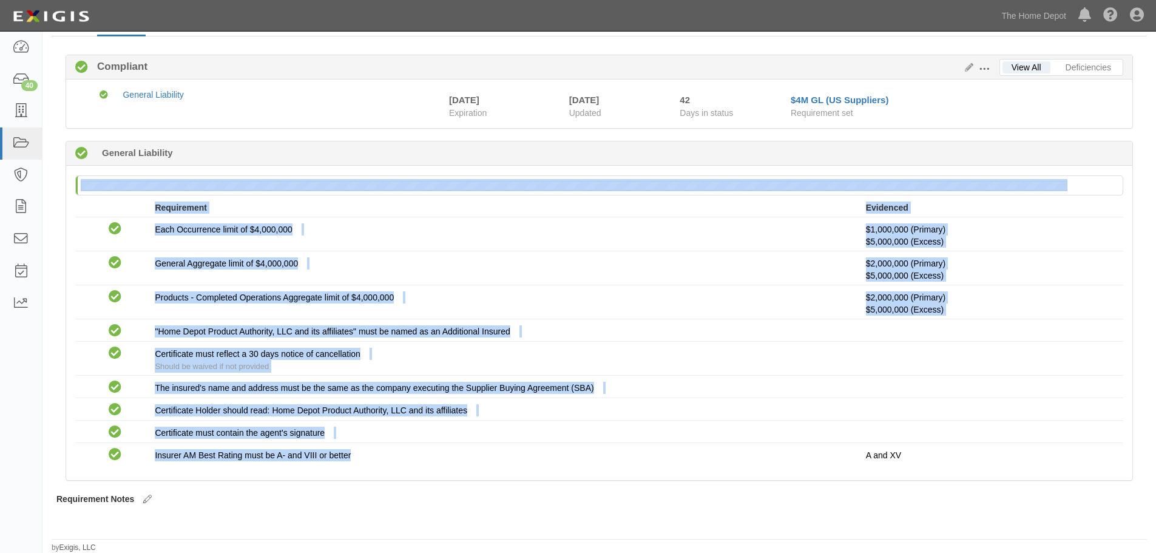
click at [149, 182] on div "No General Liability policy on file Requirement Evidenced No Coverage Each Occu…" at bounding box center [599, 323] width 1066 height 315
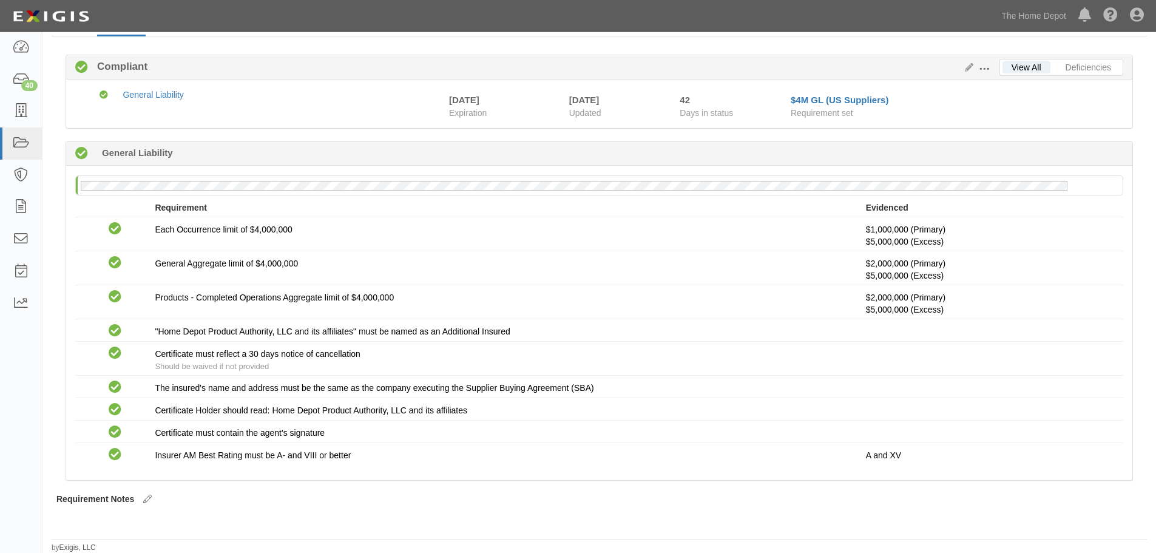
click at [198, 172] on div "No General Liability policy on file Requirement Evidenced No Coverage Each Occu…" at bounding box center [599, 323] width 1066 height 315
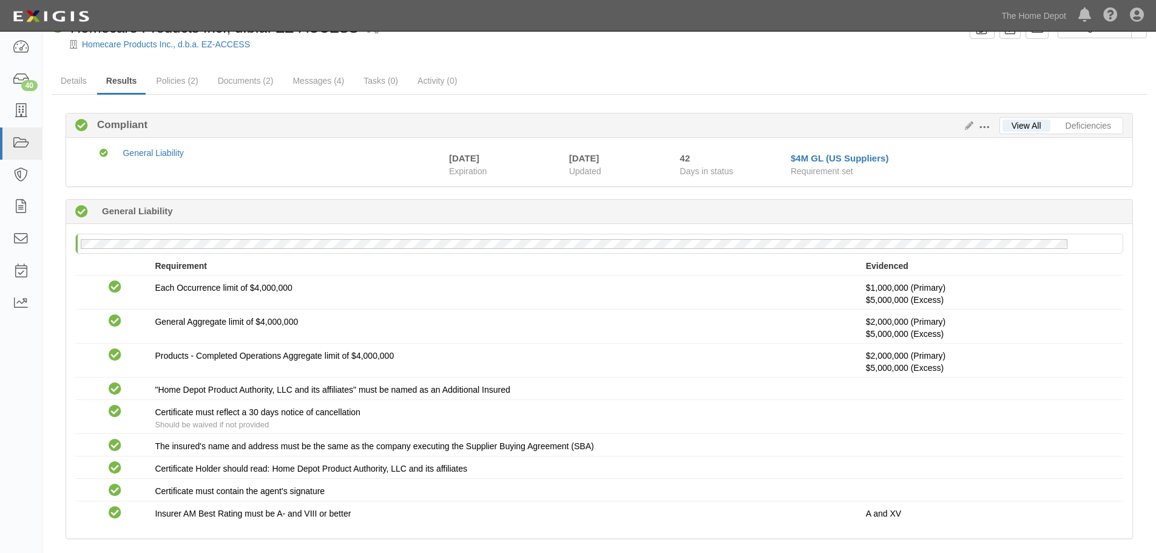
scroll to position [0, 0]
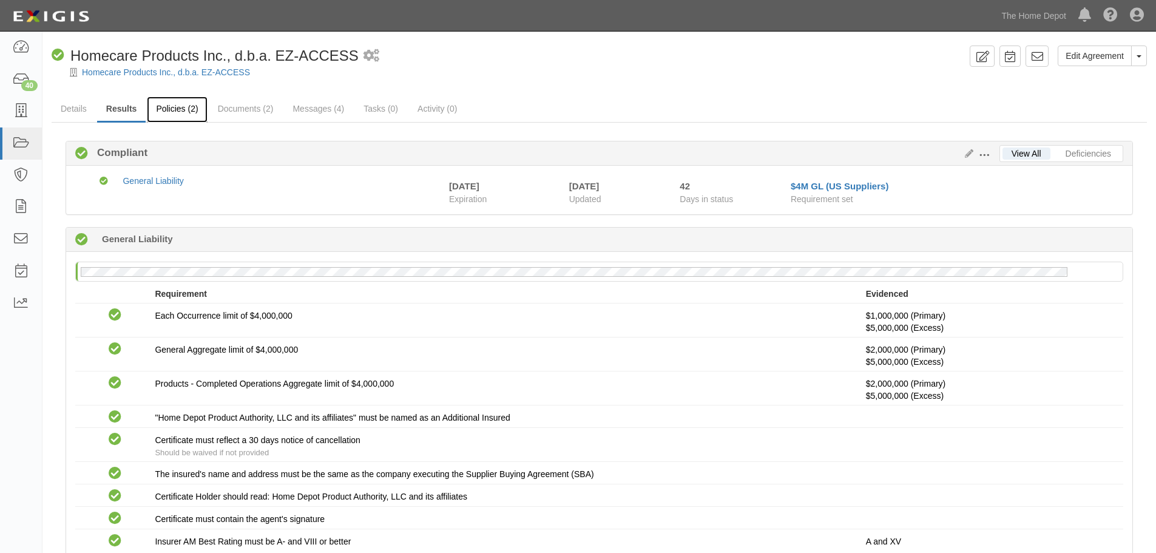
click at [189, 114] on link "Policies (2)" at bounding box center [177, 110] width 60 height 26
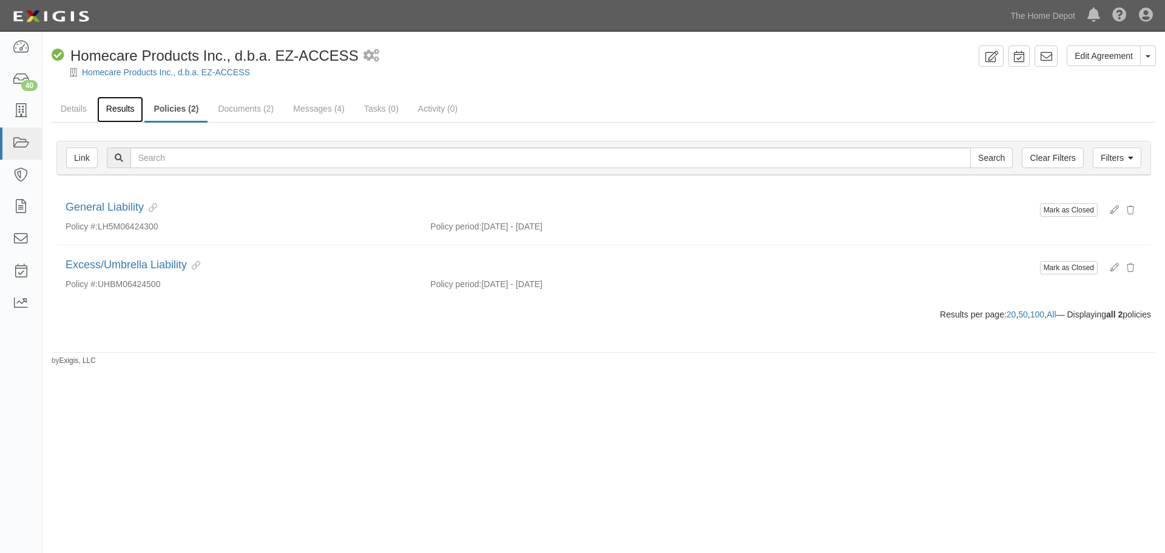
click at [116, 110] on link "Results" at bounding box center [120, 110] width 47 height 26
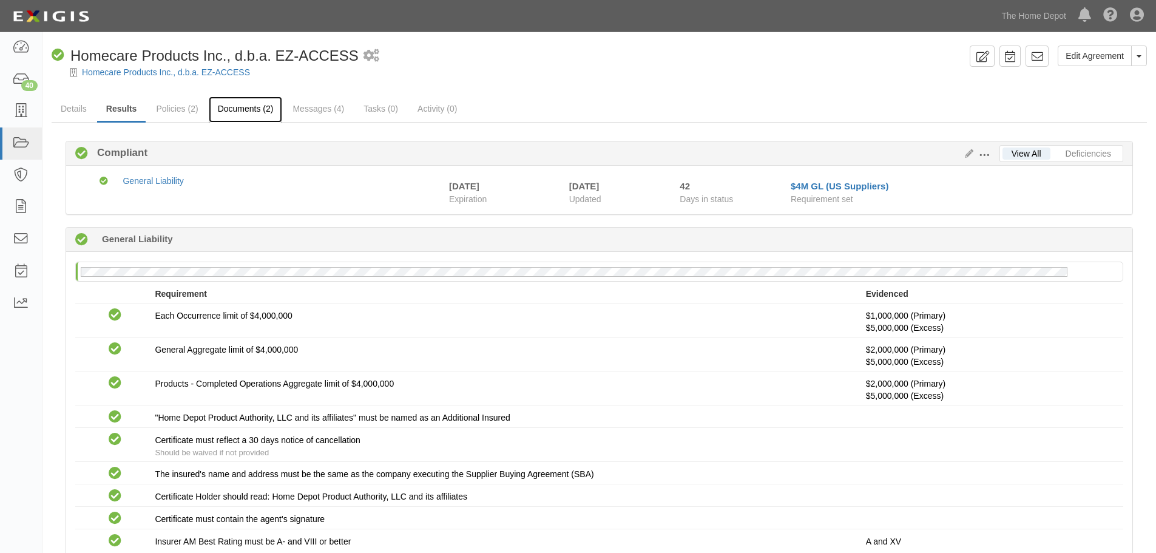
click at [229, 112] on link "Documents (2)" at bounding box center [246, 110] width 74 height 26
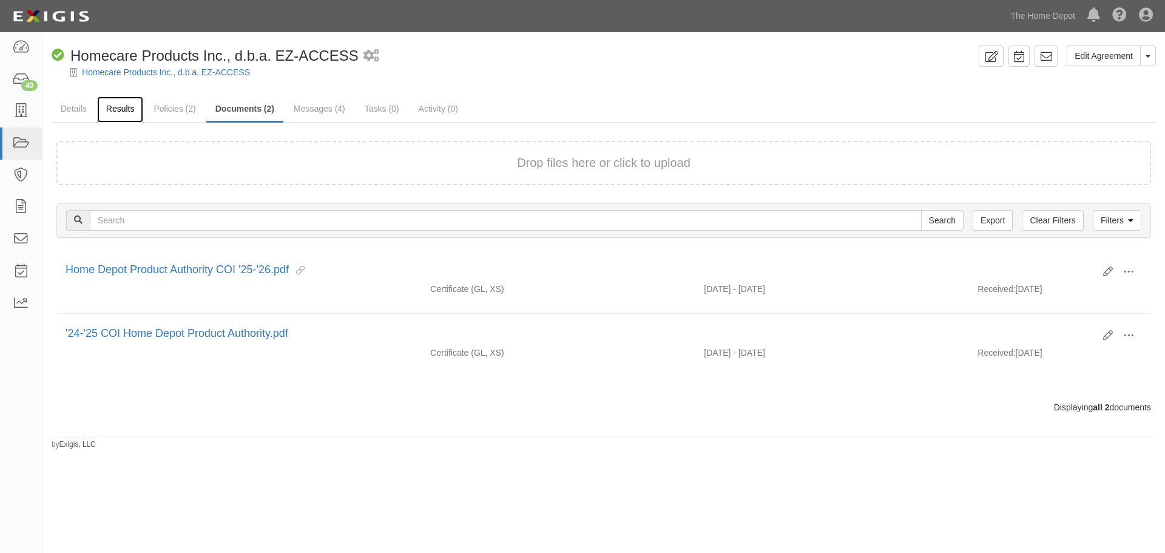
click at [109, 110] on link "Results" at bounding box center [120, 110] width 47 height 26
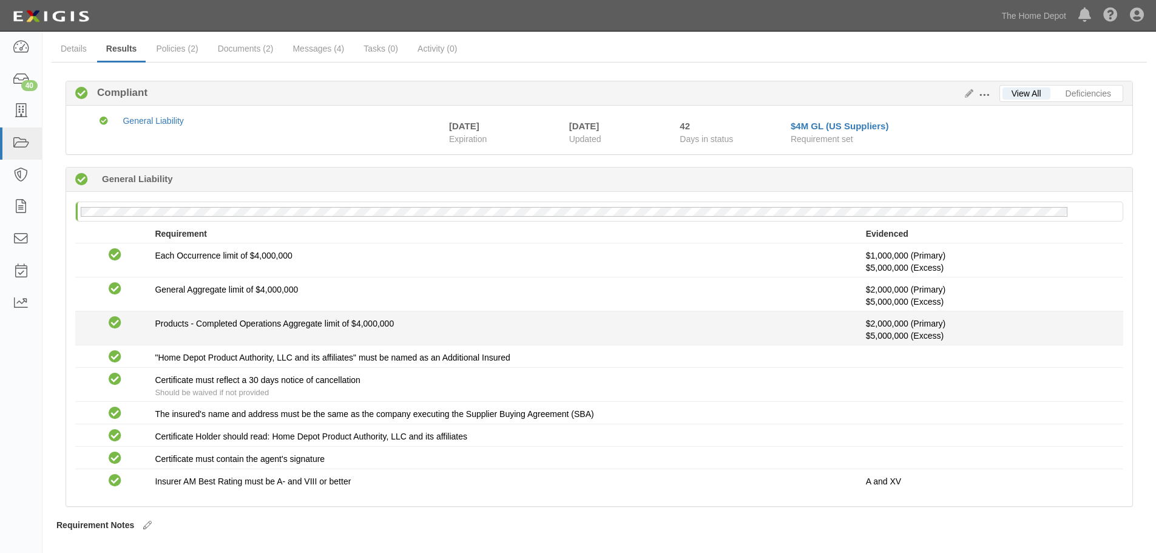
scroll to position [86, 0]
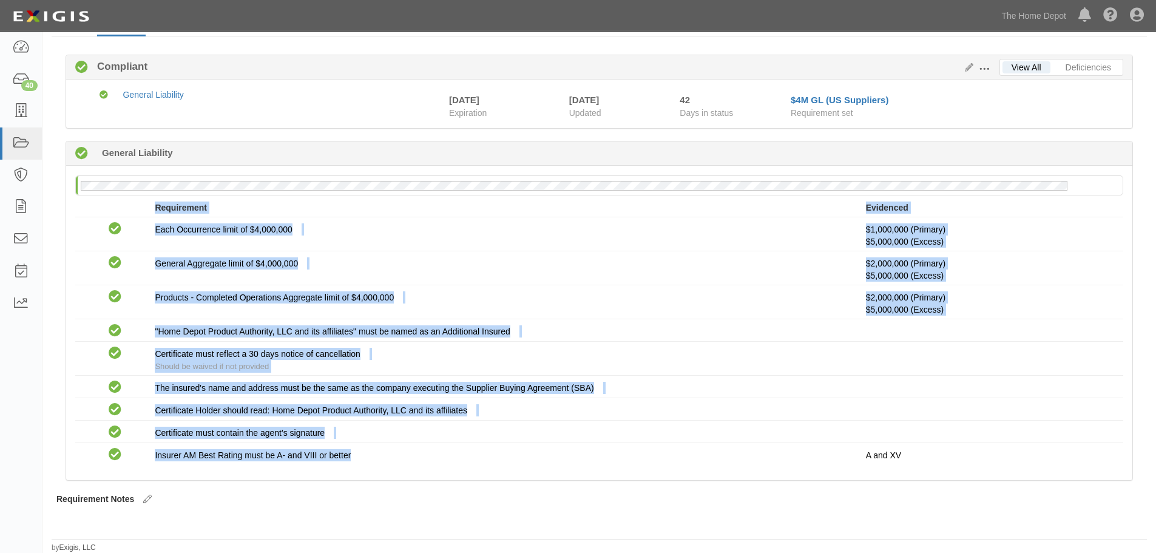
drag, startPoint x: 275, startPoint y: 445, endPoint x: 148, endPoint y: 215, distance: 262.7
click at [148, 215] on ul "Requirement Evidenced No Coverage Each Occurrence limit of $4,000,000 No Covera…" at bounding box center [599, 333] width 1048 height 264
click at [148, 209] on div "Requirement Evidenced" at bounding box center [599, 207] width 1066 height 12
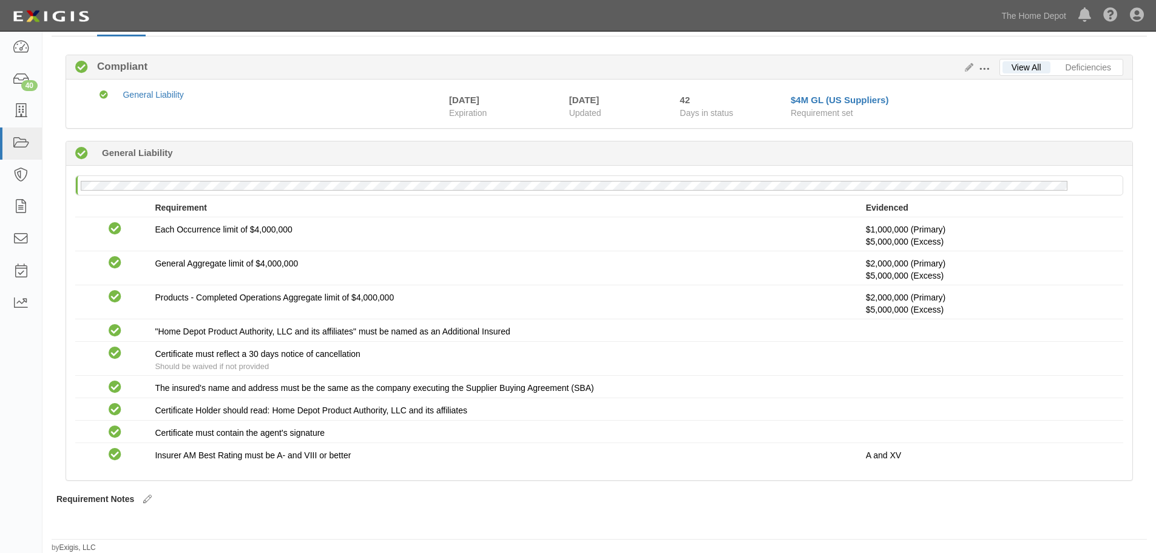
click at [139, 208] on div "Requirement Evidenced" at bounding box center [599, 207] width 1066 height 12
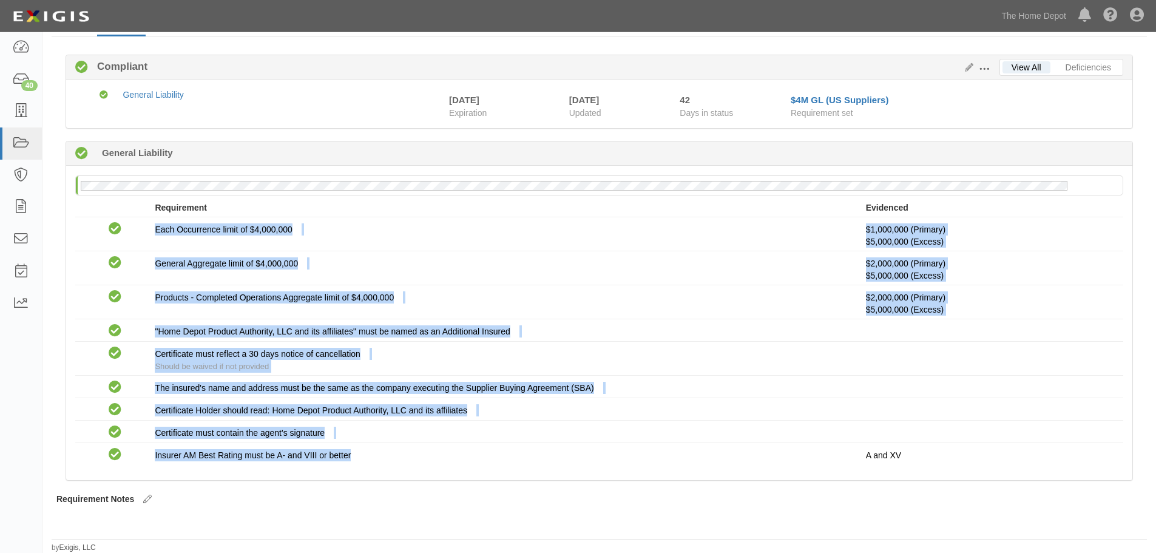
drag, startPoint x: 393, startPoint y: 462, endPoint x: 129, endPoint y: 201, distance: 370.4
click at [123, 209] on div "No General Liability policy on file Requirement Evidenced No Coverage Each Occu…" at bounding box center [599, 323] width 1066 height 315
click at [130, 201] on div at bounding box center [110, 201] width 89 height 1
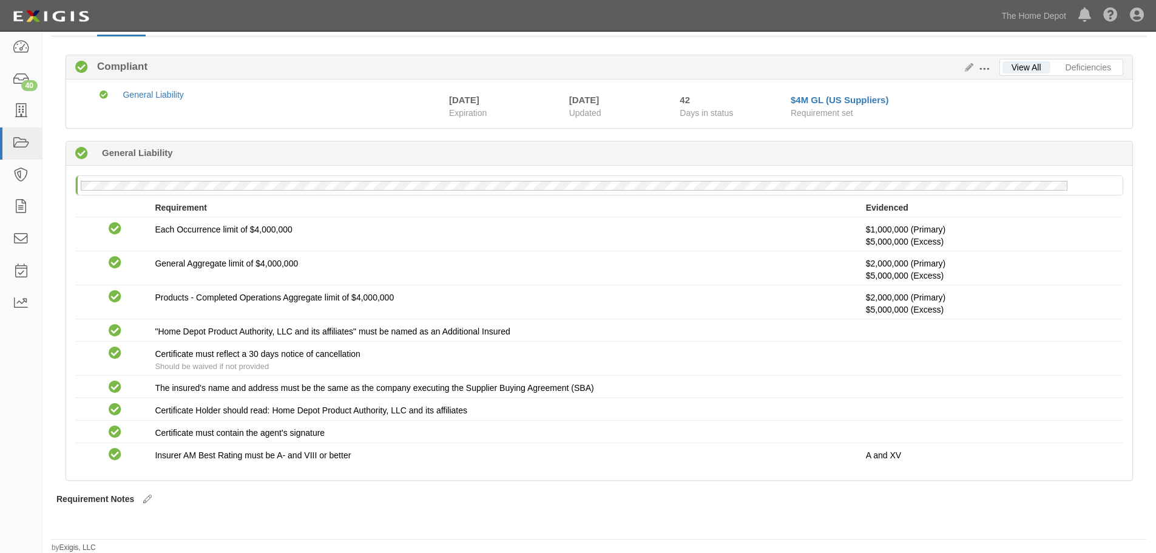
click at [459, 475] on div "No General Liability policy on file Requirement Evidenced No Coverage Each Occu…" at bounding box center [599, 323] width 1066 height 315
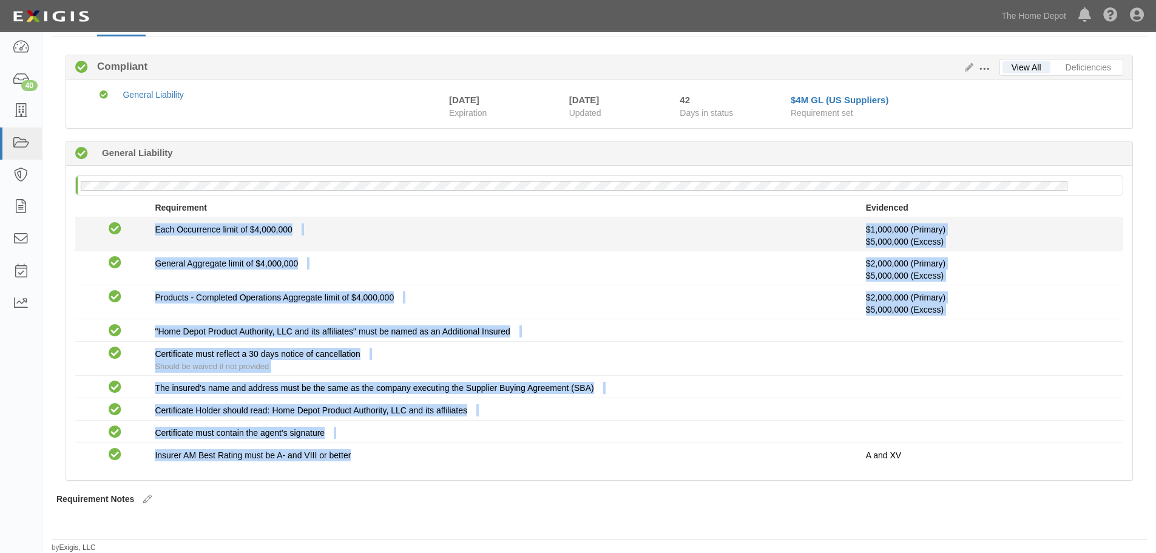
drag, startPoint x: 450, startPoint y: 478, endPoint x: 132, endPoint y: 217, distance: 411.8
click at [128, 222] on div "No General Liability policy on file Requirement Evidenced No Coverage Each Occu…" at bounding box center [599, 323] width 1066 height 315
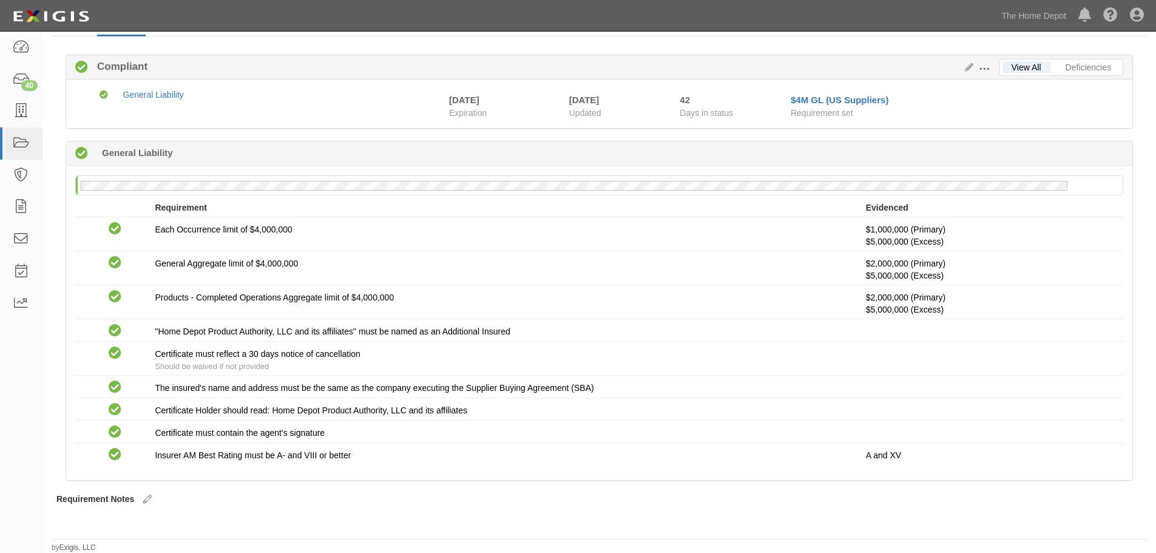
click at [134, 208] on div "Requirement Evidenced" at bounding box center [599, 207] width 1066 height 12
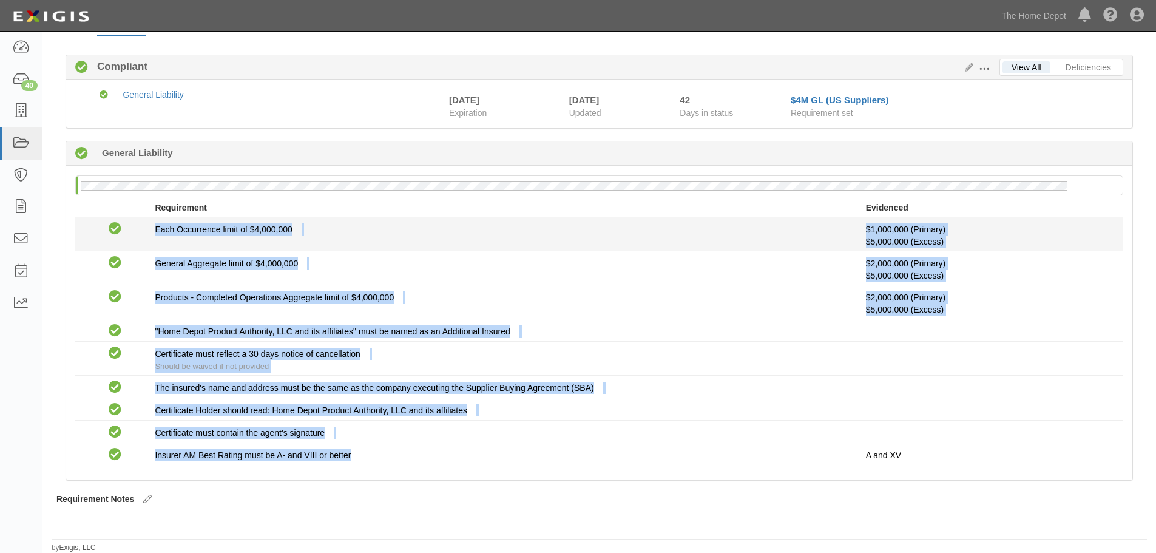
drag, startPoint x: 376, startPoint y: 466, endPoint x: 123, endPoint y: 220, distance: 352.4
click at [123, 220] on div "No General Liability policy on file Requirement Evidenced No Coverage Each Occu…" at bounding box center [599, 323] width 1066 height 315
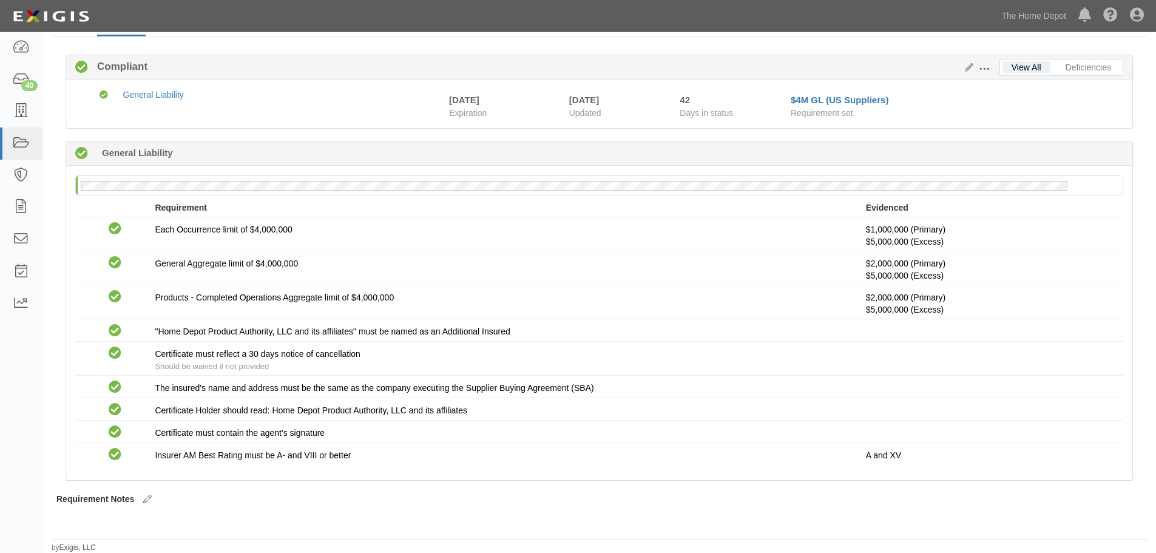
click at [123, 206] on div "Requirement Evidenced" at bounding box center [599, 207] width 1066 height 12
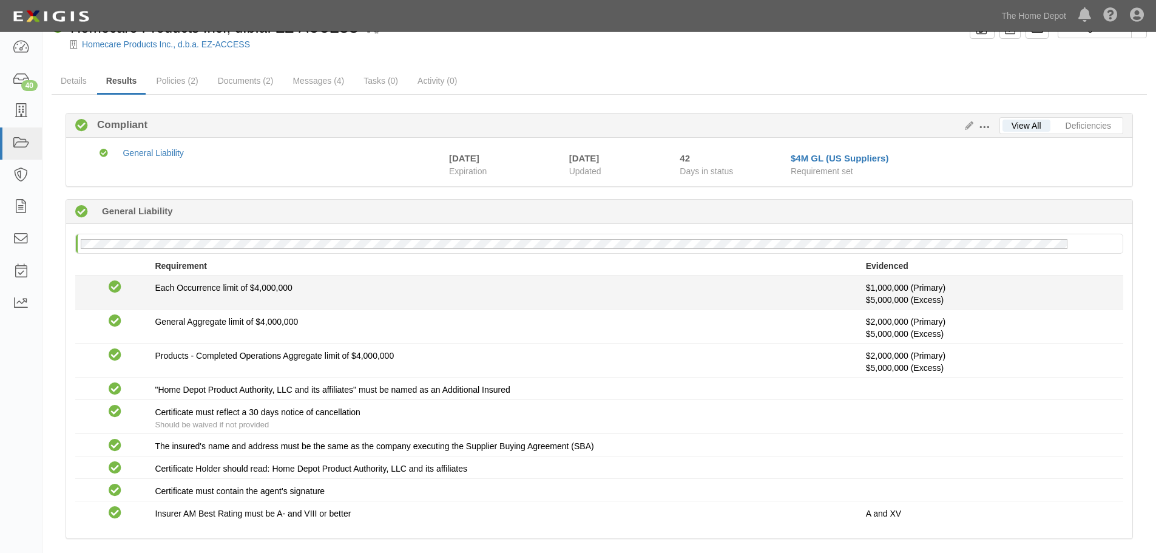
scroll to position [0, 0]
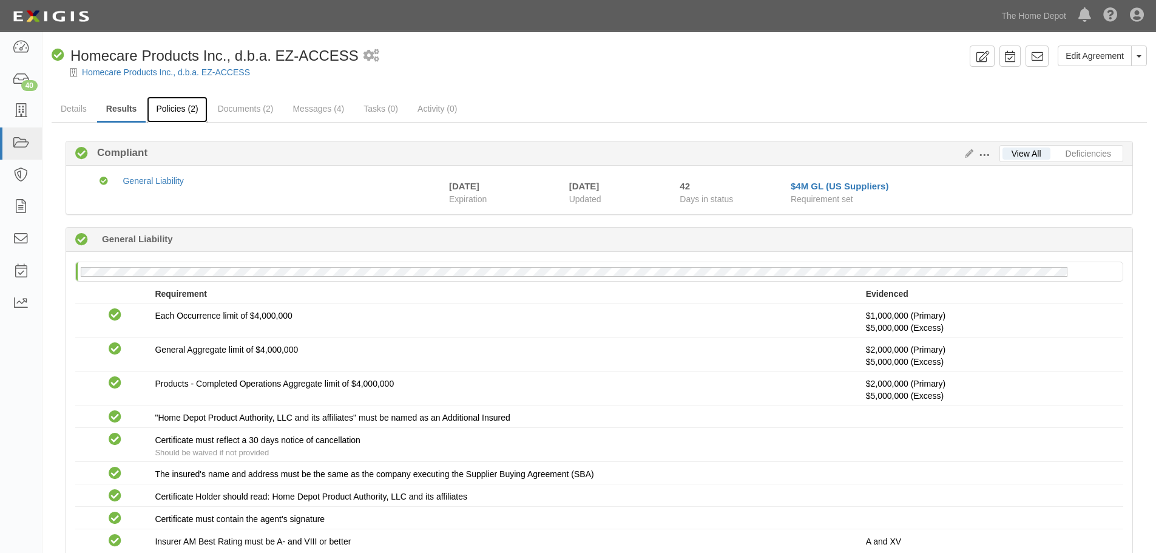
click at [190, 110] on link "Policies (2)" at bounding box center [177, 110] width 60 height 26
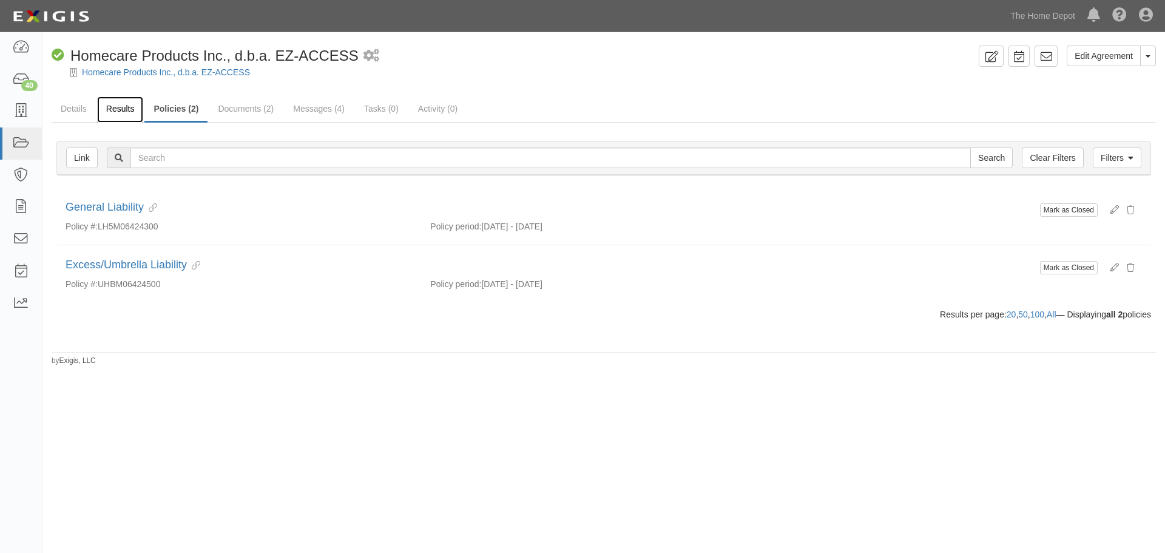
click at [126, 117] on link "Results" at bounding box center [120, 110] width 47 height 26
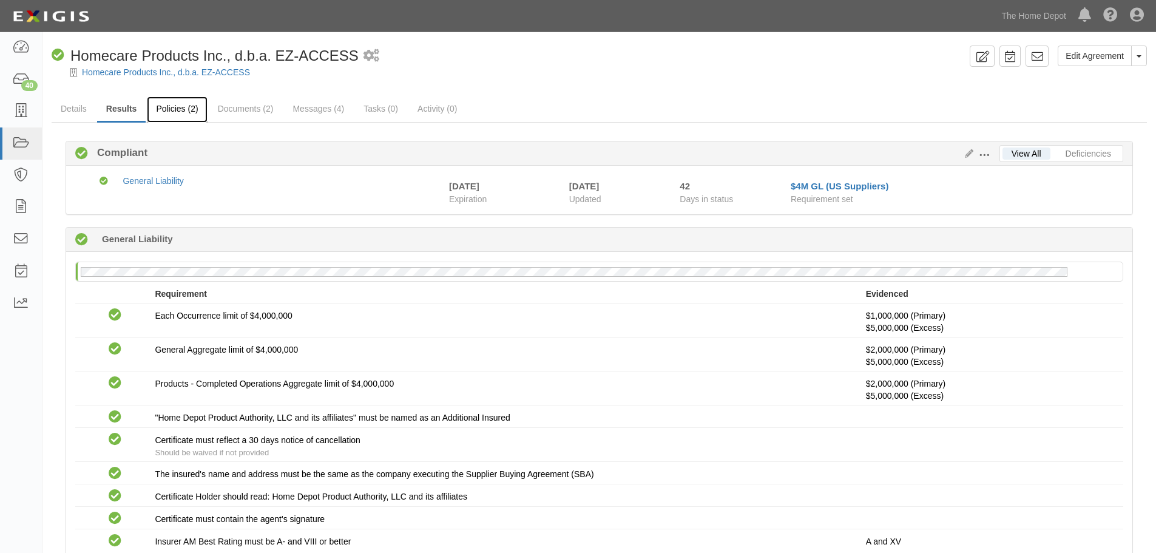
click at [191, 110] on link "Policies (2)" at bounding box center [177, 110] width 60 height 26
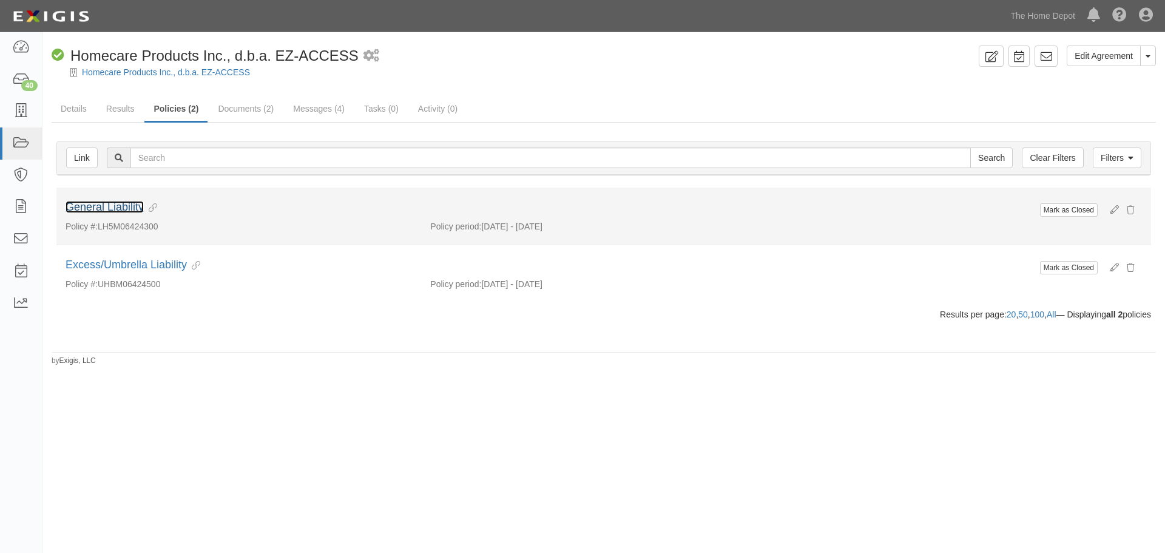
click at [112, 209] on link "General Liability" at bounding box center [105, 207] width 78 height 12
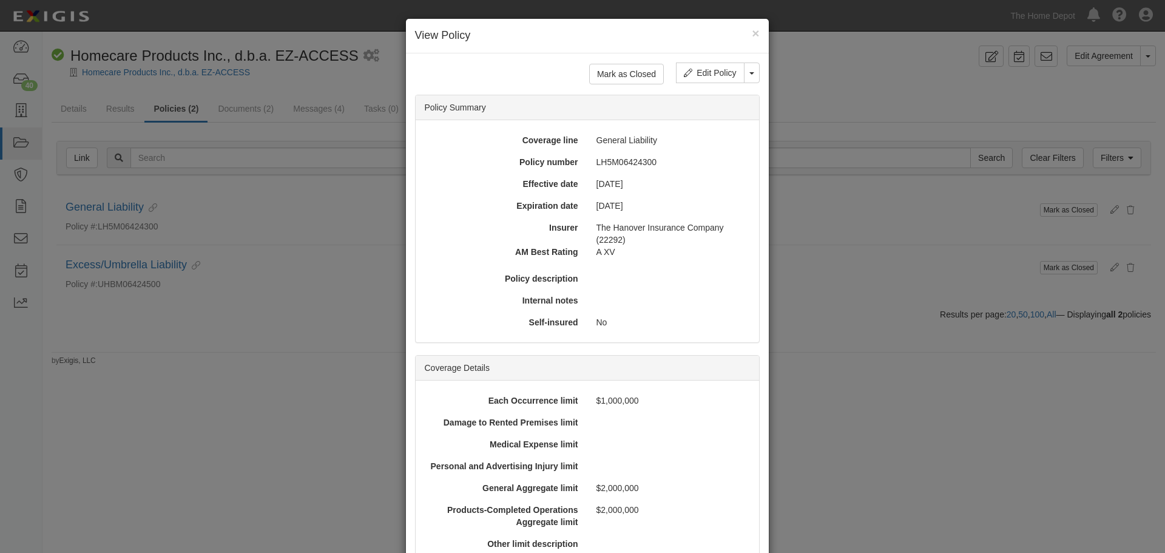
click at [750, 40] on h4 "View Policy" at bounding box center [587, 36] width 345 height 16
click at [755, 32] on div "× View Policy" at bounding box center [587, 36] width 363 height 35
click at [752, 32] on button "×" at bounding box center [755, 33] width 7 height 13
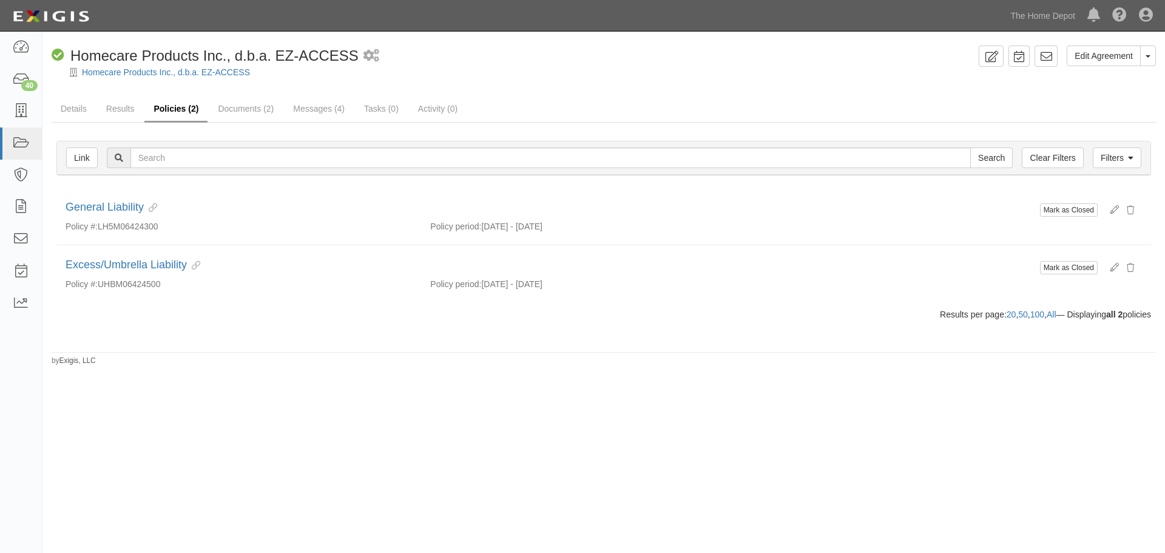
click at [147, 117] on link "Policies (2)" at bounding box center [175, 110] width 63 height 26
click at [129, 110] on link "Results" at bounding box center [120, 110] width 47 height 26
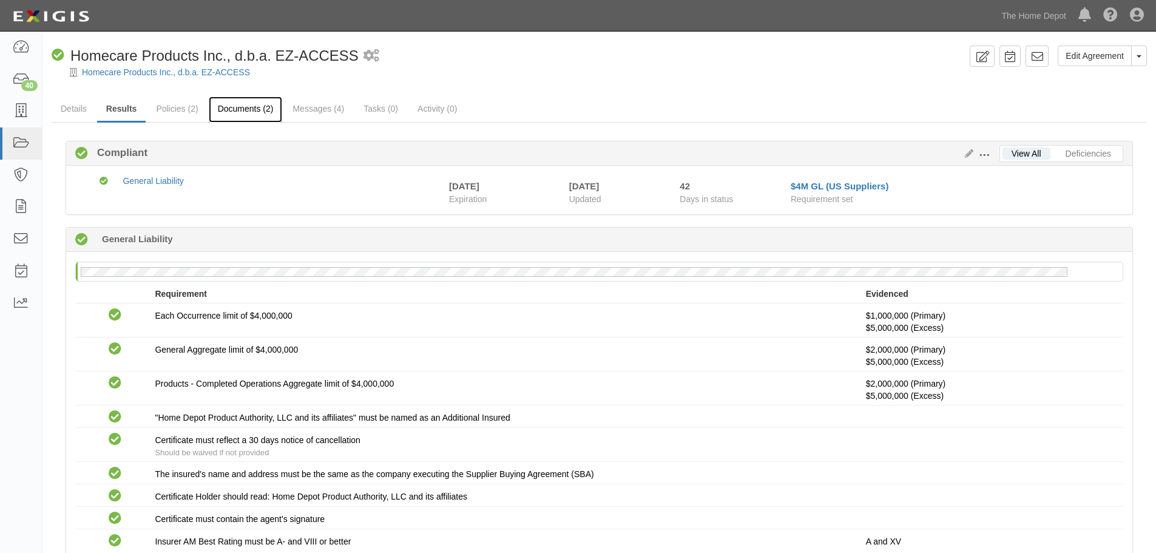
click at [231, 108] on link "Documents (2)" at bounding box center [246, 110] width 74 height 26
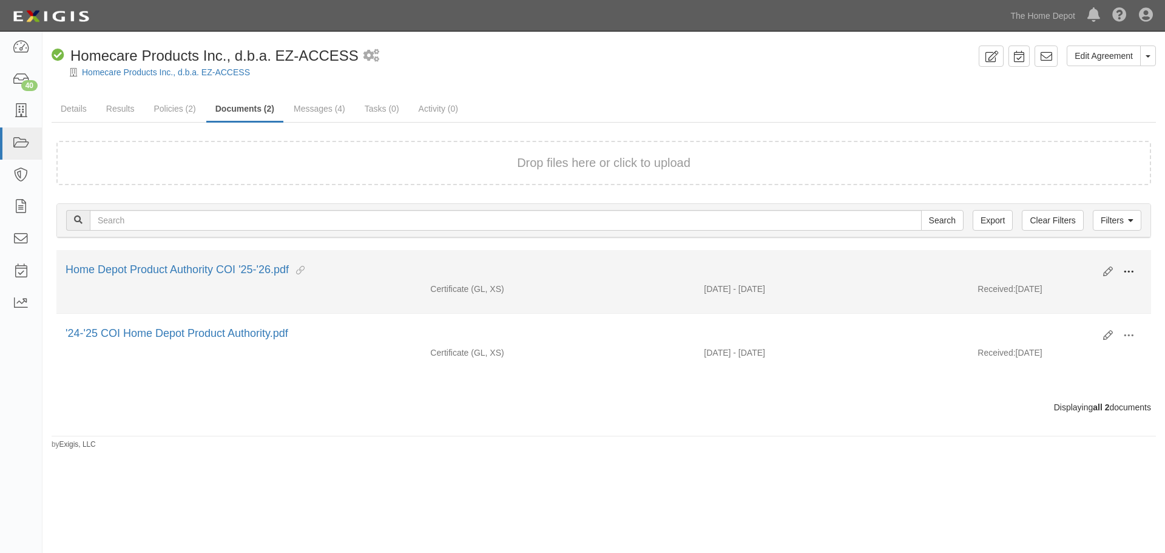
click at [1136, 273] on button at bounding box center [1129, 272] width 27 height 21
click at [1054, 285] on link "View" at bounding box center [1070, 290] width 96 height 22
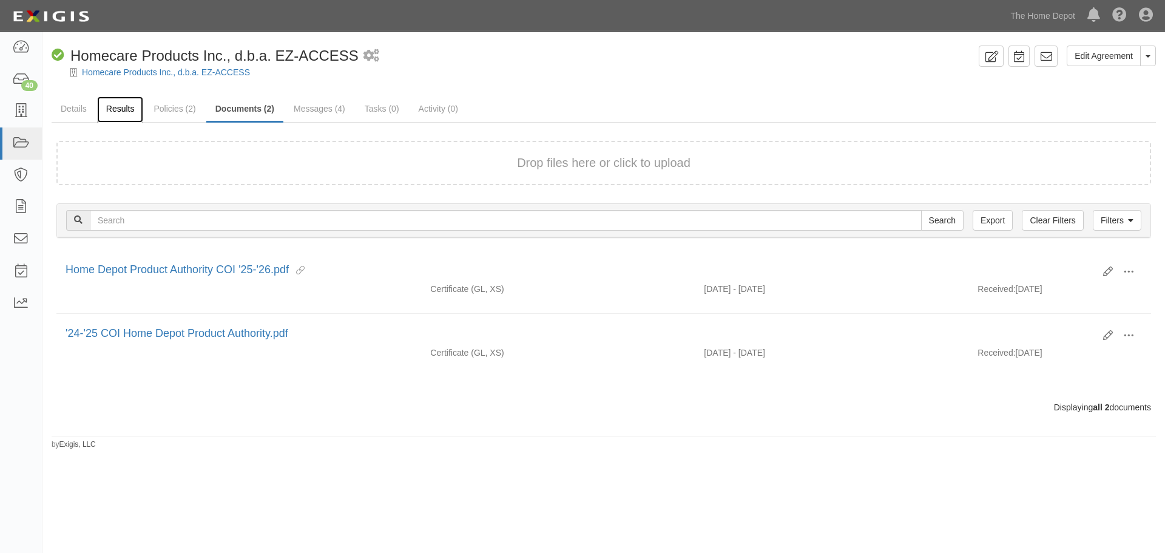
click at [119, 104] on link "Results" at bounding box center [120, 110] width 47 height 26
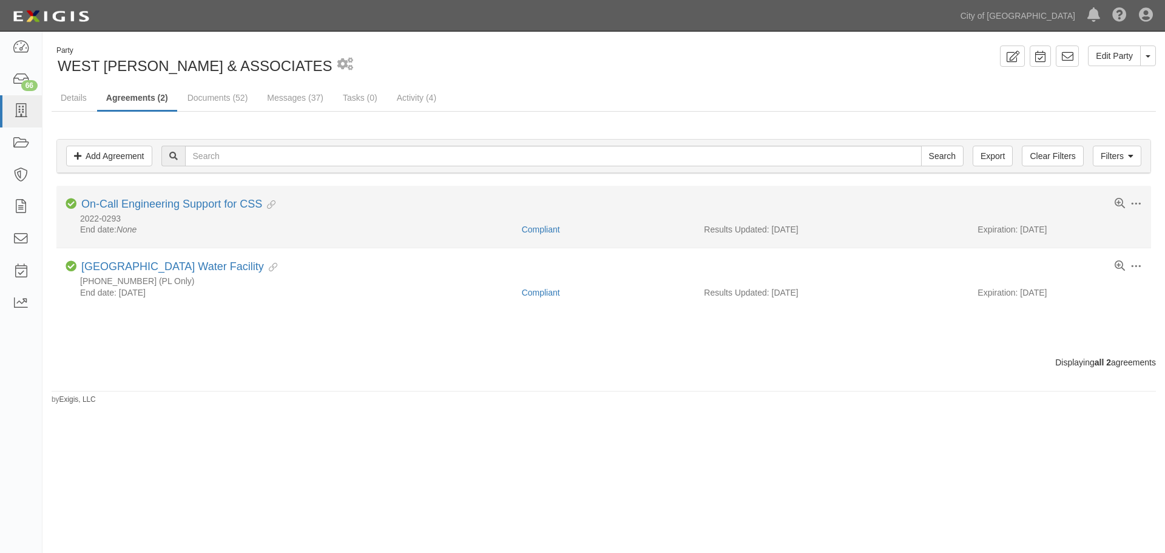
click at [127, 211] on div "On-Call Engineering Support for CSS Evidence Linked" at bounding box center [178, 204] width 194 height 13
drag, startPoint x: 135, startPoint y: 200, endPoint x: 146, endPoint y: 192, distance: 14.3
click at [135, 200] on link "On-Call Engineering Support for CSS" at bounding box center [171, 204] width 181 height 12
